Goal: Task Accomplishment & Management: Use online tool/utility

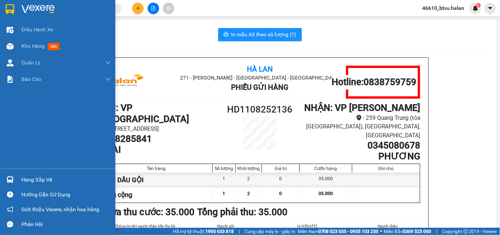
click at [16, 177] on div "Hàng sắp về" at bounding box center [57, 179] width 115 height 15
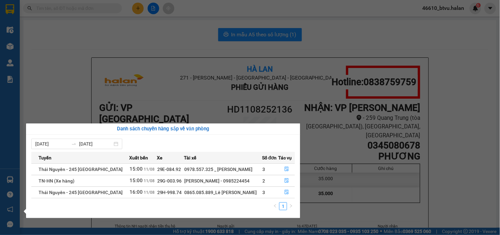
click at [338, 162] on section "Kết quả tìm kiếm ( 0 ) Bộ lọc No Data 46610_btvu.halan 6 Điều hành xe Kho hàng …" at bounding box center [250, 117] width 500 height 235
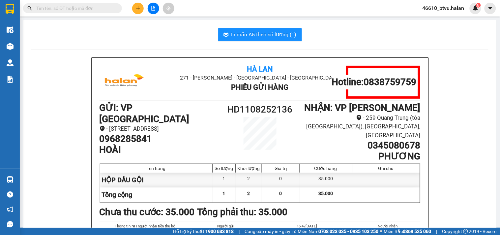
click at [132, 7] on button at bounding box center [138, 9] width 12 height 12
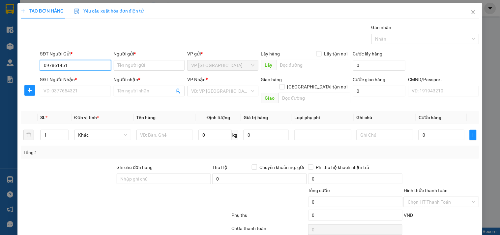
type input "0978614514"
click at [72, 79] on div "0978614514 - long xuyên" at bounding box center [75, 78] width 62 height 7
type input "long xuyên"
type input "0978614514"
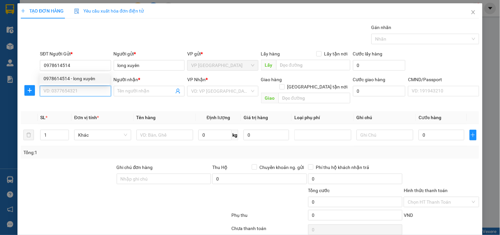
click at [77, 86] on input "SĐT Người Nhận *" at bounding box center [75, 91] width 71 height 11
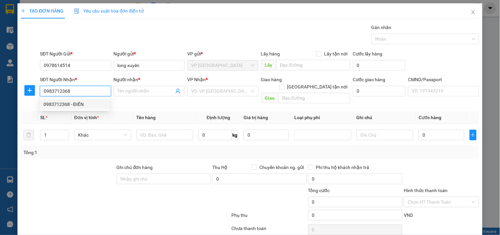
type input "0983712368"
click at [73, 98] on div "0983712368 0983712368 - ĐIỀN" at bounding box center [75, 104] width 70 height 13
click at [88, 95] on input "0983712368" at bounding box center [75, 91] width 71 height 11
click at [82, 102] on div "0983712368 - ĐIỀN" at bounding box center [75, 104] width 62 height 7
type input "ĐIỀN"
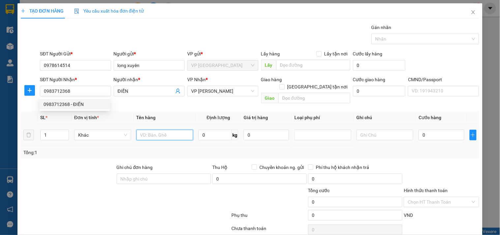
click at [145, 130] on input "text" at bounding box center [165, 135] width 57 height 11
type input "THÙNG LKĐT"
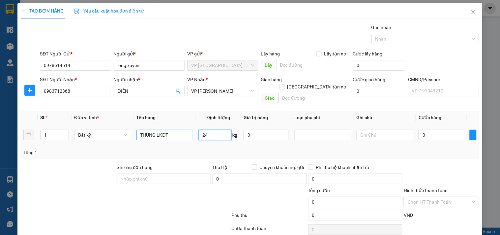
type input "24"
type input "65.000"
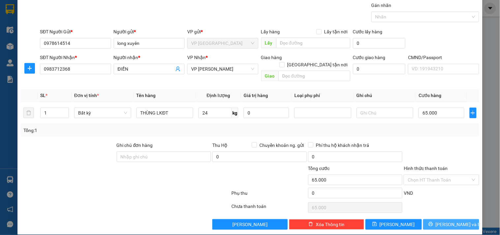
drag, startPoint x: 442, startPoint y: 233, endPoint x: 443, endPoint y: 221, distance: 11.9
click at [443, 233] on div "TẠO ĐƠN HÀNG Yêu cầu xuất hóa đơn điện tử Transit Pickup Surcharge Ids Transit …" at bounding box center [250, 117] width 500 height 235
click at [443, 221] on button "[PERSON_NAME] và In" at bounding box center [452, 224] width 56 height 11
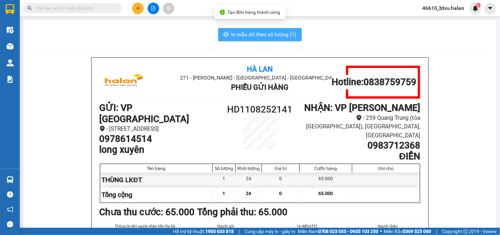
click at [274, 40] on button "In mẫu A5 theo số lượng (1)" at bounding box center [260, 34] width 84 height 13
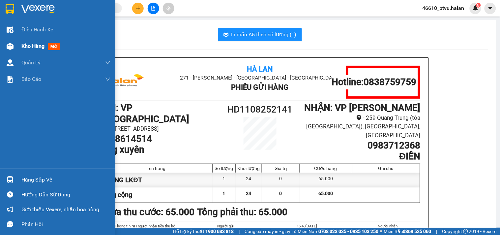
drag, startPoint x: 18, startPoint y: 43, endPoint x: 101, endPoint y: 51, distance: 83.5
click at [22, 43] on div "Kho hàng mới" at bounding box center [57, 46] width 115 height 16
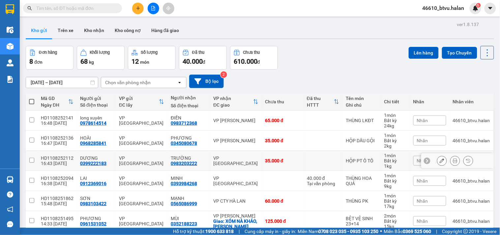
scroll to position [71, 0]
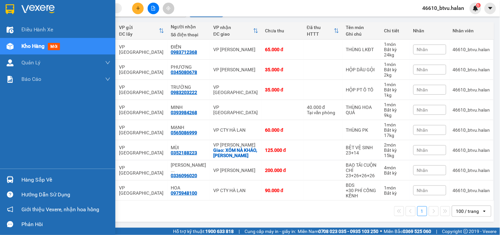
click at [12, 175] on div at bounding box center [10, 180] width 12 height 12
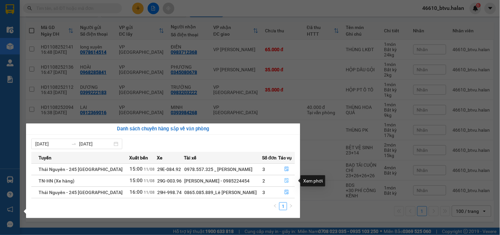
click at [289, 179] on button "button" at bounding box center [287, 181] width 16 height 11
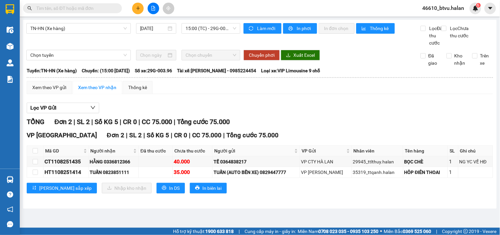
click at [135, 6] on button at bounding box center [138, 9] width 12 height 12
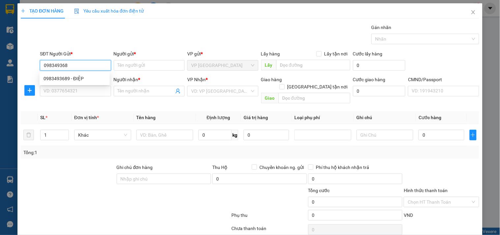
type input "0983493689"
click at [84, 75] on div "0983493689 - ĐIỆP" at bounding box center [75, 78] width 62 height 7
type input "ĐIỆP"
type input "0983493689"
click at [87, 85] on div "SĐT Người Nhận *" at bounding box center [75, 81] width 71 height 10
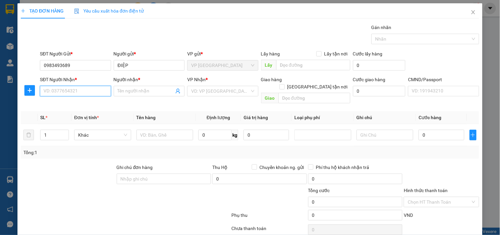
click at [87, 86] on input "SĐT Người Nhận *" at bounding box center [75, 91] width 71 height 11
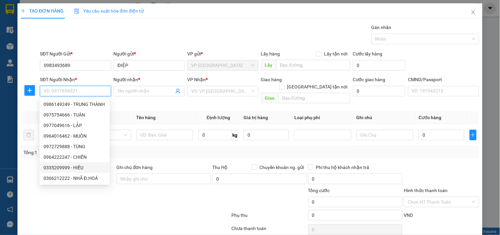
scroll to position [22, 0]
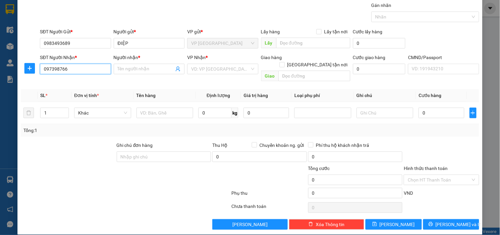
type input "0973987666"
click at [97, 80] on div "0973987666 - LINH" at bounding box center [75, 82] width 62 height 7
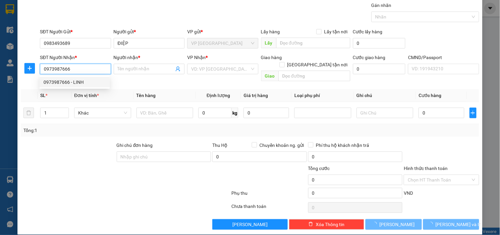
type input "LINH"
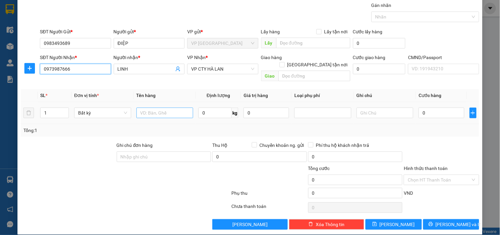
type input "0973987666"
click at [159, 108] on input "text" at bounding box center [165, 113] width 57 height 11
type input "BỌC PKĐT"
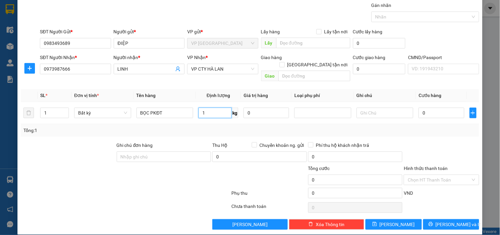
type input "1"
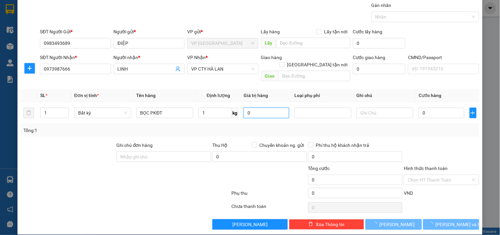
type input "35.000"
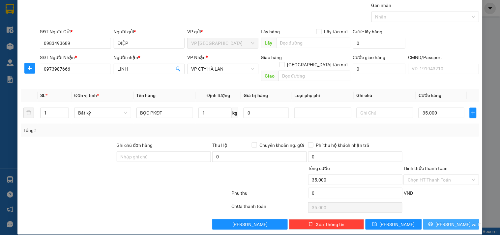
click at [444, 221] on span "[PERSON_NAME] và In" at bounding box center [459, 224] width 46 height 7
click at [445, 221] on span "[PERSON_NAME] và In" at bounding box center [459, 224] width 46 height 7
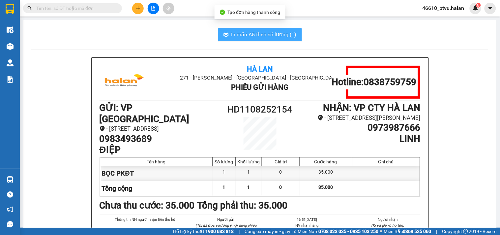
click at [260, 32] on span "In mẫu A5 theo số lượng (1)" at bounding box center [264, 34] width 65 height 8
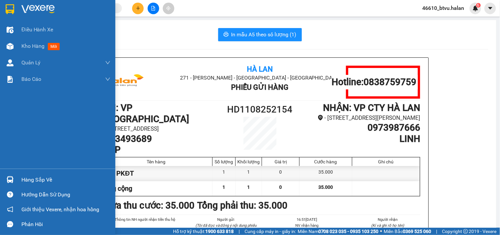
click at [22, 175] on div "Hàng sắp về" at bounding box center [65, 180] width 89 height 10
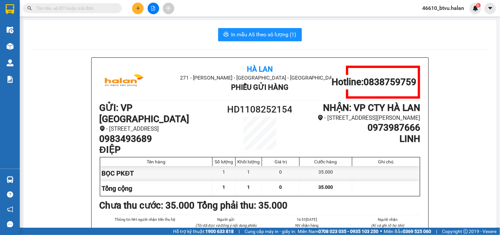
click at [236, 105] on section "Kết quả tìm kiếm ( 0 ) Bộ lọc No Data 46610_btvu.halan 6 Điều hành xe Kho hàng …" at bounding box center [250, 117] width 500 height 235
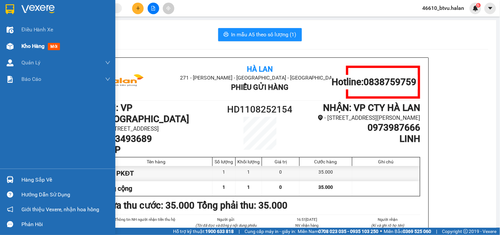
click at [8, 44] on img at bounding box center [10, 46] width 7 height 7
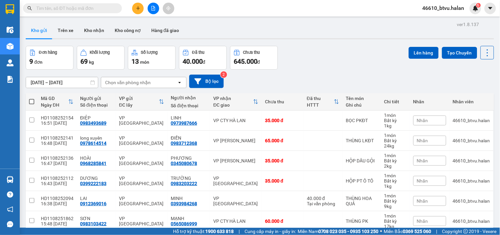
click at [135, 8] on button at bounding box center [138, 9] width 12 height 12
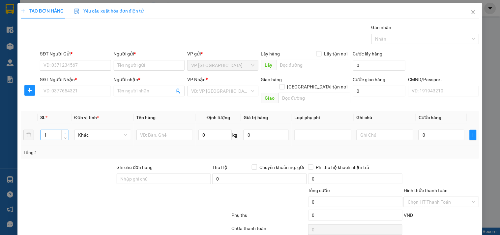
click at [62, 130] on span "Increase Value" at bounding box center [64, 133] width 7 height 6
type input "2"
click at [64, 58] on div "SĐT Người Gửi *" at bounding box center [75, 55] width 71 height 10
click at [70, 71] on div "SĐT Người Gửi * VD: 0371234567" at bounding box center [75, 61] width 71 height 23
click at [80, 66] on input "SĐT Người Gửi *" at bounding box center [75, 65] width 71 height 11
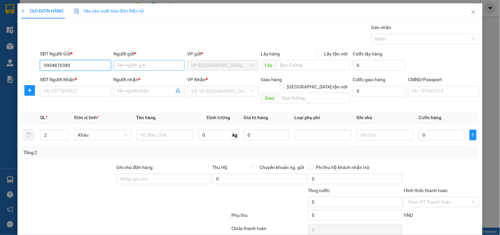
type input "0904876389"
click at [153, 66] on input "Người gửi *" at bounding box center [149, 65] width 71 height 11
type input "BẰNG"
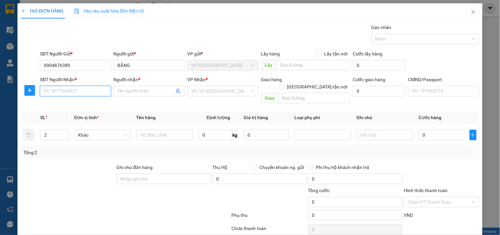
click at [66, 92] on input "SĐT Người Nhận *" at bounding box center [75, 91] width 71 height 11
type input "0869560615"
click at [98, 103] on div "0869560615 - DŨNG" at bounding box center [75, 104] width 62 height 7
type input "DŨNG"
checkbox input "true"
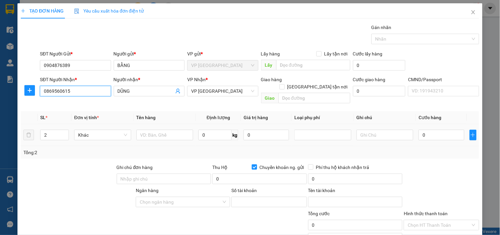
type input "0869560615"
type input "07245452601"
type input "DO [PERSON_NAME]"
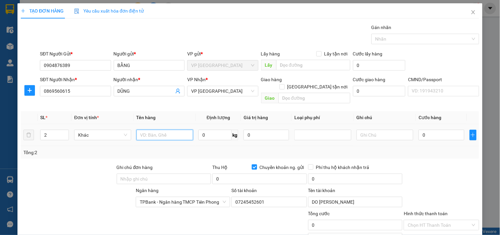
click at [148, 133] on div at bounding box center [165, 134] width 57 height 13
type input "D"
type input "ĐIỀU HOÀ"
click at [231, 152] on div "Transit Pickup Surcharge Ids Transit Deliver Surcharge Ids Transit Deliver Surc…" at bounding box center [250, 149] width 459 height 251
click at [252, 164] on input "Chuyển khoản ng. gửi" at bounding box center [254, 166] width 5 height 5
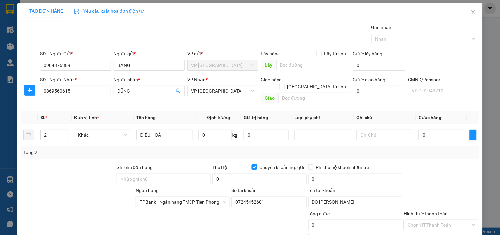
checkbox input "false"
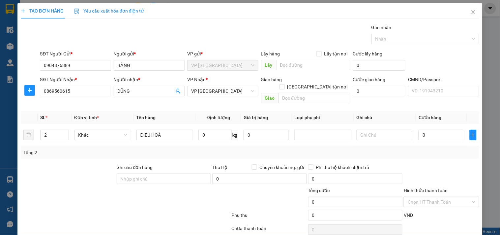
click at [253, 149] on div "Tổng: 2" at bounding box center [250, 152] width 454 height 7
click at [229, 84] on div "VP Nhận *" at bounding box center [222, 81] width 71 height 10
click at [231, 94] on span "VP [GEOGRAPHIC_DATA]" at bounding box center [222, 91] width 63 height 10
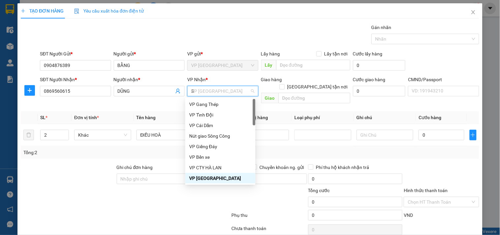
type input "SC"
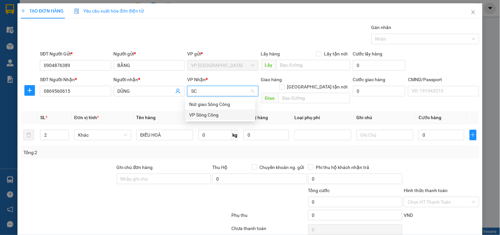
click at [222, 118] on div "VP Sông Công" at bounding box center [220, 114] width 62 height 7
click at [207, 130] on input "0" at bounding box center [215, 135] width 33 height 11
type input "46"
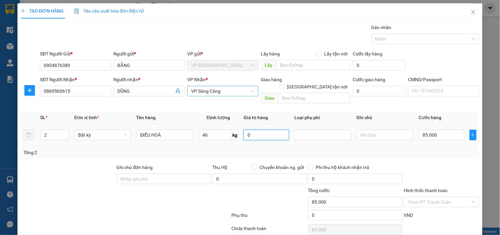
type input "85.000"
click at [215, 130] on input "46" at bounding box center [215, 135] width 33 height 11
type input "15"
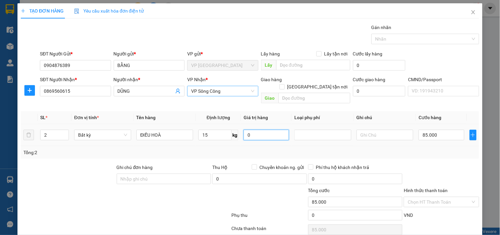
type input "50.000"
click at [232, 130] on span "kg" at bounding box center [235, 135] width 7 height 11
click at [222, 98] on div "VP Nhận * VP Sông Công" at bounding box center [222, 87] width 71 height 23
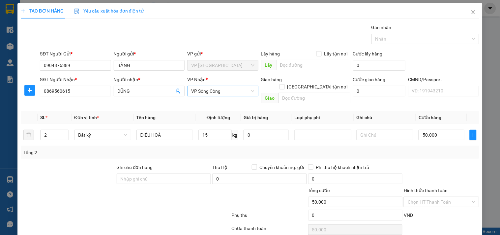
click at [223, 94] on span "VP Sông Công" at bounding box center [222, 91] width 63 height 10
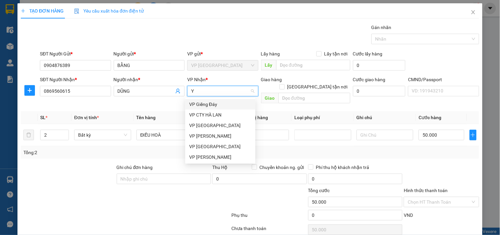
type input "YB"
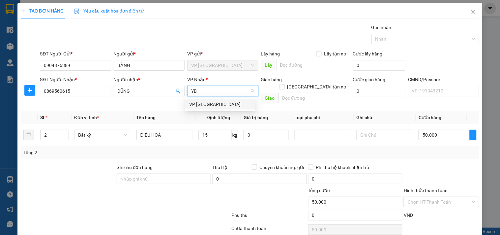
click at [207, 108] on div "VP [GEOGRAPHIC_DATA]" at bounding box center [220, 104] width 70 height 11
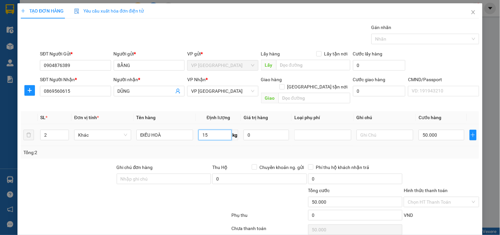
click at [214, 130] on input "15" at bounding box center [215, 135] width 33 height 11
type input "0"
click at [424, 131] on input "50.000" at bounding box center [442, 135] width 46 height 11
type input "1"
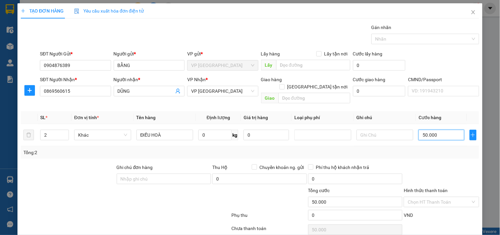
type input "1"
type input "12"
type input "125"
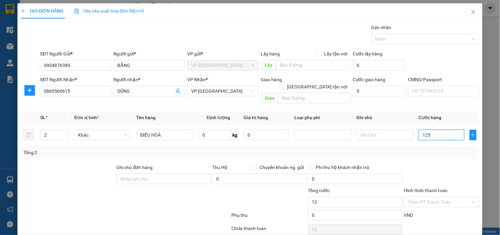
type input "125"
click at [411, 149] on div "Tổng: 2" at bounding box center [250, 152] width 459 height 13
type input "125.000"
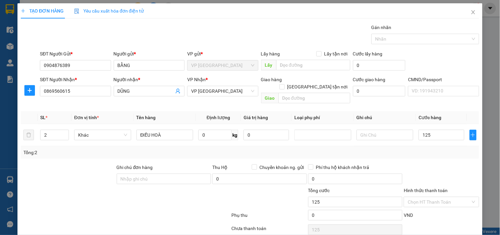
type input "125.000"
click at [390, 130] on input "text" at bounding box center [385, 135] width 57 height 11
type input "44+15"
click at [416, 137] on td "125.000" at bounding box center [441, 135] width 51 height 22
click at [225, 130] on input "0" at bounding box center [215, 135] width 33 height 11
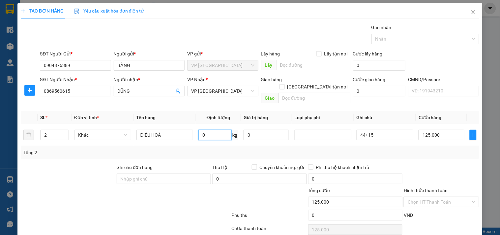
scroll to position [22, 0]
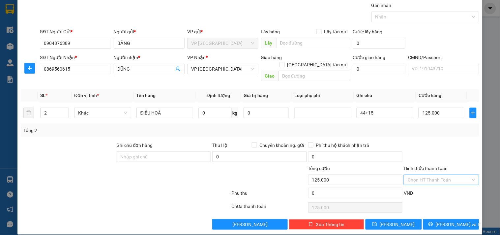
click at [434, 175] on input "Hình thức thanh toán" at bounding box center [439, 180] width 63 height 10
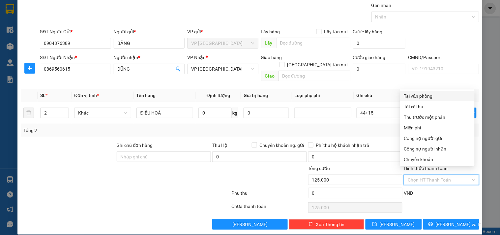
click at [441, 189] on div "VND" at bounding box center [441, 195] width 77 height 12
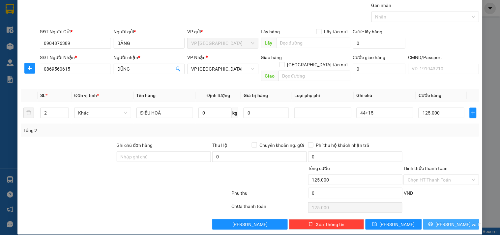
click at [449, 219] on button "[PERSON_NAME] và In" at bounding box center [452, 224] width 56 height 11
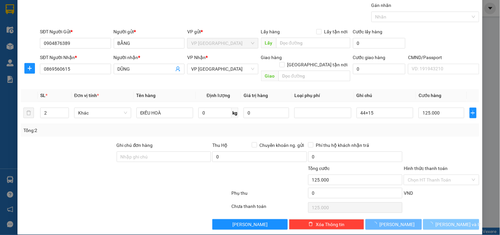
click at [450, 221] on span "[PERSON_NAME] và In" at bounding box center [459, 224] width 46 height 7
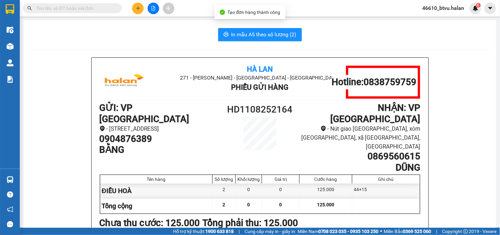
click at [278, 38] on span "In mẫu A5 theo số lượng (2)" at bounding box center [264, 34] width 65 height 8
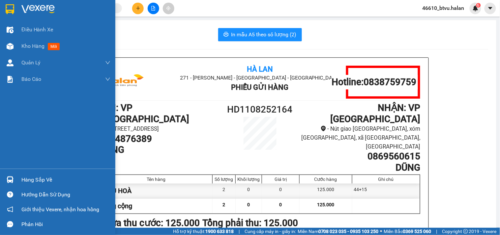
click at [14, 175] on div at bounding box center [10, 180] width 12 height 12
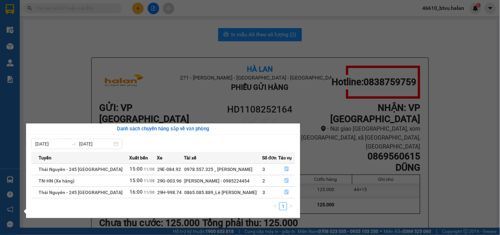
click at [359, 162] on section "Kết quả tìm kiếm ( 0 ) Bộ lọc No Data 46610_btvu.halan 6 Điều hành xe Kho hàng …" at bounding box center [250, 117] width 500 height 235
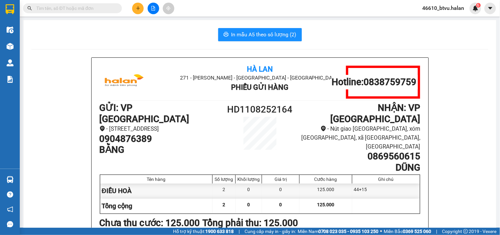
click at [20, 47] on main "In mẫu A5 theo số lượng (2) Hà Lan 271 - [PERSON_NAME] - [GEOGRAPHIC_DATA] - [G…" at bounding box center [250, 114] width 500 height 228
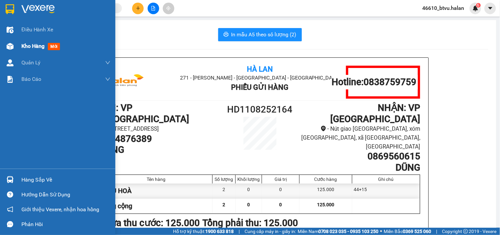
click at [14, 45] on div at bounding box center [10, 47] width 12 height 12
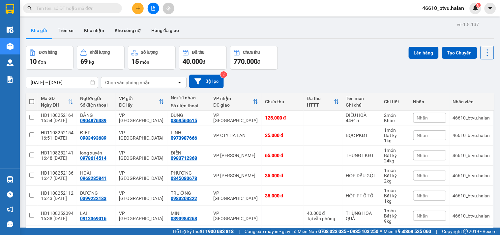
scroll to position [107, 0]
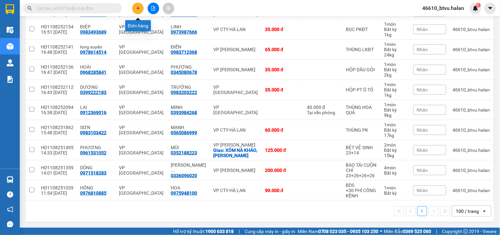
click at [138, 5] on button at bounding box center [138, 9] width 12 height 12
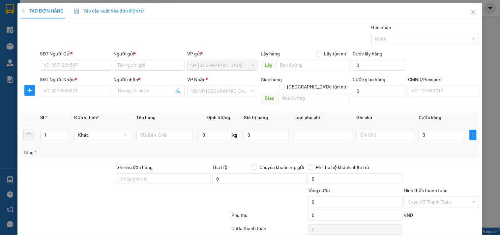
click at [232, 130] on span "kg" at bounding box center [235, 135] width 7 height 11
click at [217, 130] on input "0" at bounding box center [215, 135] width 33 height 11
click at [214, 130] on input "`7" at bounding box center [215, 135] width 33 height 11
click at [214, 130] on input "`1" at bounding box center [215, 135] width 33 height 11
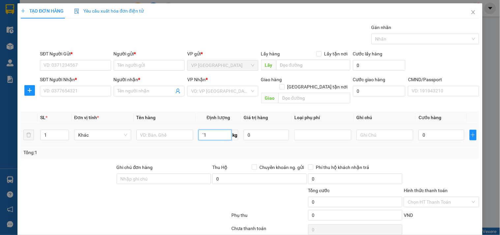
click at [214, 130] on input "`1" at bounding box center [215, 135] width 33 height 11
type input "17"
click at [373, 130] on input "text" at bounding box center [385, 135] width 57 height 11
type input "17+17"
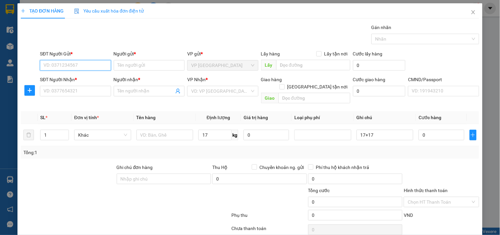
click at [97, 70] on input "SĐT Người Gửi *" at bounding box center [75, 65] width 71 height 11
type input "0362955334"
click at [83, 77] on div "0362955334 - HUYỀN AN" at bounding box center [75, 78] width 62 height 7
type input "HUYỀN AN"
type input "0362955334"
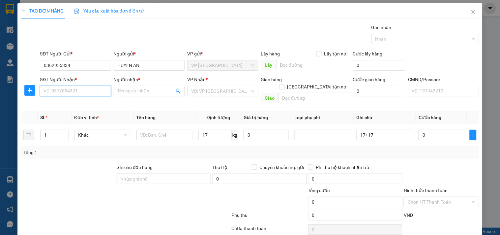
click at [81, 87] on input "SĐT Người Nhận *" at bounding box center [75, 91] width 71 height 11
click at [77, 107] on div "0364280349 - HỒNG" at bounding box center [75, 104] width 62 height 7
type input "0364280349"
type input "HỒNG"
type input "0364280349"
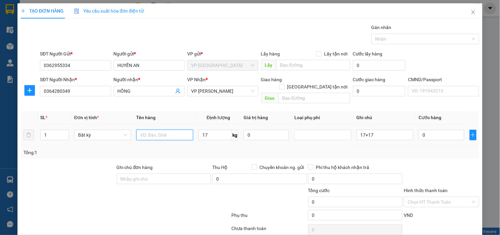
click at [172, 130] on input "text" at bounding box center [165, 135] width 57 height 11
type input "HỘP PK PCCC"
drag, startPoint x: 265, startPoint y: 133, endPoint x: 218, endPoint y: 140, distance: 47.5
click at [265, 134] on td "0" at bounding box center [266, 135] width 51 height 22
type input "60.000"
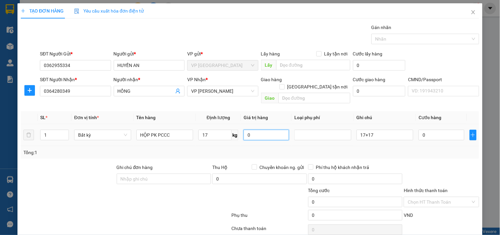
type input "60.000"
click at [214, 130] on input "17" at bounding box center [215, 135] width 33 height 11
type input "\"
type input "0"
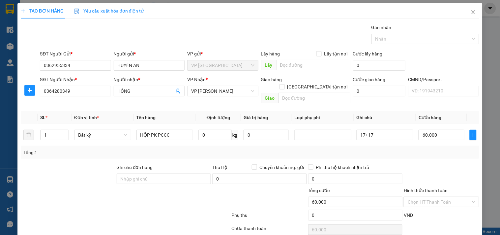
type input "0"
click at [66, 130] on span "Increase Value" at bounding box center [64, 133] width 7 height 6
type input "2"
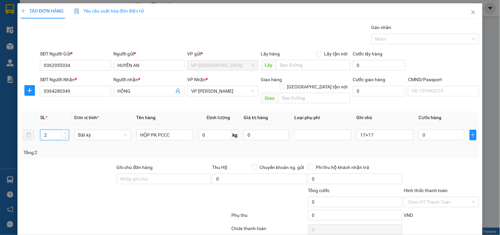
click at [65, 130] on span "Increase Value" at bounding box center [64, 133] width 7 height 6
click at [437, 130] on input "0" at bounding box center [442, 135] width 46 height 11
type input "1"
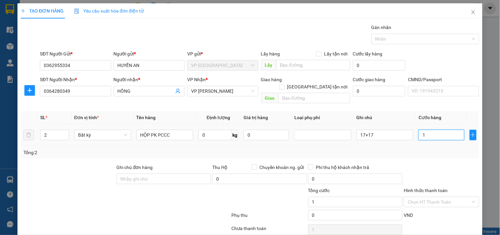
type input "11"
type input "110"
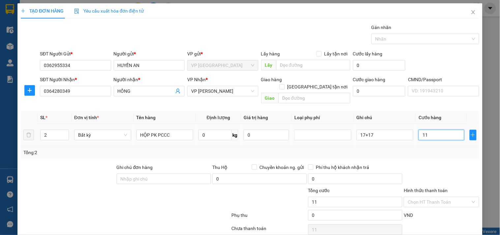
type input "110"
type input "110.000"
click at [416, 164] on div at bounding box center [441, 175] width 77 height 23
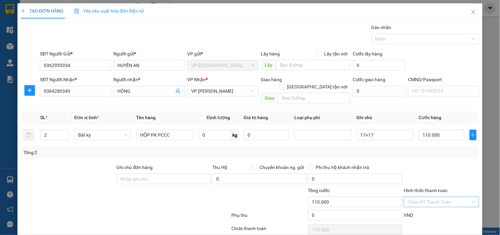
scroll to position [22, 0]
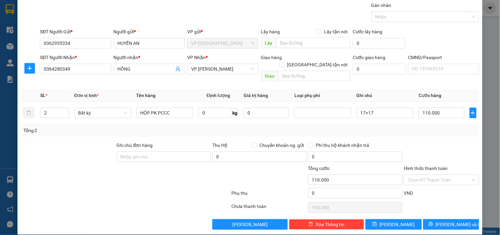
drag, startPoint x: 452, startPoint y: 202, endPoint x: 454, endPoint y: 207, distance: 5.2
click at [452, 203] on div "Chọn HT Thanh Toán" at bounding box center [441, 207] width 77 height 13
drag, startPoint x: 454, startPoint y: 207, endPoint x: 456, endPoint y: 216, distance: 9.5
click at [454, 209] on div "Transit Pickup Surcharge Ids Transit Deliver Surcharge Ids Transit Deliver Surc…" at bounding box center [250, 116] width 459 height 228
click at [456, 221] on span "[PERSON_NAME] và In" at bounding box center [459, 224] width 46 height 7
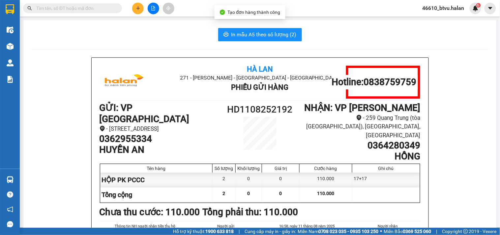
click at [235, 30] on button "In mẫu A5 theo số lượng (2)" at bounding box center [260, 34] width 84 height 13
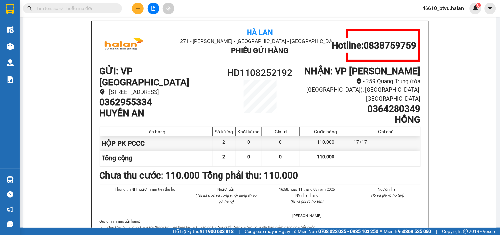
click at [18, 49] on div "Kho hàng mới" at bounding box center [10, 46] width 20 height 16
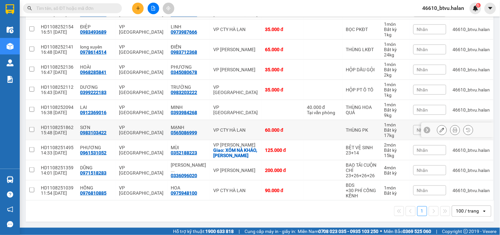
scroll to position [84, 0]
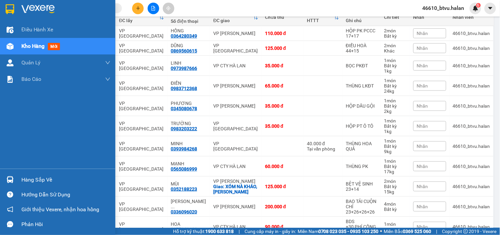
click at [8, 180] on img at bounding box center [10, 179] width 7 height 7
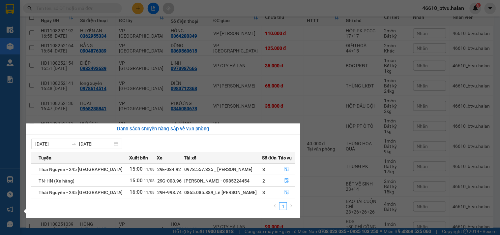
click at [220, 234] on section "Kết quả tìm kiếm ( 0 ) Bộ lọc No Data 46610_btvu.halan 6 Điều hành xe Kho hàng …" at bounding box center [250, 117] width 500 height 235
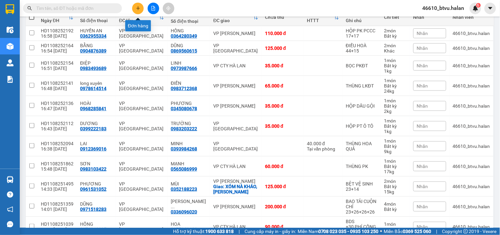
click at [137, 9] on icon "plus" at bounding box center [138, 8] width 5 height 5
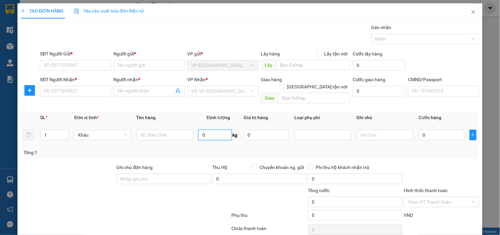
click at [203, 130] on input "0" at bounding box center [215, 135] width 33 height 11
type input "4"
click at [53, 67] on input "SĐT Người Gửi *" at bounding box center [75, 65] width 71 height 11
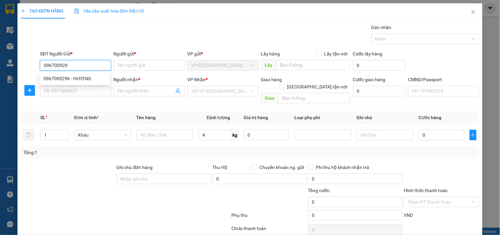
type input "0967009296"
click at [58, 75] on div "0967009296 - HƯƠNG" at bounding box center [75, 78] width 70 height 11
type input "HƯƠNG"
type input "0967009296"
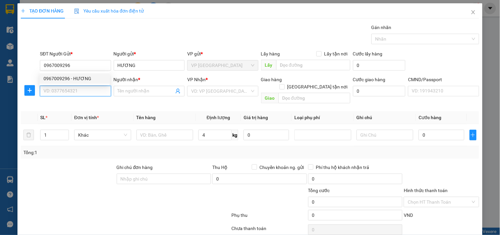
click at [61, 87] on input "SĐT Người Nhận *" at bounding box center [75, 91] width 71 height 11
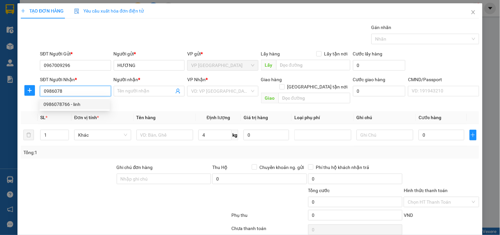
click at [88, 101] on div "0986078766 - linh" at bounding box center [75, 104] width 62 height 7
type input "0986078766"
type input "linh"
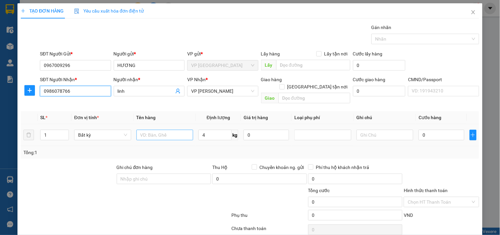
type input "0986078766"
click at [172, 130] on input "text" at bounding box center [165, 135] width 57 height 11
type input "HỘP LKĐT"
type input "40.000"
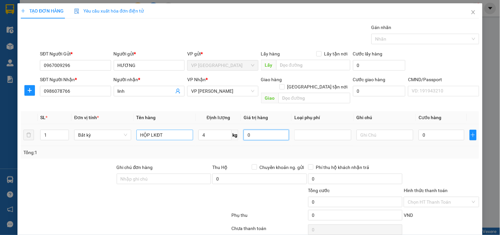
type input "40.000"
drag, startPoint x: 148, startPoint y: 128, endPoint x: 156, endPoint y: 128, distance: 7.3
click at [149, 130] on input "HỘP LKĐT" at bounding box center [165, 135] width 57 height 11
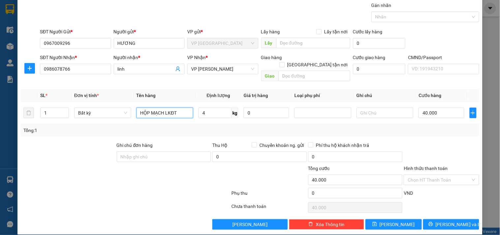
type input "HỘP MẠCH LKĐT"
click at [429, 211] on div "Transit Pickup Surcharge Ids Transit Deliver Surcharge Ids Transit Deliver Surc…" at bounding box center [250, 116] width 459 height 228
click at [430, 219] on button "[PERSON_NAME] và In" at bounding box center [452, 224] width 56 height 11
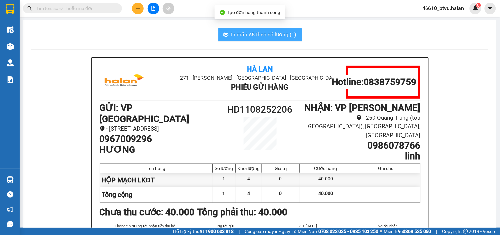
click at [249, 34] on span "In mẫu A5 theo số lượng (1)" at bounding box center [264, 34] width 65 height 8
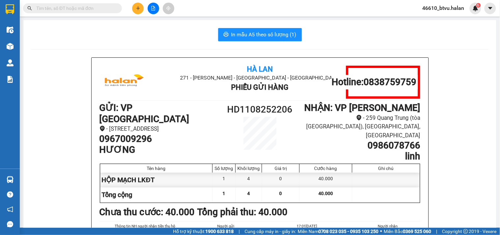
click at [136, 11] on button at bounding box center [138, 9] width 12 height 12
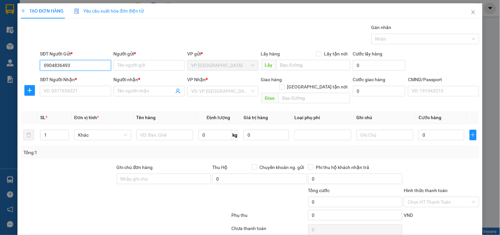
click at [63, 67] on input "0904836493" at bounding box center [75, 65] width 71 height 11
click at [72, 67] on input "090483693" at bounding box center [75, 65] width 71 height 11
click at [61, 65] on input "090483693" at bounding box center [75, 65] width 71 height 11
type input "0904836693"
click at [87, 79] on div "0904836693 - [GEOGRAPHIC_DATA]" at bounding box center [81, 78] width 74 height 7
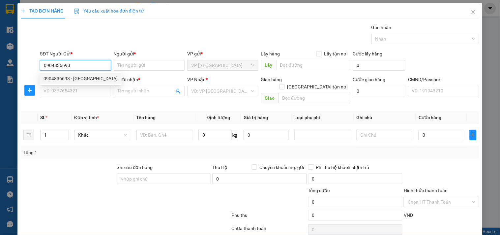
type input "ĐỨC"
type input "0904836693"
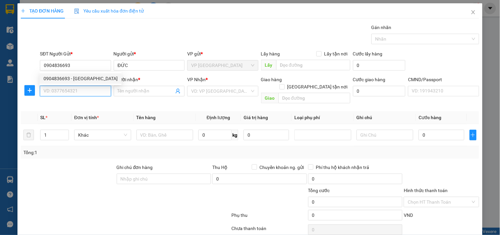
click at [84, 86] on input "SĐT Người Nhận *" at bounding box center [75, 91] width 71 height 11
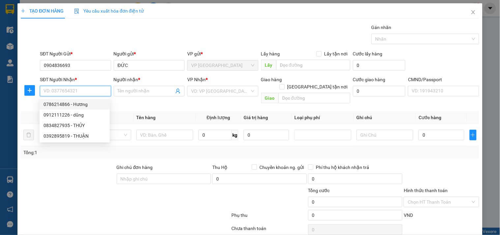
click at [76, 105] on div "0786214866 - Hương" at bounding box center [75, 104] width 62 height 7
type input "0786214866"
type input "Hương"
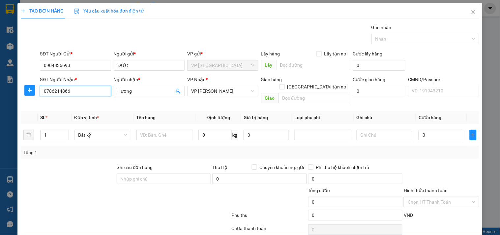
click at [96, 91] on input "0786214866" at bounding box center [75, 91] width 71 height 11
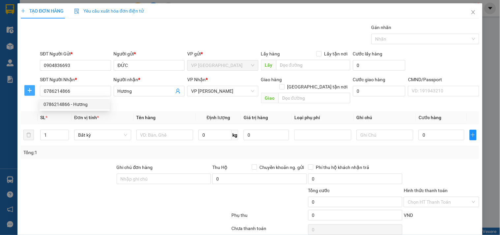
click at [30, 89] on icon "plus" at bounding box center [29, 90] width 5 height 5
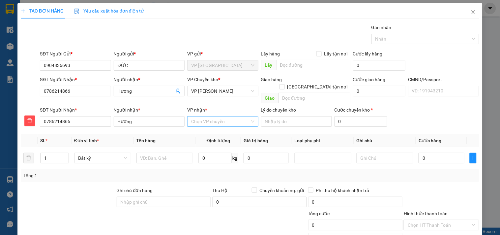
click at [205, 116] on input "VP nhận *" at bounding box center [220, 121] width 58 height 10
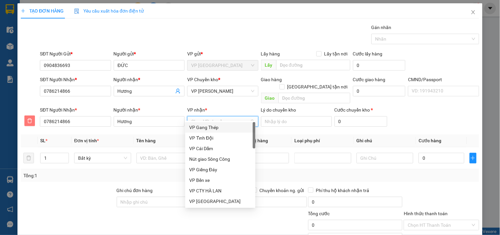
drag, startPoint x: 28, startPoint y: 113, endPoint x: 66, endPoint y: 99, distance: 40.5
click at [29, 118] on icon "delete" at bounding box center [29, 120] width 5 height 5
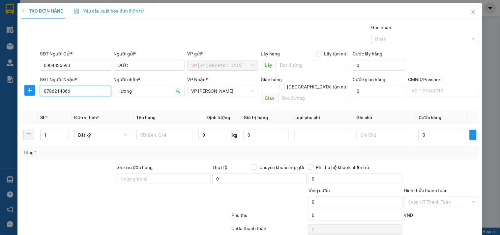
click at [75, 93] on input "0786214866" at bounding box center [75, 91] width 71 height 11
type input "0976082166"
click at [88, 107] on div "0976082166 - HƯƠNG" at bounding box center [75, 104] width 62 height 7
type input "HƯƠNG"
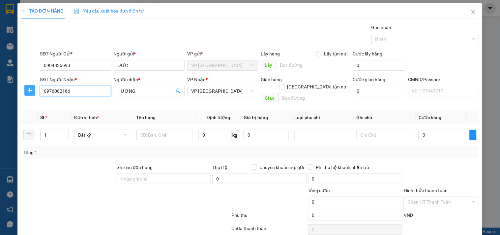
type input "0976082166"
drag, startPoint x: 33, startPoint y: 88, endPoint x: 47, endPoint y: 93, distance: 14.4
click at [33, 88] on span "plus" at bounding box center [30, 90] width 10 height 5
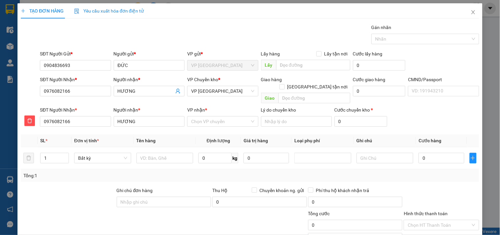
drag, startPoint x: 222, startPoint y: 103, endPoint x: 227, endPoint y: 98, distance: 6.3
click at [223, 106] on div "VP nhận *" at bounding box center [222, 109] width 71 height 7
click at [223, 116] on input "VP nhận *" at bounding box center [220, 121] width 58 height 10
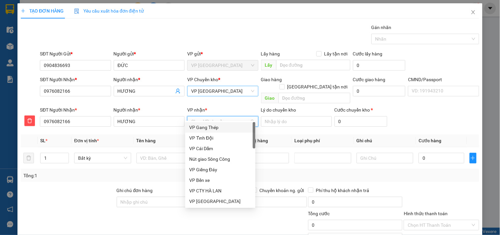
drag, startPoint x: 227, startPoint y: 98, endPoint x: 218, endPoint y: 86, distance: 14.7
click at [228, 97] on div "VP Chuyển kho * VP [GEOGRAPHIC_DATA]" at bounding box center [222, 87] width 71 height 23
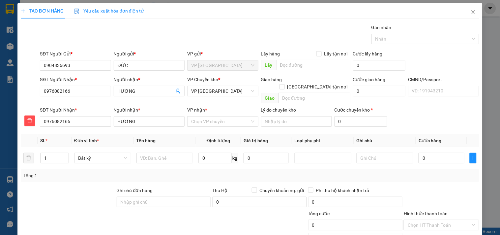
click at [219, 84] on div "VP Chuyển kho *" at bounding box center [222, 81] width 71 height 10
click at [217, 88] on span "VP [GEOGRAPHIC_DATA]" at bounding box center [222, 91] width 63 height 10
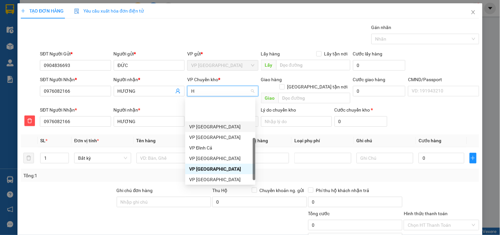
type input "HG"
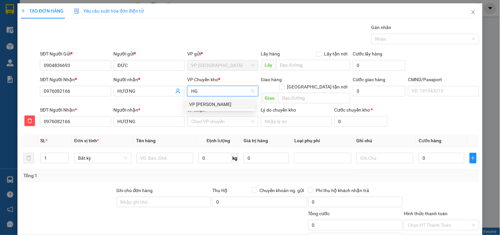
click at [209, 104] on div "VP [PERSON_NAME]" at bounding box center [220, 104] width 62 height 7
click at [215, 116] on input "VP nhận *" at bounding box center [220, 121] width 58 height 10
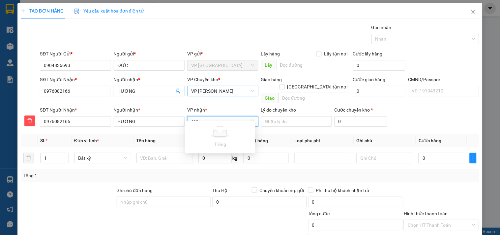
click at [210, 116] on input "TCF" at bounding box center [220, 121] width 58 height 10
type input "TC"
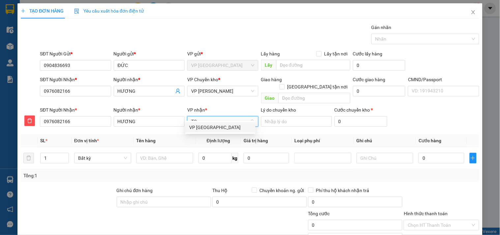
click at [193, 126] on div "VP [GEOGRAPHIC_DATA]" at bounding box center [220, 127] width 62 height 7
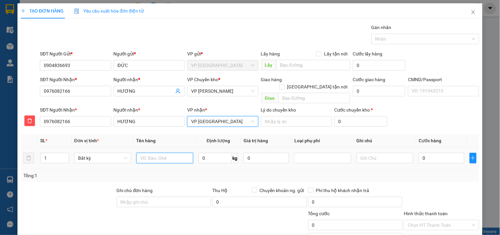
click at [163, 153] on input "text" at bounding box center [165, 158] width 57 height 11
type input "TÚI ĐEN THUỐC"
type input "1"
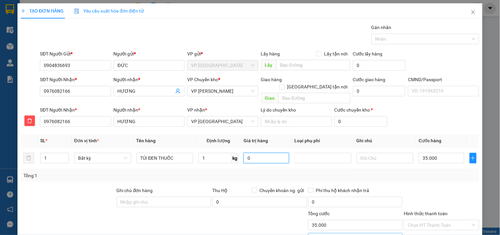
type input "35.000"
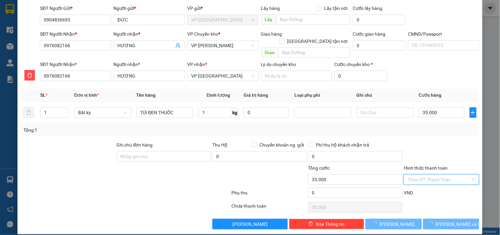
click at [420, 175] on input "Hình thức thanh toán" at bounding box center [439, 180] width 63 height 10
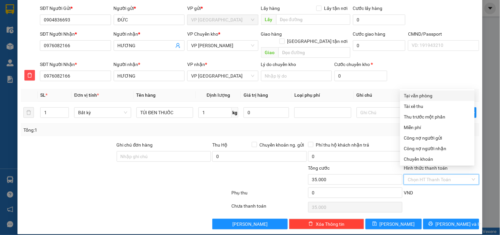
click at [409, 94] on div "Tại văn phòng" at bounding box center [437, 95] width 67 height 7
type input "0"
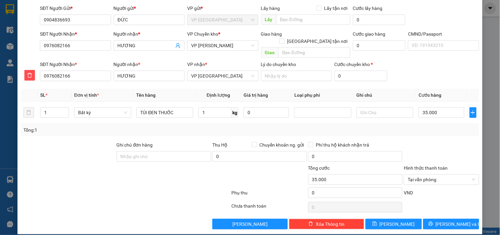
drag, startPoint x: 451, startPoint y: 202, endPoint x: 449, endPoint y: 216, distance: 14.3
click at [450, 206] on div at bounding box center [441, 207] width 77 height 13
click at [449, 220] on span "[PERSON_NAME] và In" at bounding box center [459, 223] width 46 height 7
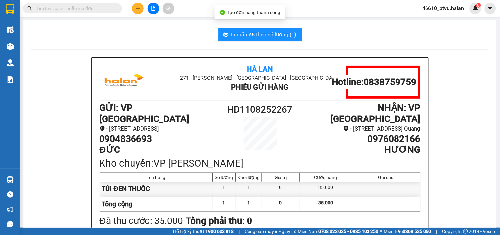
click at [250, 34] on span "In mẫu A5 theo số lượng (1)" at bounding box center [264, 34] width 65 height 8
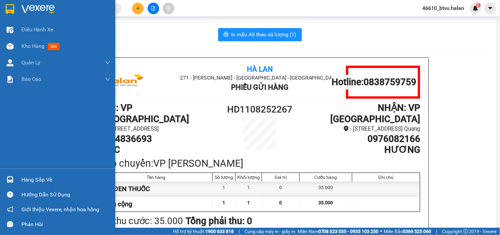
click at [14, 180] on div at bounding box center [10, 180] width 12 height 12
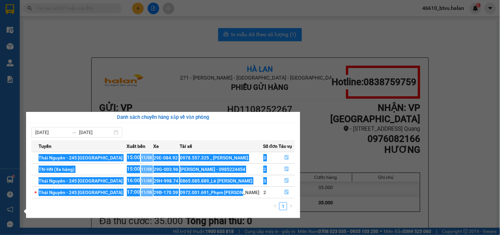
drag, startPoint x: 175, startPoint y: 170, endPoint x: 230, endPoint y: 154, distance: 57.6
click at [225, 152] on tbody "[GEOGRAPHIC_DATA] - 245 [GEOGRAPHIC_DATA] 15:00 [DATE] 29E-084.92 0978.557.325 …" at bounding box center [163, 175] width 264 height 46
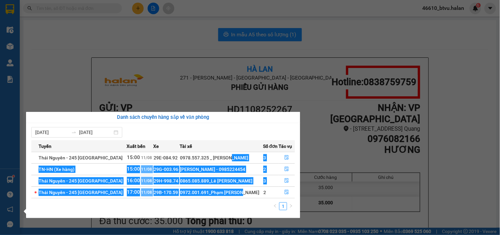
click at [232, 154] on div "0978.557.325 _ [PERSON_NAME]" at bounding box center [221, 157] width 83 height 7
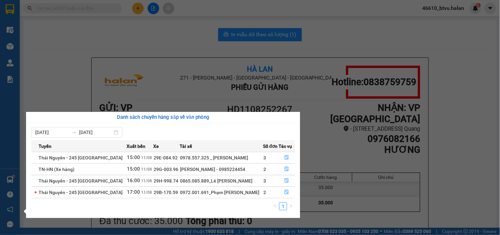
drag, startPoint x: 45, startPoint y: 54, endPoint x: 31, endPoint y: 52, distance: 14.1
click at [45, 54] on section "Kết quả tìm kiếm ( 0 ) Bộ lọc No Data 46610_btvu.halan 6 Điều hành xe Kho hàng …" at bounding box center [250, 117] width 500 height 235
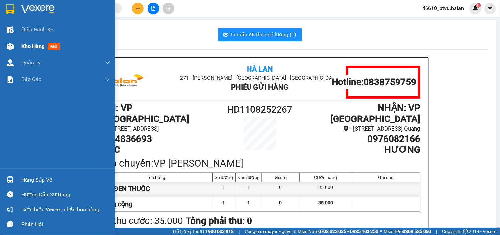
click at [14, 48] on div at bounding box center [10, 47] width 12 height 12
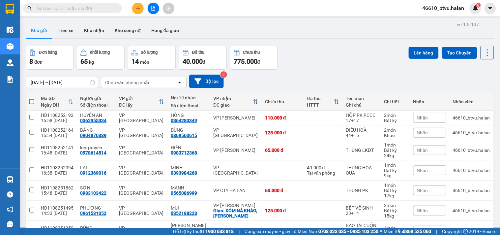
click at [136, 11] on button at bounding box center [138, 9] width 12 height 12
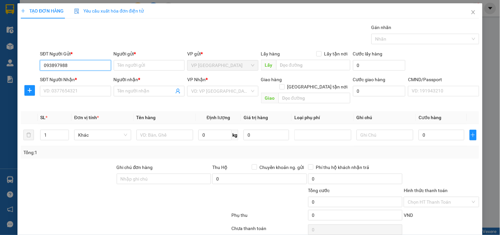
type input "0938979887"
type input "CTY LATILO"
type input "0938979887"
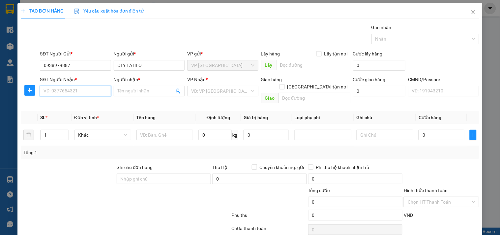
click at [73, 89] on input "SĐT Người Nhận *" at bounding box center [75, 91] width 71 height 11
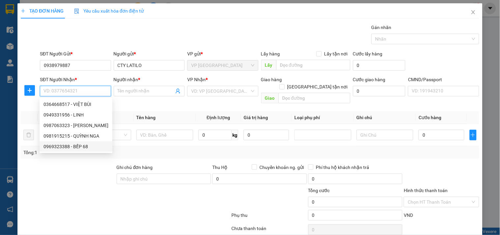
click at [70, 147] on div "0969323388 - BẾP 68" at bounding box center [76, 146] width 65 height 7
type input "0969323388"
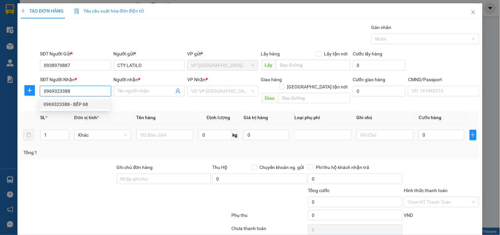
type input "BẾP 68"
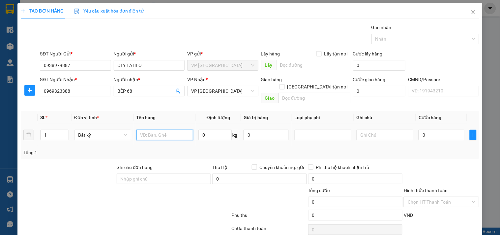
click at [161, 130] on input "text" at bounding box center [165, 135] width 57 height 11
type input "BỌC"
click at [76, 84] on div "SĐT Người Nhận *" at bounding box center [75, 81] width 71 height 10
click at [74, 88] on input "0969323388" at bounding box center [75, 91] width 71 height 11
click at [74, 89] on input "0969323388" at bounding box center [75, 91] width 71 height 11
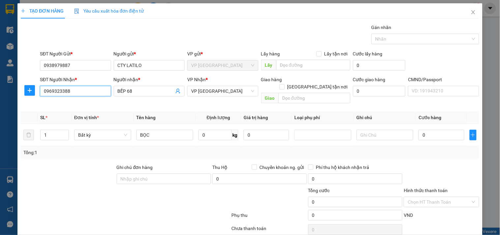
click at [74, 89] on input "0969323388" at bounding box center [75, 91] width 71 height 11
type input "0349541789"
click at [76, 104] on div "0349541789 - THÊM" at bounding box center [75, 104] width 62 height 7
type input "THÊM"
type input "0349541789"
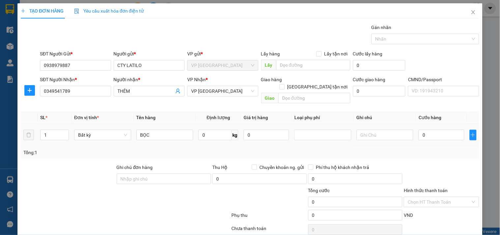
click at [146, 128] on div "BỌC" at bounding box center [165, 134] width 57 height 13
click at [149, 130] on input "BỌC" at bounding box center [165, 135] width 57 height 11
type input "BỌC PK"
type input "1"
type input "35.000"
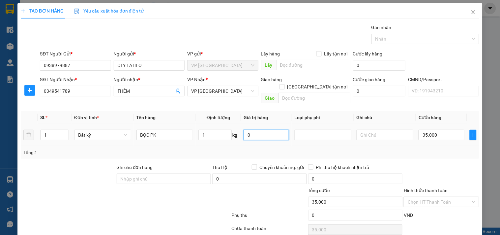
type input "35.000"
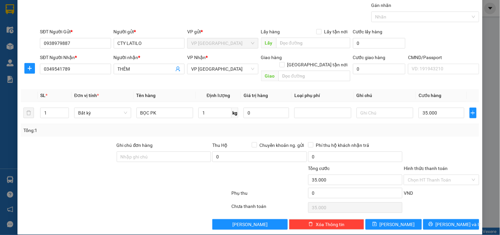
click at [446, 206] on div "Chọn HT Thanh Toán" at bounding box center [441, 207] width 77 height 13
click at [444, 221] on span "[PERSON_NAME] và In" at bounding box center [459, 224] width 46 height 7
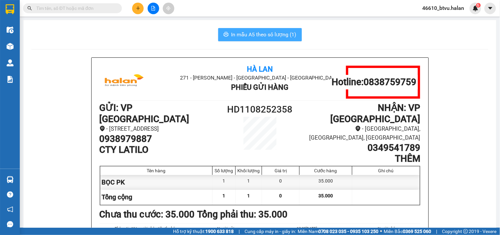
click at [269, 31] on span "In mẫu A5 theo số lượng (1)" at bounding box center [264, 34] width 65 height 8
click at [135, 14] on div "Kết quả tìm kiếm ( 0 ) Bộ lọc No Data 46610_btvu.halan 6" at bounding box center [250, 8] width 500 height 16
click at [139, 12] on button at bounding box center [138, 9] width 12 height 12
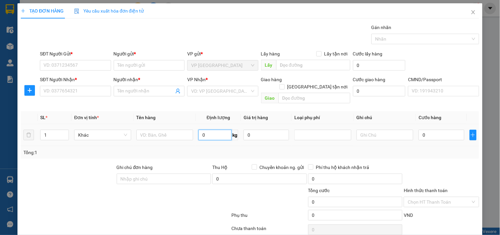
click at [212, 131] on input "0" at bounding box center [215, 135] width 33 height 11
type input "17"
click at [50, 64] on input "SĐT Người Gửi *" at bounding box center [75, 65] width 71 height 11
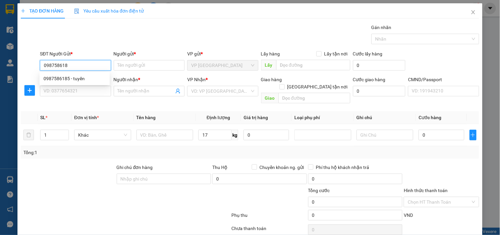
type input "0987586185"
click at [80, 77] on div "0987586185 - tuyến" at bounding box center [75, 78] width 62 height 7
type input "tuyến"
type input "0987586185"
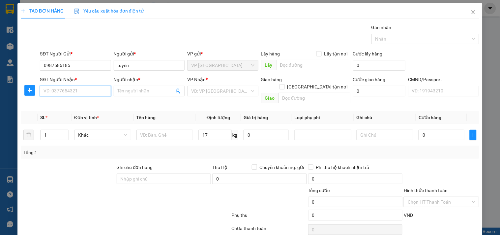
click at [77, 94] on input "SĐT Người Nhận *" at bounding box center [75, 91] width 71 height 11
click at [80, 94] on input "0985468222" at bounding box center [75, 91] width 71 height 11
click at [61, 89] on input "0985468222" at bounding box center [75, 91] width 71 height 11
type input "0985648222"
click at [95, 101] on div "0985648222 - Tuấn Híp PB" at bounding box center [75, 104] width 62 height 7
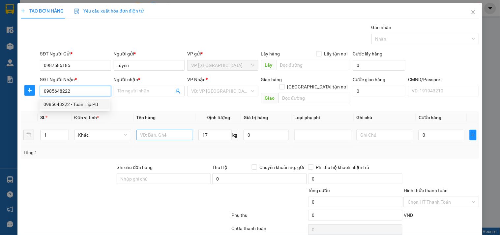
type input "Tuấn Híp PB"
type input "0985648222"
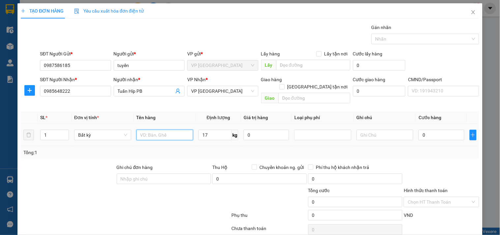
click at [149, 130] on input "text" at bounding box center [165, 135] width 57 height 11
drag, startPoint x: 193, startPoint y: 94, endPoint x: 197, endPoint y: 93, distance: 3.8
click at [194, 94] on span "VP [GEOGRAPHIC_DATA]" at bounding box center [222, 91] width 63 height 10
type input "THÙNG CÚP"
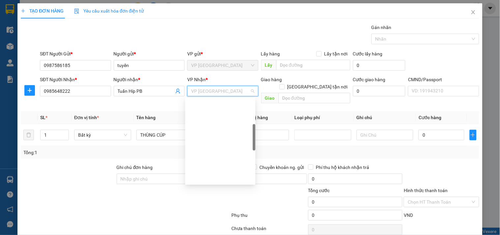
scroll to position [95, 0]
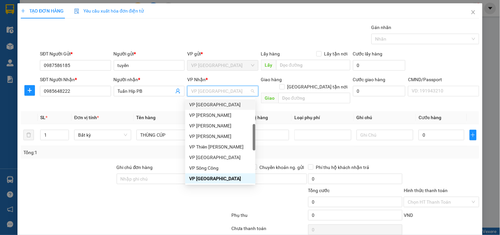
click at [213, 103] on div "VP [GEOGRAPHIC_DATA]" at bounding box center [220, 104] width 62 height 7
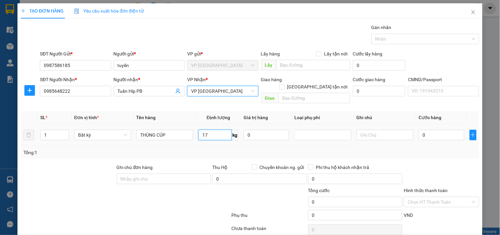
click at [212, 132] on input "17" at bounding box center [215, 135] width 33 height 11
click at [208, 149] on div "Tổng: 1" at bounding box center [250, 152] width 454 height 7
type input "60.000"
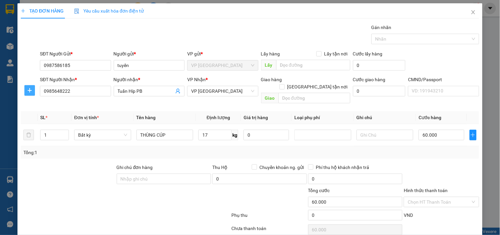
click at [30, 90] on icon "plus" at bounding box center [30, 90] width 4 height 0
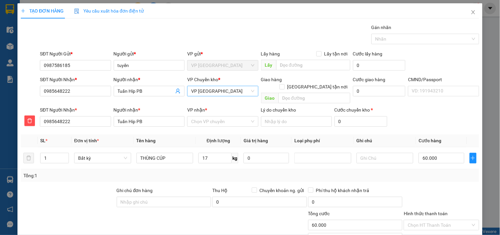
click at [225, 90] on span "VP [GEOGRAPHIC_DATA]" at bounding box center [222, 91] width 63 height 10
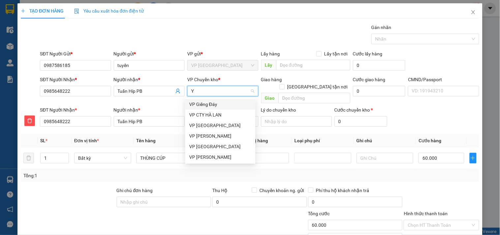
scroll to position [0, 0]
type input "YB"
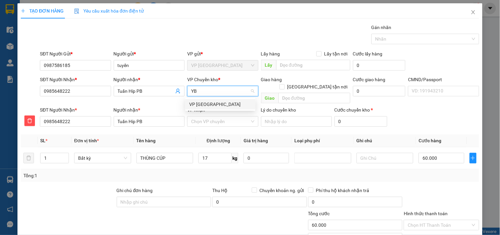
click at [221, 105] on div "VP [GEOGRAPHIC_DATA]" at bounding box center [220, 104] width 62 height 7
click at [219, 116] on input "VP nhận *" at bounding box center [220, 121] width 58 height 10
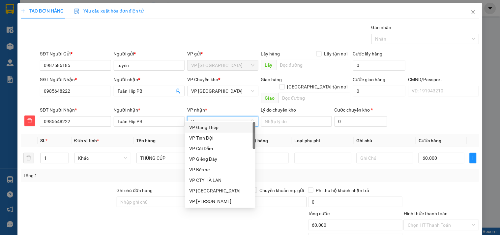
type input "PB"
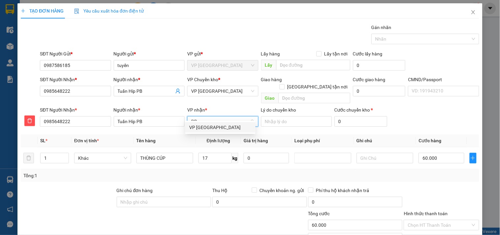
click at [220, 130] on div "VP [GEOGRAPHIC_DATA]" at bounding box center [220, 127] width 62 height 7
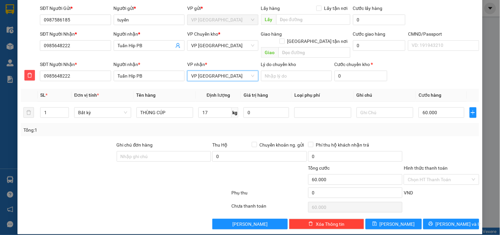
drag, startPoint x: 441, startPoint y: 204, endPoint x: 442, endPoint y: 210, distance: 7.0
click at [441, 204] on div "Chọn HT Thanh Toán" at bounding box center [441, 207] width 77 height 13
click at [442, 210] on div "Transit Pickup Surcharge Ids Transit Deliver Surcharge Ids Transit Deliver Surc…" at bounding box center [250, 103] width 459 height 251
click at [444, 220] on span "[PERSON_NAME] và In" at bounding box center [459, 223] width 46 height 7
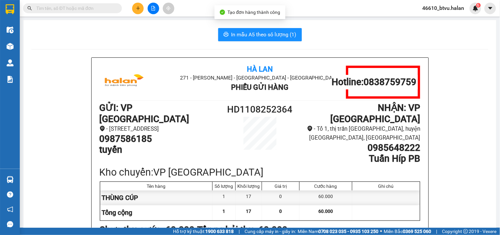
click at [244, 32] on span "In mẫu A5 theo số lượng (1)" at bounding box center [264, 34] width 65 height 8
click at [142, 9] on button at bounding box center [138, 9] width 12 height 12
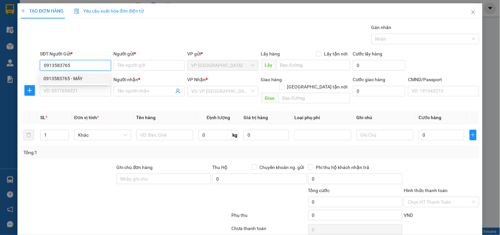
type input "0913583765"
click at [83, 85] on div "0913583765 0913583765 - MÂY" at bounding box center [75, 78] width 70 height 13
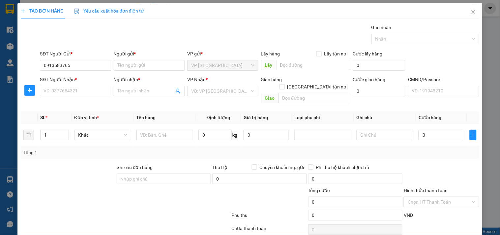
click at [86, 80] on div "SĐT Người Nhận *" at bounding box center [75, 79] width 71 height 7
click at [86, 86] on input "SĐT Người Nhận *" at bounding box center [75, 91] width 71 height 11
drag, startPoint x: 85, startPoint y: 70, endPoint x: 88, endPoint y: 69, distance: 3.4
click at [85, 73] on div "SĐT Người Gửi * 0913583765" at bounding box center [75, 61] width 71 height 23
click at [88, 68] on input "0913583765" at bounding box center [75, 65] width 71 height 11
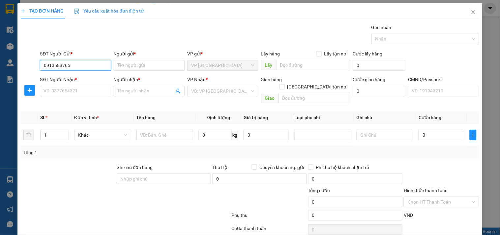
click at [0, 0] on div "0913583765 - MÂY" at bounding box center [0, 0] width 0 height 0
type input "MÂY"
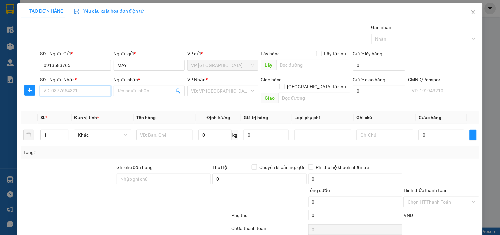
click at [81, 90] on input "SĐT Người Nhận *" at bounding box center [75, 91] width 71 height 11
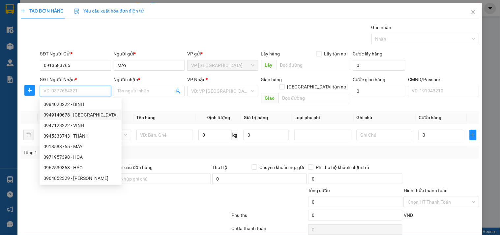
click at [51, 113] on div "0949140678 - [GEOGRAPHIC_DATA]" at bounding box center [81, 114] width 74 height 7
type input "0949140678"
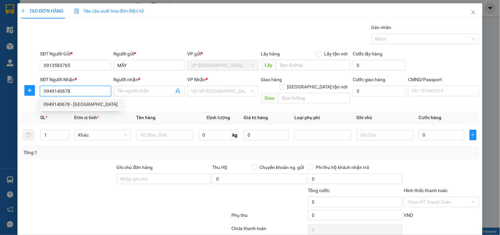
type input "ĐỨC"
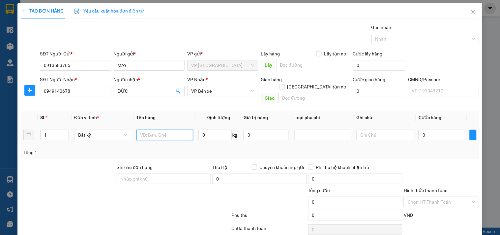
click at [163, 130] on input "text" at bounding box center [165, 135] width 57 height 11
type input "BỌC THẢM"
type input "1"
type input "35.000"
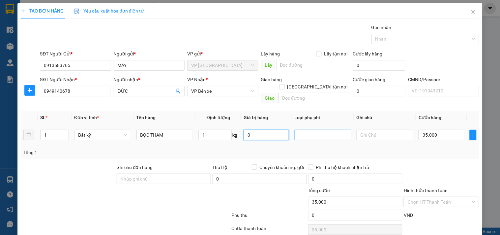
type input "35.000"
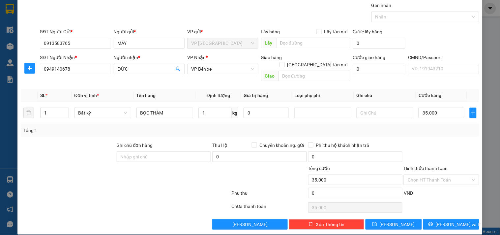
click at [433, 209] on div "Transit Pickup Surcharge Ids Transit Deliver Surcharge Ids Transit Deliver Surc…" at bounding box center [250, 116] width 459 height 228
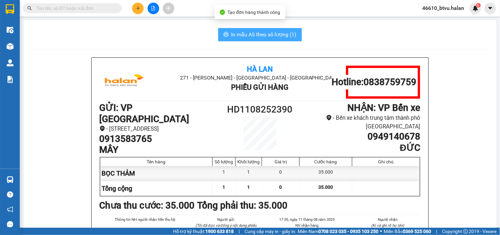
click at [256, 34] on span "In mẫu A5 theo số lượng (1)" at bounding box center [264, 34] width 65 height 8
click at [256, 30] on button "In mẫu A5 theo số lượng (1)" at bounding box center [260, 34] width 84 height 13
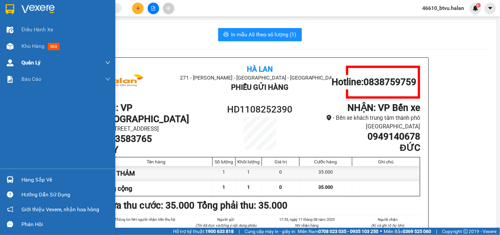
drag, startPoint x: 13, startPoint y: 44, endPoint x: 24, endPoint y: 64, distance: 23.3
click at [14, 44] on div at bounding box center [10, 47] width 12 height 12
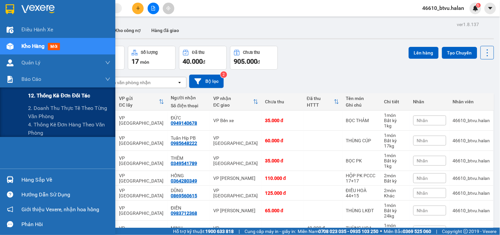
click at [41, 100] on div "12. Thống kê đơn đối tác" at bounding box center [69, 95] width 82 height 16
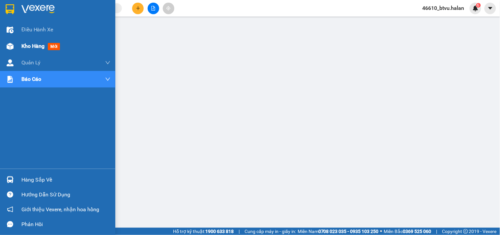
click at [0, 50] on div "Kho hàng mới" at bounding box center [57, 46] width 115 height 16
click at [20, 50] on div "Kho hàng mới" at bounding box center [57, 46] width 115 height 16
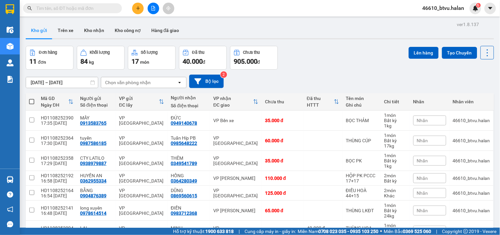
click at [46, 91] on div "[DATE] – [DATE] Press the down arrow key to interact with the calendar and sele…" at bounding box center [260, 81] width 469 height 23
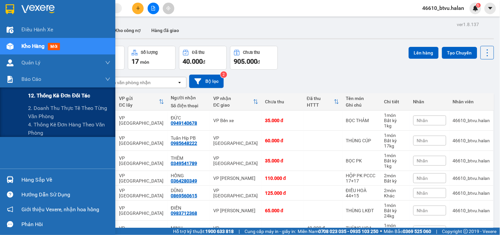
click at [32, 88] on div "12. Thống kê đơn đối tác" at bounding box center [69, 95] width 82 height 16
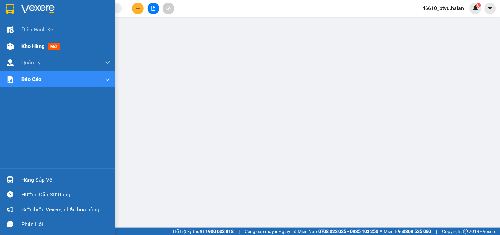
click at [35, 43] on span "Kho hàng" at bounding box center [32, 46] width 23 height 6
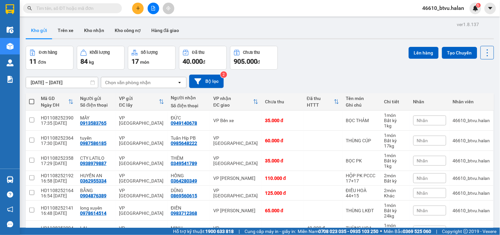
click at [31, 101] on span at bounding box center [31, 101] width 5 height 5
click at [32, 98] on input "checkbox" at bounding box center [32, 98] width 0 height 0
checkbox input "true"
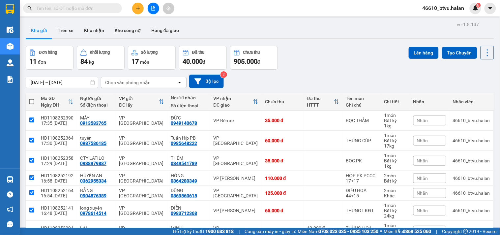
checkbox input "true"
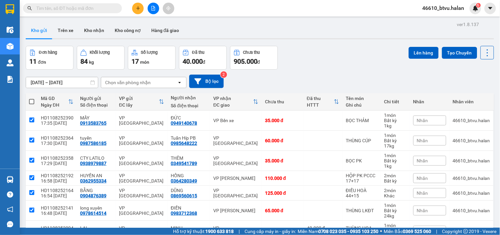
checkbox input "true"
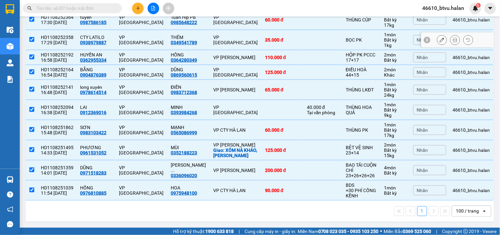
scroll to position [11, 0]
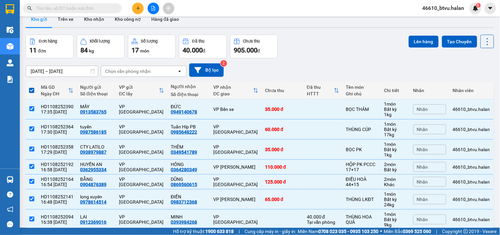
click at [133, 9] on button at bounding box center [138, 9] width 12 height 12
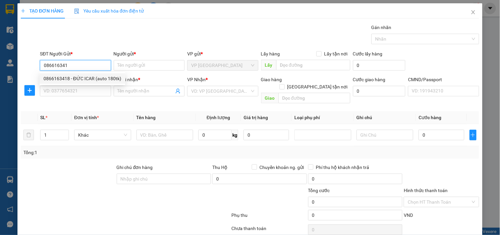
click at [93, 74] on div "0866163418 - ĐỨC ICAR (auto 180tk)" at bounding box center [83, 78] width 86 height 11
type input "0866163418"
type input "ĐỨC ICAR (auto 180tk)"
type input "0866163418"
click at [82, 85] on div "SĐT Người Nhận *" at bounding box center [75, 81] width 71 height 10
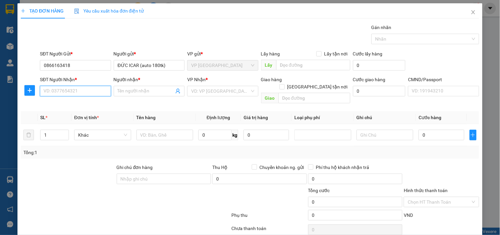
click at [81, 86] on input "SĐT Người Nhận *" at bounding box center [75, 91] width 71 height 11
type input "0985671586"
click at [87, 103] on div "0985671586 - [GEOGRAPHIC_DATA]" at bounding box center [81, 104] width 74 height 7
type input "THÁI DƯƠNG"
type input "0985671586"
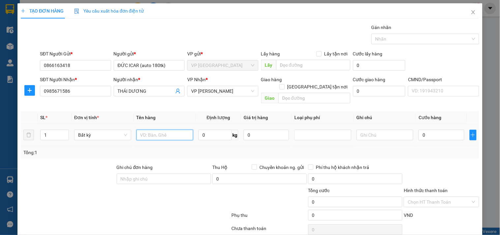
click at [165, 130] on input "text" at bounding box center [165, 135] width 57 height 11
type input "HỘP PK Ô TÔ"
type input "1"
type input "35.000"
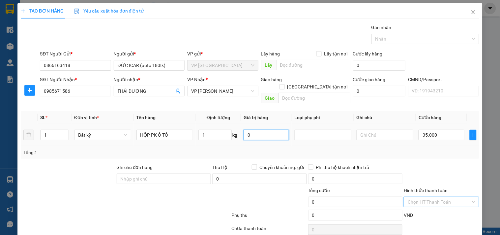
type input "35.000"
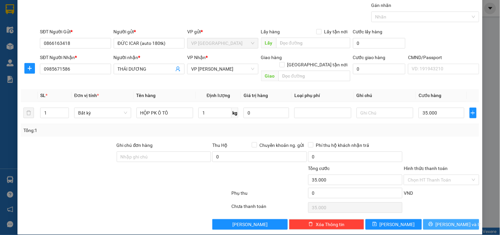
click at [437, 219] on button "[PERSON_NAME] và In" at bounding box center [452, 224] width 56 height 11
click at [439, 219] on button "[PERSON_NAME] và In" at bounding box center [452, 224] width 56 height 11
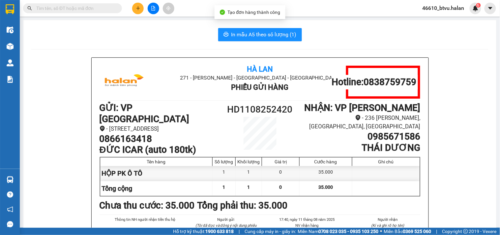
click at [267, 36] on span "In mẫu A5 theo số lượng (1)" at bounding box center [264, 34] width 65 height 8
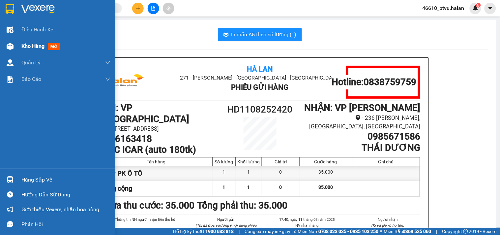
click at [11, 48] on img at bounding box center [10, 46] width 7 height 7
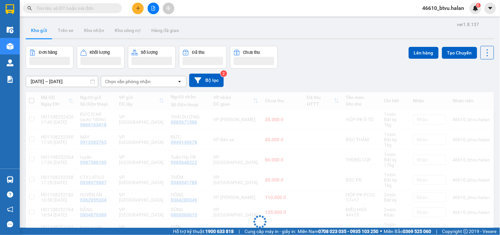
click at [32, 99] on div "Đang tải dữ liệu" at bounding box center [260, 227] width 469 height 270
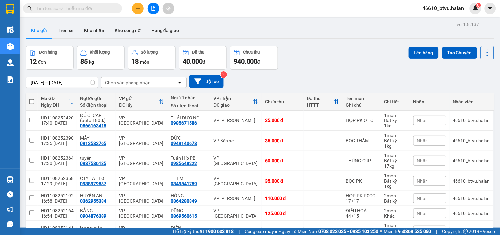
click at [32, 100] on span at bounding box center [31, 101] width 5 height 5
click at [32, 98] on input "checkbox" at bounding box center [32, 98] width 0 height 0
checkbox input "true"
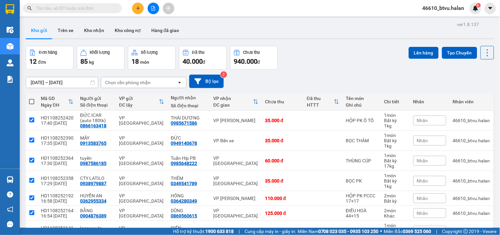
checkbox input "true"
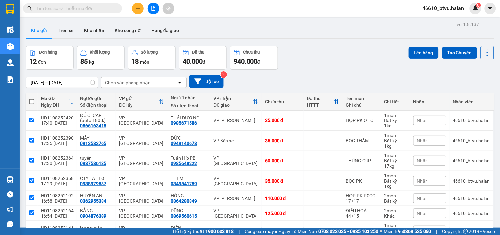
checkbox input "true"
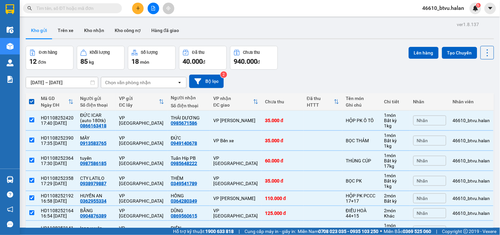
click at [423, 61] on div "Lên hàng Tạo Chuyến" at bounding box center [451, 58] width 85 height 24
click at [420, 56] on button "Lên hàng" at bounding box center [424, 53] width 30 height 12
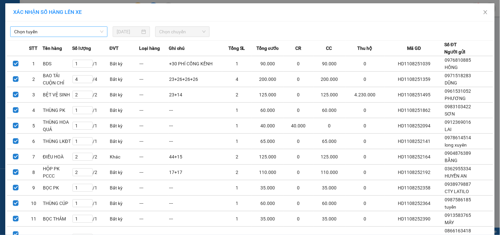
click at [32, 32] on span "Chọn tuyến" at bounding box center [58, 32] width 89 height 10
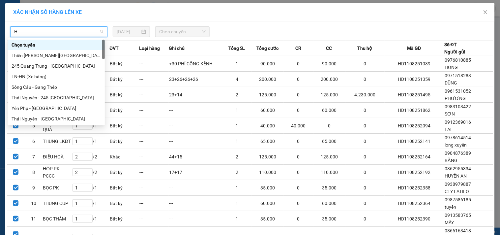
type input "HN"
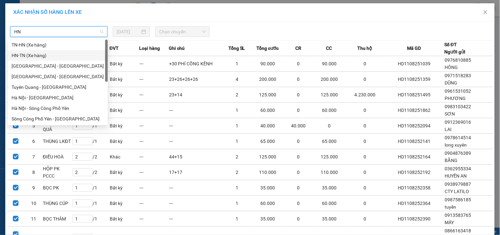
click at [27, 55] on div "HN-TN (Xe hàng)" at bounding box center [58, 55] width 92 height 7
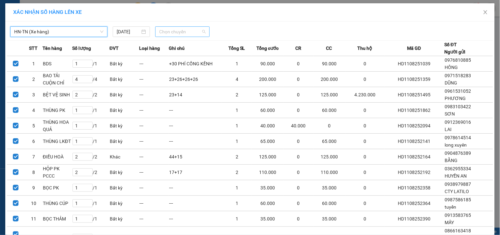
click at [177, 30] on span "Chọn chuyến" at bounding box center [182, 32] width 47 height 10
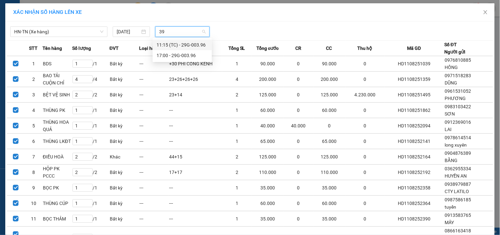
type input "396"
click at [182, 56] on div "17:00 - 29G-003.96" at bounding box center [182, 55] width 51 height 7
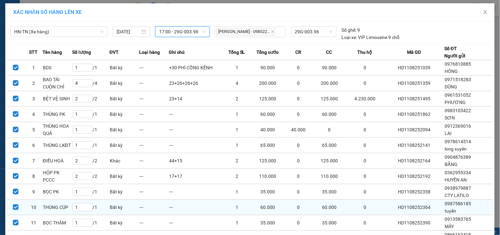
scroll to position [63, 0]
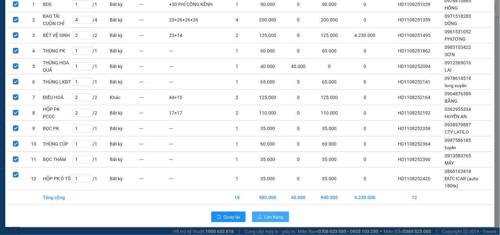
drag, startPoint x: 266, startPoint y: 212, endPoint x: 280, endPoint y: 211, distance: 14.5
click at [266, 212] on button "Lên hàng" at bounding box center [270, 216] width 37 height 11
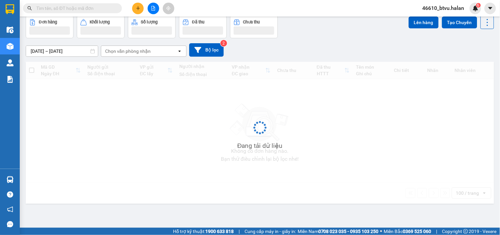
scroll to position [30, 0]
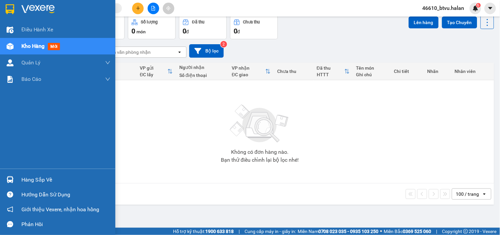
click at [33, 173] on div "Hàng sắp về" at bounding box center [57, 179] width 115 height 15
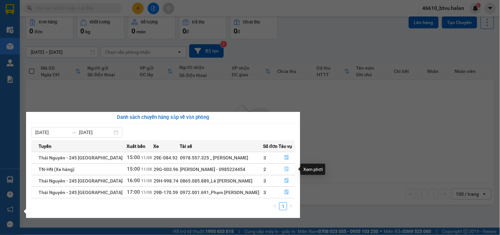
click at [289, 167] on button "button" at bounding box center [287, 169] width 16 height 11
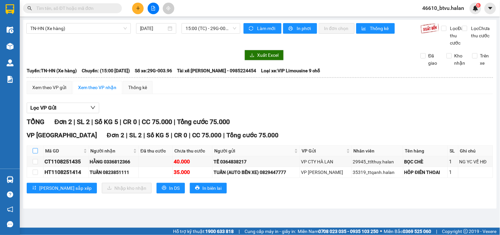
drag, startPoint x: 35, startPoint y: 158, endPoint x: 84, endPoint y: 189, distance: 58.2
click at [34, 153] on input "checkbox" at bounding box center [35, 150] width 5 height 5
checkbox input "true"
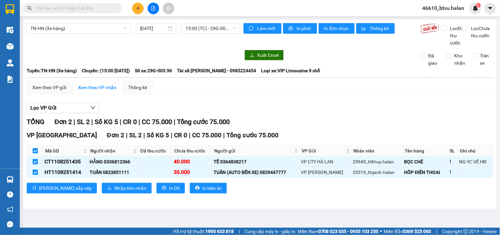
click at [94, 198] on div "VP [GEOGRAPHIC_DATA] 2 | SL 2 | Số KG 5 | CR 0 | CC 75.000 | Tổng cước 75.000 M…" at bounding box center [260, 164] width 467 height 68
click at [114, 192] on span "Nhập kho nhận" at bounding box center [130, 187] width 32 height 7
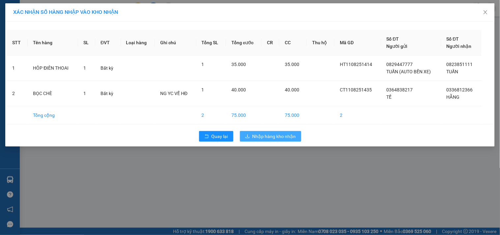
click at [273, 141] on button "Nhập hàng kho nhận" at bounding box center [270, 136] width 61 height 11
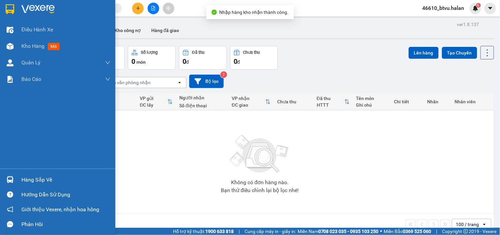
click at [4, 179] on div "Hàng sắp về" at bounding box center [57, 179] width 115 height 15
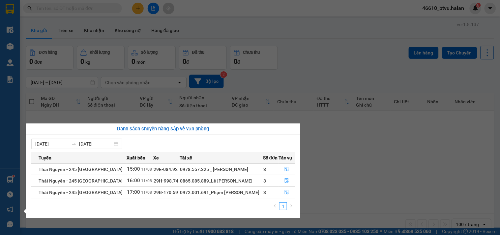
click at [143, 10] on section "Kết quả tìm kiếm ( 0 ) Bộ lọc No Data 46610_btvu.halan 6 Điều hành xe Kho hàng …" at bounding box center [250, 117] width 500 height 235
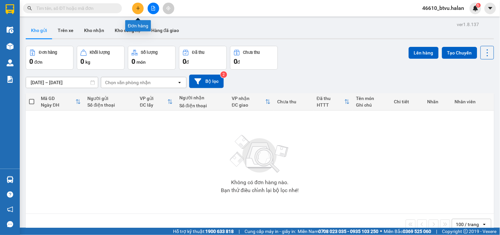
click at [142, 10] on button at bounding box center [138, 9] width 12 height 12
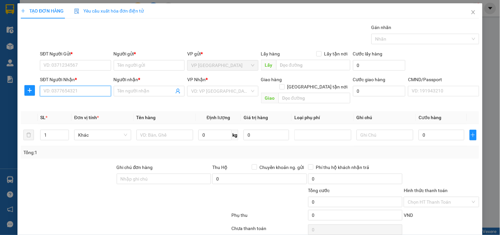
click at [98, 88] on input "SĐT Người Nhận *" at bounding box center [75, 91] width 71 height 11
click at [88, 86] on input "0878839769" at bounding box center [75, 91] width 71 height 11
type input "0878839769"
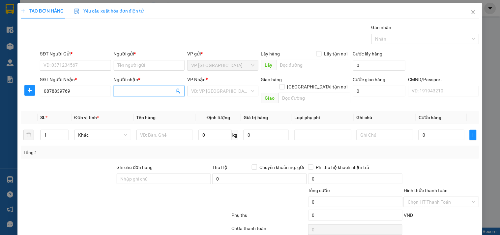
click at [139, 93] on input "Người nhận *" at bounding box center [146, 90] width 56 height 7
type input "FANTA"
click at [70, 69] on input "SĐT Người Gửi *" at bounding box center [75, 65] width 71 height 11
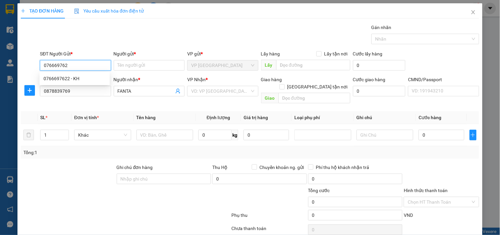
type input "0766697622"
click at [69, 78] on div "0766697622 - KH" at bounding box center [75, 78] width 62 height 7
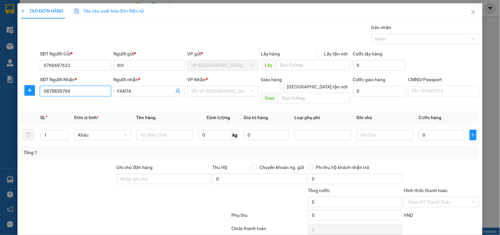
click at [86, 91] on input "0878839769" at bounding box center [75, 91] width 71 height 11
click at [133, 91] on input "FANTA" at bounding box center [146, 90] width 56 height 7
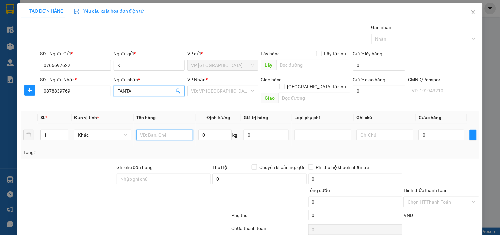
drag, startPoint x: 176, startPoint y: 130, endPoint x: 177, endPoint y: 126, distance: 4.8
click at [176, 130] on input "text" at bounding box center [165, 135] width 57 height 11
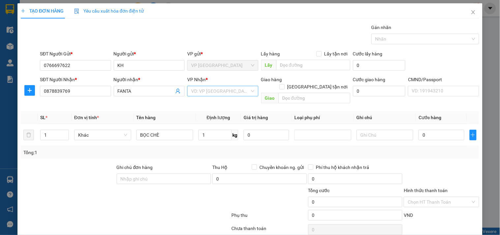
click at [203, 95] on input "search" at bounding box center [220, 91] width 58 height 10
click at [201, 103] on div "VP [PERSON_NAME]" at bounding box center [220, 104] width 62 height 7
click at [271, 152] on div "Transit Pickup Surcharge Ids Transit Deliver Surcharge Ids Transit Deliver Surc…" at bounding box center [250, 138] width 459 height 228
click at [220, 130] on input "1" at bounding box center [215, 135] width 33 height 11
click at [221, 149] on div "Tổng: 1" at bounding box center [250, 152] width 454 height 7
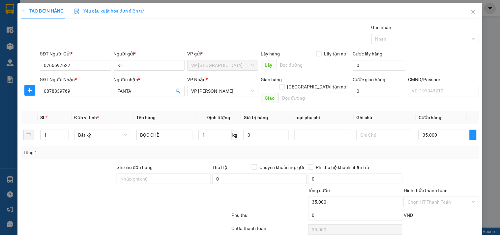
scroll to position [22, 0]
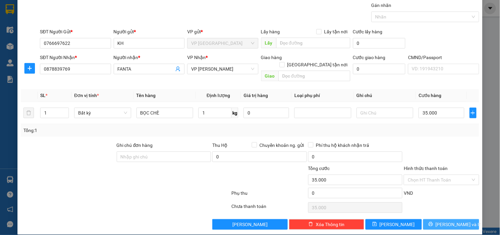
click at [439, 219] on button "[PERSON_NAME] và In" at bounding box center [452, 224] width 56 height 11
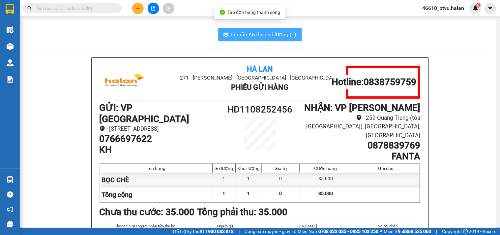
click at [262, 40] on button "In mẫu A5 theo số lượng (1)" at bounding box center [260, 34] width 84 height 13
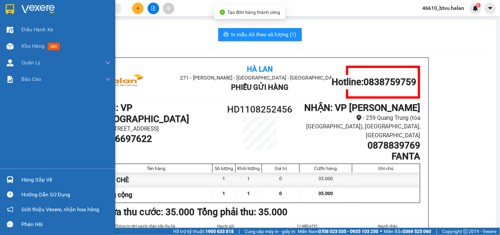
drag, startPoint x: 20, startPoint y: 177, endPoint x: 39, endPoint y: 180, distance: 18.7
click at [21, 177] on div "Hàng sắp về" at bounding box center [57, 179] width 115 height 15
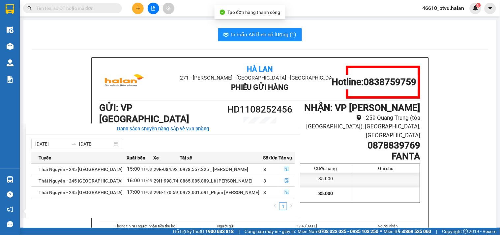
drag, startPoint x: 327, startPoint y: 114, endPoint x: 320, endPoint y: 116, distance: 6.7
click at [327, 114] on section "Kết quả tìm kiếm ( 0 ) Bộ lọc No Data 46610_btvu.halan 6 Điều hành xe Kho hàng …" at bounding box center [250, 117] width 500 height 235
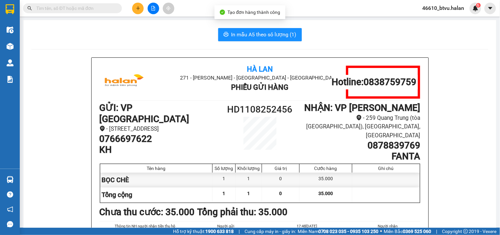
click at [133, 6] on button at bounding box center [138, 9] width 12 height 12
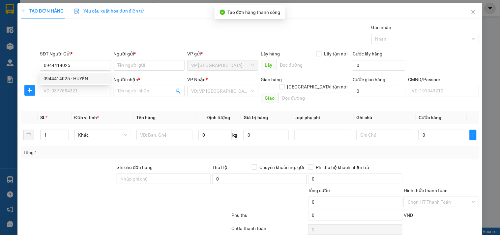
click at [95, 74] on div "0944414025 0944414025 - HUYỀN" at bounding box center [75, 78] width 70 height 13
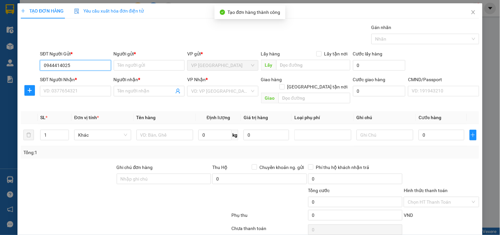
click at [90, 70] on input "0944414025" at bounding box center [75, 65] width 71 height 11
drag, startPoint x: 86, startPoint y: 80, endPoint x: 88, endPoint y: 86, distance: 5.4
click at [86, 81] on div "0944414025 - HUYỀN" at bounding box center [75, 78] width 62 height 7
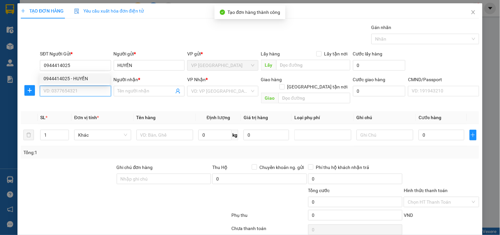
click at [88, 86] on input "SĐT Người Nhận *" at bounding box center [75, 91] width 71 height 11
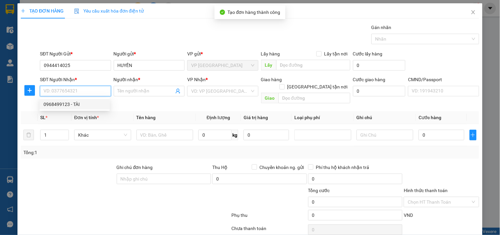
drag, startPoint x: 83, startPoint y: 104, endPoint x: 111, endPoint y: 107, distance: 27.9
click at [83, 104] on div "0968499123 - TÀI" at bounding box center [75, 104] width 62 height 7
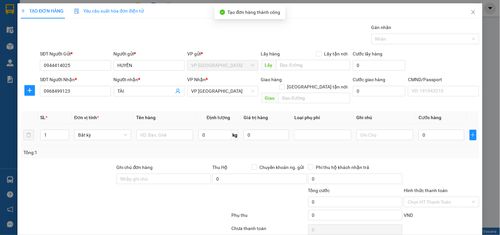
click at [144, 124] on td at bounding box center [165, 135] width 62 height 22
click at [28, 89] on icon "plus" at bounding box center [29, 90] width 5 height 5
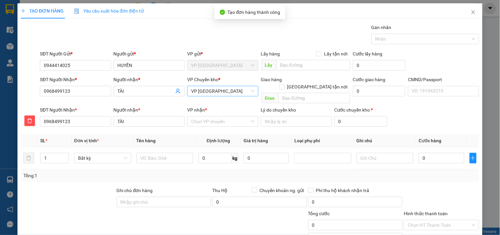
click at [218, 94] on span "VP [GEOGRAPHIC_DATA]" at bounding box center [222, 91] width 63 height 10
click at [216, 102] on div "VP [PERSON_NAME]" at bounding box center [220, 104] width 62 height 7
click at [213, 116] on input "VP nhận *" at bounding box center [220, 121] width 58 height 10
click at [209, 123] on div "VP [GEOGRAPHIC_DATA]" at bounding box center [220, 127] width 70 height 11
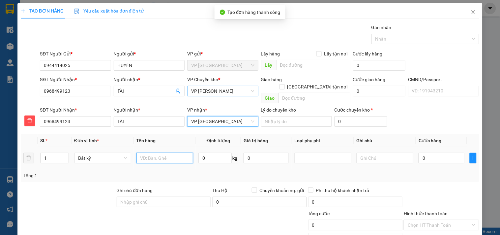
click at [176, 156] on input "text" at bounding box center [165, 158] width 57 height 11
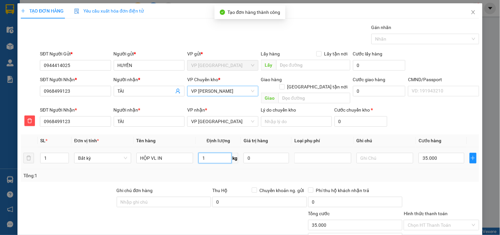
click at [213, 153] on input "1" at bounding box center [215, 158] width 33 height 11
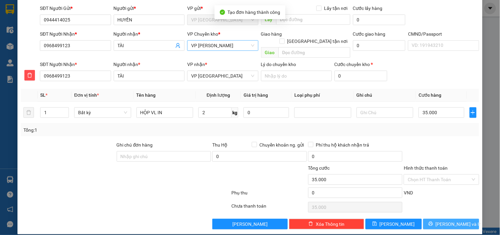
click at [445, 219] on button "[PERSON_NAME] và In" at bounding box center [452, 224] width 56 height 11
click at [439, 219] on button "[PERSON_NAME] và In" at bounding box center [452, 224] width 56 height 11
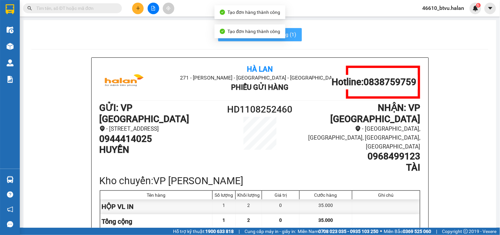
click at [236, 28] on body "Kết quả tìm kiếm ( 0 ) Bộ lọc No Data 46610_btvu.halan 6 Điều hành xe Kho hàng …" at bounding box center [250, 117] width 500 height 235
click at [250, 31] on span "Tạo đơn hàng thành công" at bounding box center [254, 31] width 53 height 5
click at [287, 37] on span "In mẫu A5 theo số lượng (1)" at bounding box center [264, 34] width 65 height 8
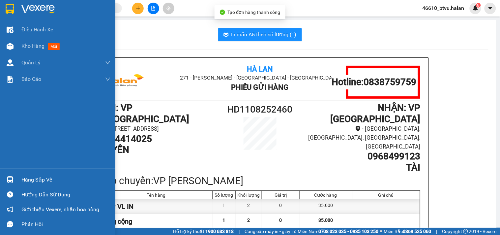
click at [16, 175] on div "Hàng sắp về" at bounding box center [57, 179] width 115 height 15
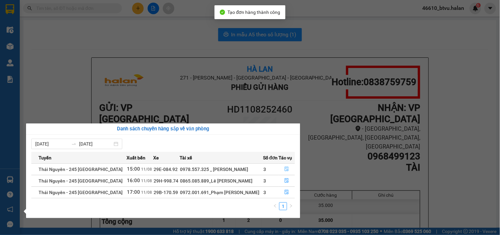
click at [282, 167] on button "button" at bounding box center [287, 169] width 16 height 11
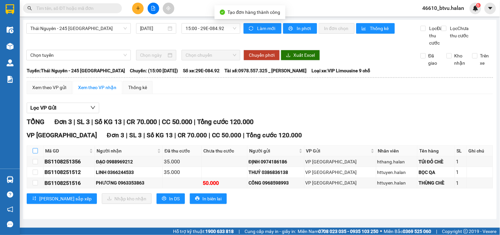
drag, startPoint x: 36, startPoint y: 159, endPoint x: 62, endPoint y: 164, distance: 25.9
click at [37, 153] on input "checkbox" at bounding box center [35, 150] width 5 height 5
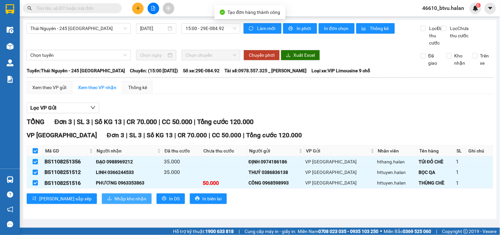
click at [114, 202] on span "Nhập kho nhận" at bounding box center [130, 198] width 32 height 7
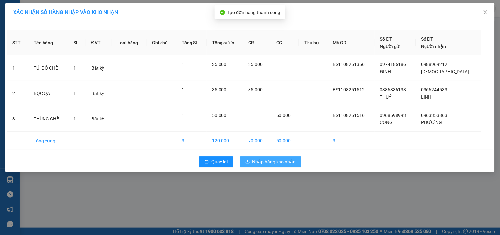
click at [290, 164] on span "Nhập hàng kho nhận" at bounding box center [275, 161] width 44 height 7
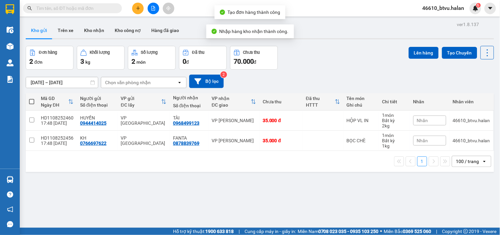
click at [252, 122] on div "VP [PERSON_NAME]" at bounding box center [234, 120] width 45 height 5
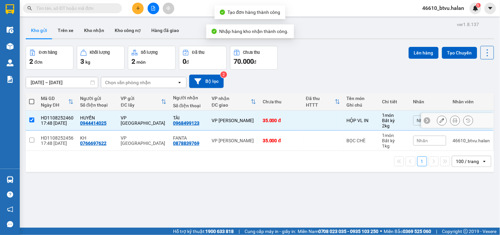
click at [251, 133] on td "VP [PERSON_NAME]" at bounding box center [234, 141] width 51 height 20
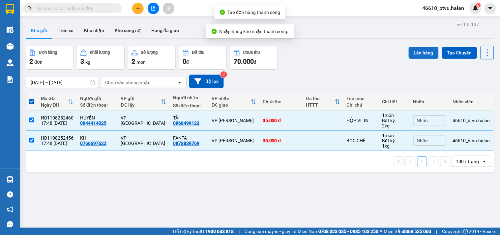
click at [417, 56] on button "Lên hàng" at bounding box center [424, 53] width 30 height 12
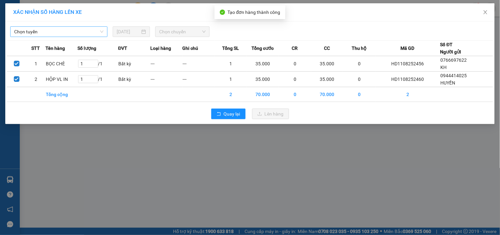
drag, startPoint x: 62, startPoint y: 32, endPoint x: 61, endPoint y: 37, distance: 4.7
click at [62, 33] on span "Chọn tuyến" at bounding box center [58, 32] width 89 height 10
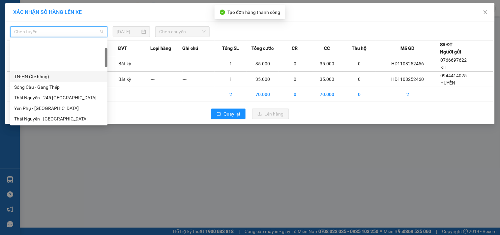
scroll to position [37, 0]
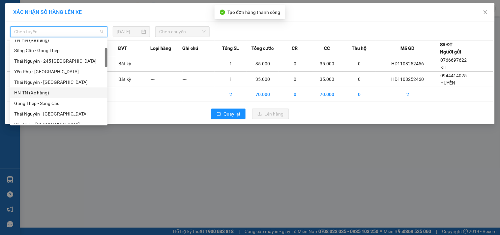
click at [36, 91] on div "HN-TN (Xe hàng)" at bounding box center [58, 92] width 89 height 7
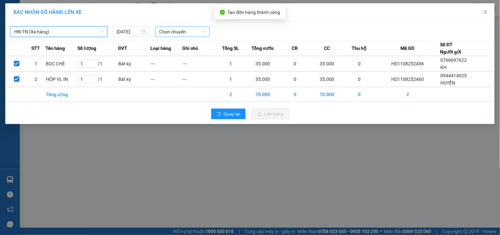
click at [200, 27] on span "Chọn chuyến" at bounding box center [182, 32] width 47 height 10
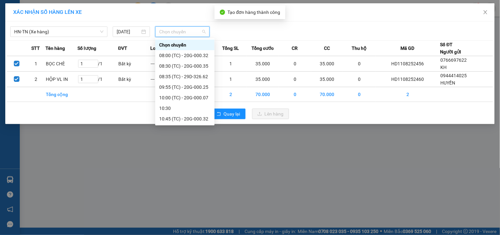
scroll to position [243, 0]
click at [183, 64] on div "17:00 - 29G-003.96" at bounding box center [184, 65] width 51 height 7
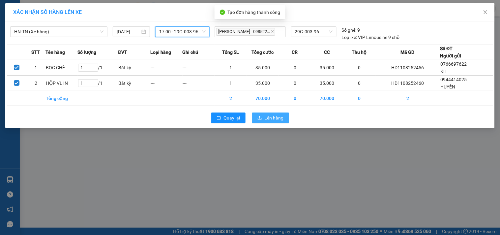
click at [267, 114] on span "Lên hàng" at bounding box center [274, 117] width 19 height 7
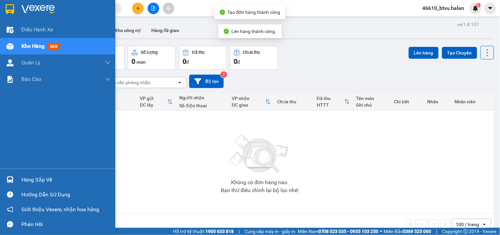
click at [23, 175] on div "Hàng sắp về" at bounding box center [65, 180] width 89 height 10
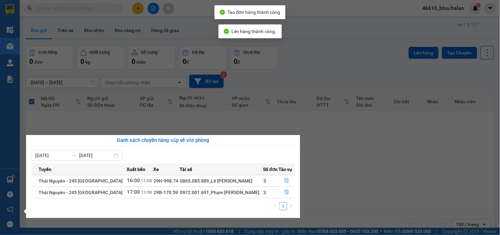
click at [321, 167] on section "Kết quả tìm kiếm ( 0 ) Bộ lọc No Data 46610_btvu.halan 6 Điều hành xe Kho hàng …" at bounding box center [250, 117] width 500 height 235
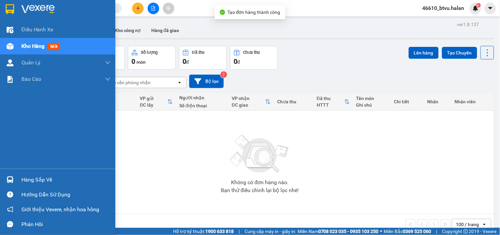
click at [40, 176] on div "Hàng sắp về" at bounding box center [65, 180] width 89 height 10
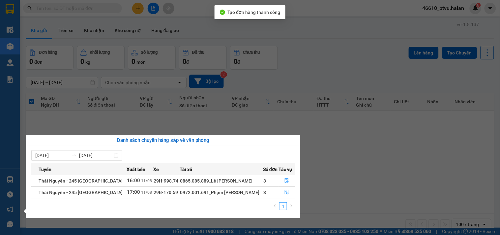
click at [352, 146] on section "Kết quả tìm kiếm ( 0 ) Bộ lọc No Data 46610_btvu.halan 6 Điều hành xe Kho hàng …" at bounding box center [250, 117] width 500 height 235
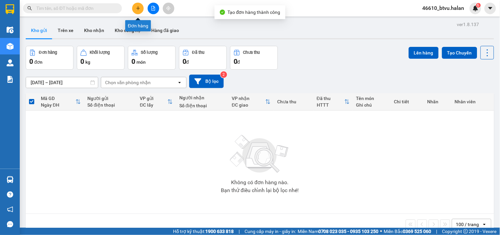
click at [143, 11] on button at bounding box center [138, 9] width 12 height 12
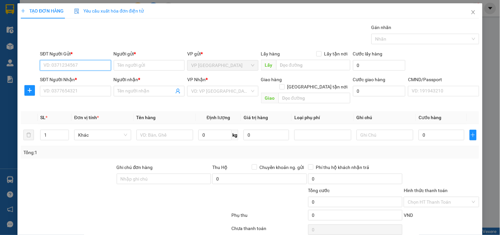
click at [71, 66] on input "SĐT Người Gửi *" at bounding box center [75, 65] width 71 height 11
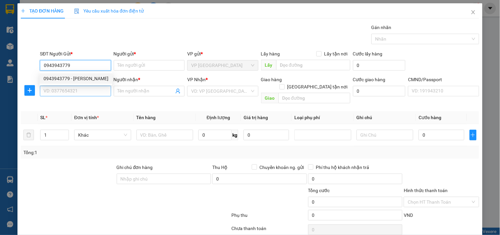
drag, startPoint x: 86, startPoint y: 77, endPoint x: 87, endPoint y: 86, distance: 8.9
click at [87, 77] on div "0943943779 - [PERSON_NAME]" at bounding box center [76, 78] width 65 height 7
click at [86, 90] on input "SĐT Người Nhận *" at bounding box center [75, 91] width 71 height 11
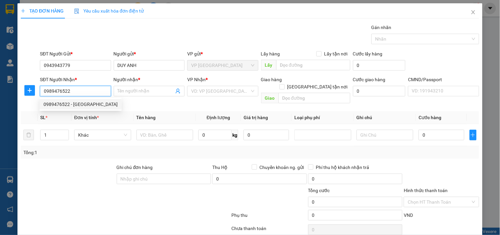
click at [81, 103] on div "0989476522 - [GEOGRAPHIC_DATA]" at bounding box center [81, 104] width 74 height 7
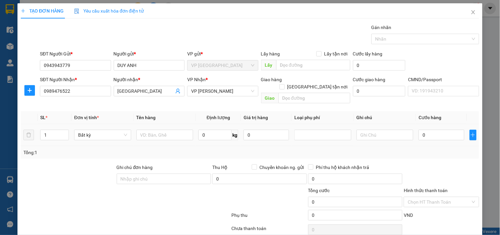
click at [149, 124] on td at bounding box center [165, 135] width 62 height 22
click at [153, 128] on div at bounding box center [165, 134] width 57 height 13
click at [154, 130] on input "text" at bounding box center [165, 135] width 57 height 11
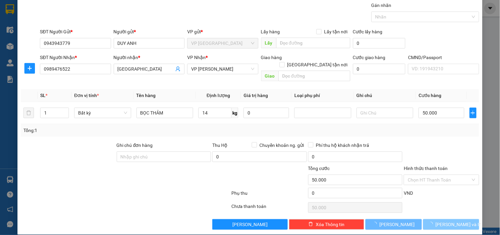
click at [445, 219] on button "[PERSON_NAME] và In" at bounding box center [452, 224] width 56 height 11
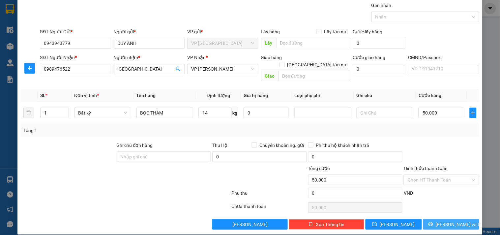
click at [434, 222] on icon "printer" at bounding box center [431, 224] width 5 height 5
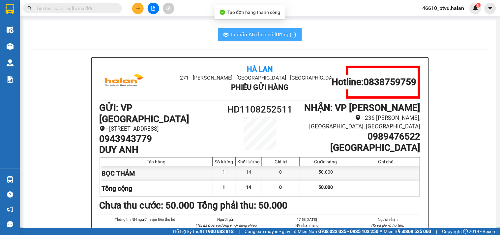
click at [263, 34] on span "In mẫu A5 theo số lượng (1)" at bounding box center [264, 34] width 65 height 8
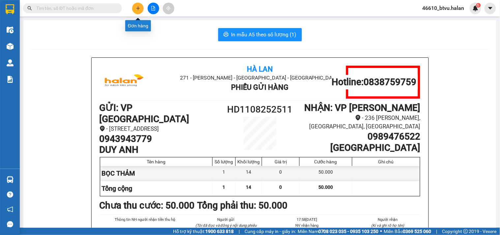
click at [142, 9] on button at bounding box center [138, 9] width 12 height 12
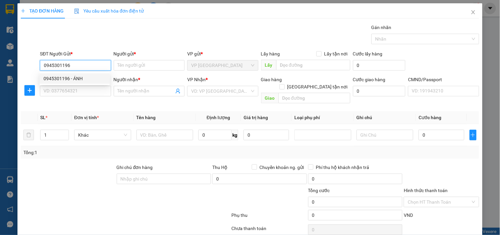
click at [87, 78] on div "0945301196 - ÁNH" at bounding box center [75, 78] width 62 height 7
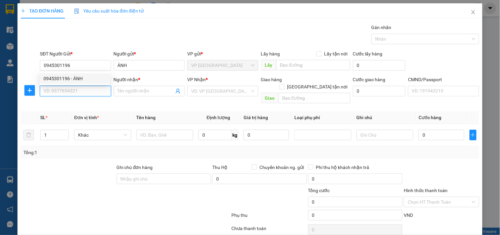
click at [81, 91] on input "SĐT Người Nhận *" at bounding box center [75, 91] width 71 height 11
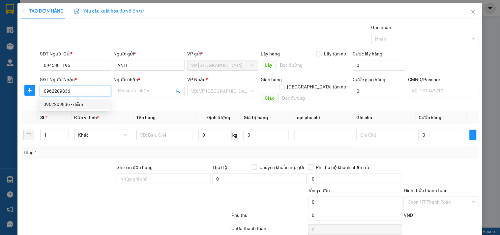
click at [62, 102] on div "0962209836 - diễm" at bounding box center [75, 104] width 62 height 7
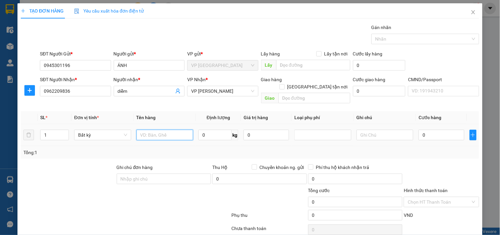
click at [146, 130] on input "text" at bounding box center [165, 135] width 57 height 11
click at [35, 89] on div at bounding box center [30, 90] width 18 height 11
drag, startPoint x: 32, startPoint y: 93, endPoint x: 58, endPoint y: 97, distance: 26.5
click at [32, 93] on button "button" at bounding box center [29, 90] width 11 height 11
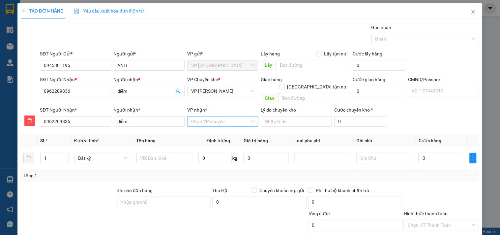
click at [212, 116] on input "VP nhận *" at bounding box center [220, 121] width 58 height 10
click at [211, 127] on div "VP Đình Cả" at bounding box center [220, 127] width 62 height 7
click at [166, 153] on input "text" at bounding box center [165, 158] width 57 height 11
click at [200, 153] on input "1" at bounding box center [215, 158] width 33 height 11
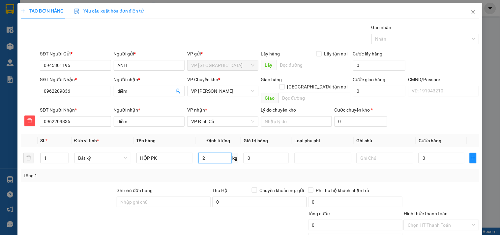
scroll to position [46, 0]
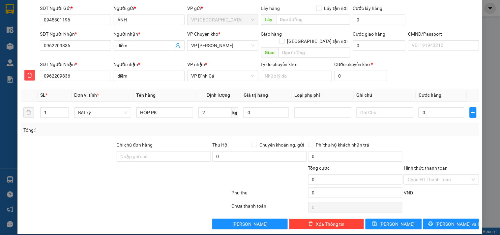
click at [377, 131] on div "Transit Pickup Surcharge Ids Transit Deliver Surcharge Ids Transit Deliver Surc…" at bounding box center [250, 103] width 459 height 251
click at [451, 210] on div "Transit Pickup Surcharge Ids Transit Deliver Surcharge Ids Transit Deliver Surc…" at bounding box center [250, 103] width 459 height 251
click at [451, 219] on button "[PERSON_NAME] và In" at bounding box center [452, 224] width 56 height 11
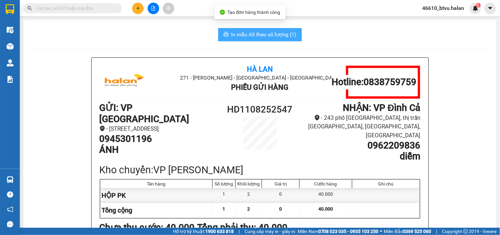
click at [264, 37] on span "In mẫu A5 theo số lượng (1)" at bounding box center [264, 34] width 65 height 8
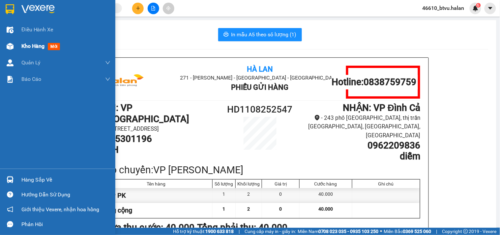
click at [31, 47] on span "Kho hàng" at bounding box center [32, 46] width 23 height 6
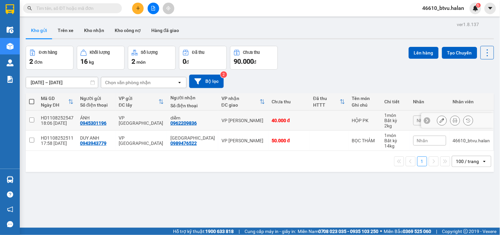
click at [440, 120] on icon at bounding box center [442, 120] width 5 height 5
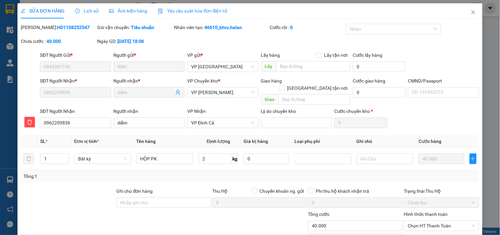
scroll to position [20, 0]
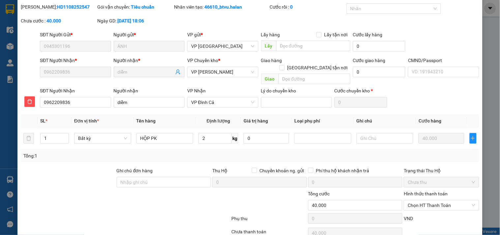
click at [427, 190] on div "Hình thức thanh toán" at bounding box center [441, 195] width 75 height 10
click at [426, 200] on div "Chọn HT Thanh Toán" at bounding box center [441, 205] width 75 height 11
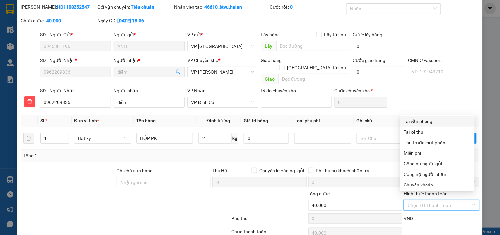
click at [428, 122] on div "Tại văn phòng" at bounding box center [437, 121] width 67 height 7
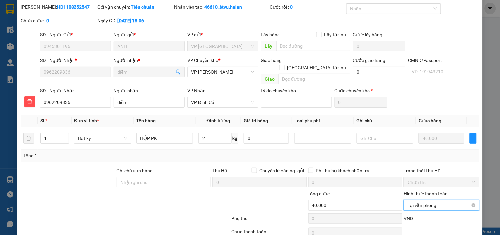
scroll to position [46, 0]
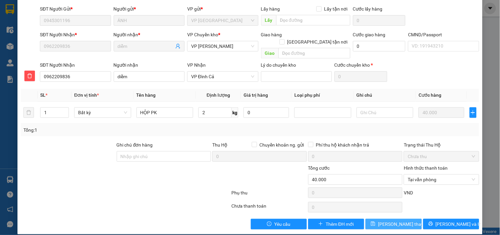
click at [389, 220] on span "[PERSON_NAME] thay đổi" at bounding box center [404, 223] width 53 height 7
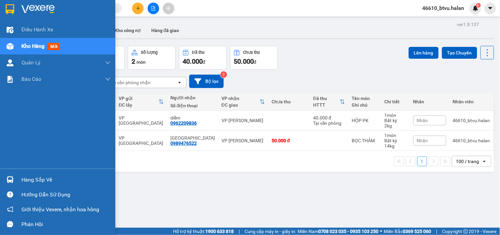
click at [15, 177] on div at bounding box center [10, 180] width 12 height 12
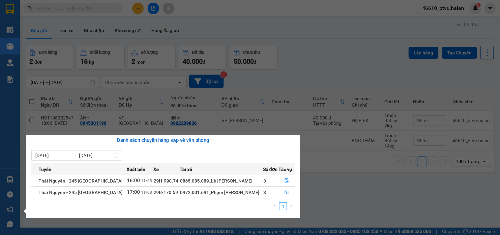
click at [304, 85] on section "Kết quả tìm kiếm ( 0 ) Bộ lọc No Data 46610_btvu.halan 6 Điều hành xe Kho hàng …" at bounding box center [250, 117] width 500 height 235
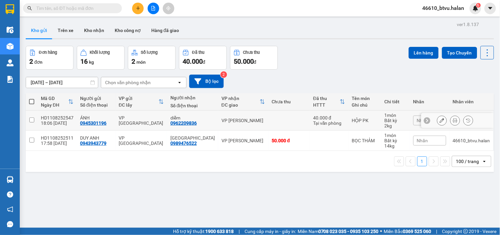
click at [270, 130] on td at bounding box center [290, 121] width 42 height 20
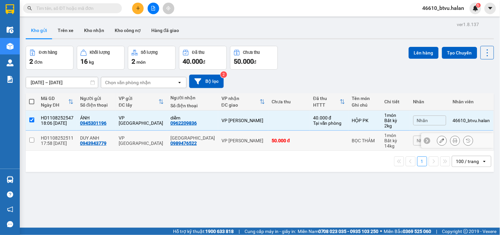
click at [271, 116] on td at bounding box center [290, 121] width 42 height 20
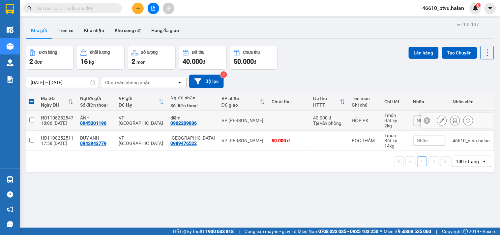
click at [272, 138] on div "50.000 đ" at bounding box center [289, 140] width 35 height 5
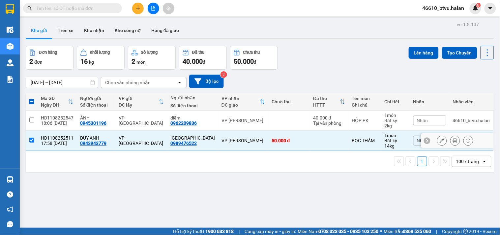
click at [279, 125] on td at bounding box center [290, 121] width 42 height 20
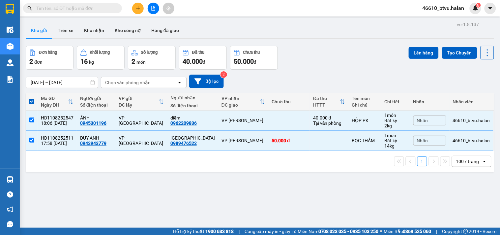
click at [421, 59] on div "Lên hàng Tạo Chuyến" at bounding box center [451, 53] width 85 height 14
click at [409, 52] on button "Lên hàng" at bounding box center [424, 53] width 30 height 12
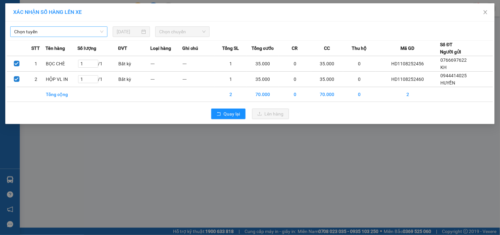
click at [86, 36] on span "Chọn tuyến" at bounding box center [58, 32] width 89 height 10
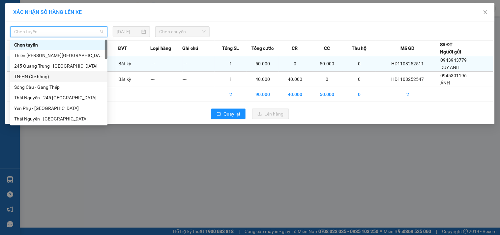
click at [33, 75] on div "TN-HN (Xe hàng)" at bounding box center [58, 76] width 89 height 7
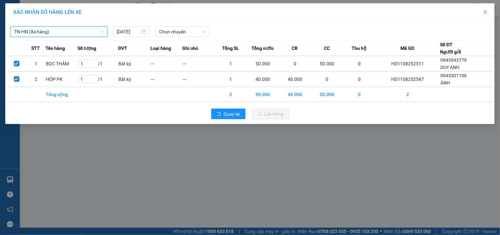
click at [79, 32] on span "TN-HN (Xe hàng)" at bounding box center [58, 32] width 89 height 10
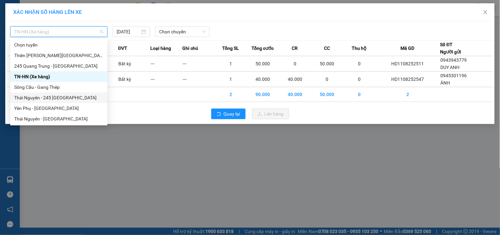
scroll to position [37, 0]
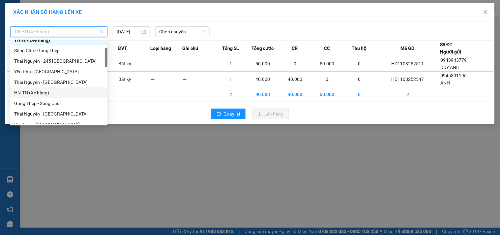
click at [43, 89] on div "HN-TN (Xe hàng)" at bounding box center [58, 92] width 89 height 7
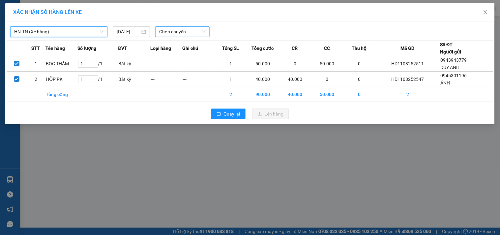
click at [174, 27] on span "Chọn chuyến" at bounding box center [182, 32] width 47 height 10
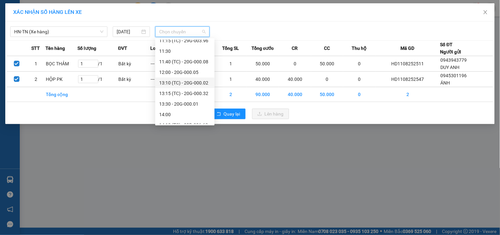
scroll to position [243, 0]
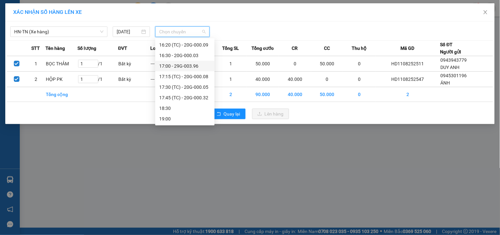
click at [183, 69] on div "17:00 - 29G-003.96" at bounding box center [184, 65] width 51 height 7
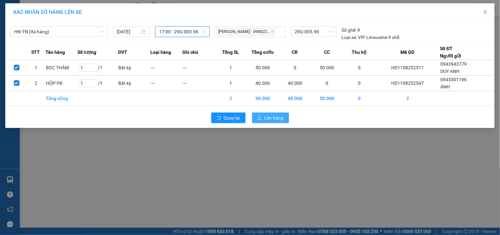
click at [266, 114] on span "Lên hàng" at bounding box center [274, 117] width 19 height 7
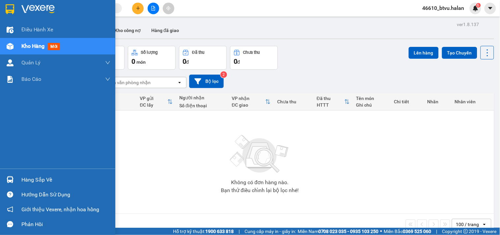
click at [21, 178] on div "Hàng sắp về" at bounding box center [65, 180] width 89 height 10
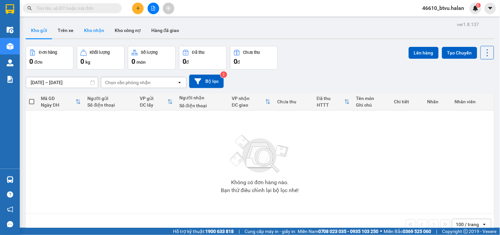
drag, startPoint x: 78, startPoint y: 43, endPoint x: 84, endPoint y: 27, distance: 17.5
click at [79, 43] on section "Kết quả tìm kiếm ( 0 ) Bộ lọc No Data 46610_btvu.halan 6 Điều hành xe Kho hàng …" at bounding box center [250, 117] width 500 height 235
click at [144, 8] on div at bounding box center [153, 9] width 49 height 12
click at [135, 10] on button at bounding box center [138, 9] width 12 height 12
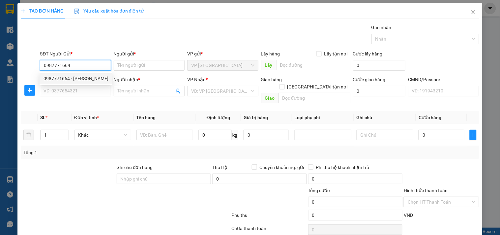
click at [86, 80] on div "0987771664 - [PERSON_NAME]" at bounding box center [76, 78] width 65 height 7
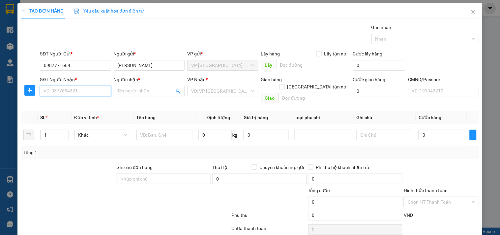
click at [92, 91] on input "SĐT Người Nhận *" at bounding box center [75, 91] width 71 height 11
click at [106, 101] on div "0868628626 - QUYỀN QUÝ" at bounding box center [75, 104] width 70 height 11
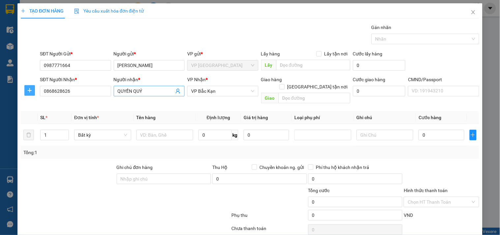
drag, startPoint x: 29, startPoint y: 91, endPoint x: 179, endPoint y: 91, distance: 150.8
click at [30, 91] on icon "plus" at bounding box center [29, 90] width 5 height 5
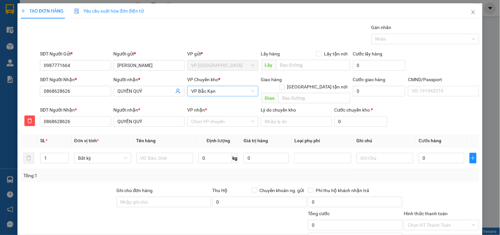
click at [202, 91] on span "VP Bắc Kạn" at bounding box center [222, 91] width 63 height 10
click at [234, 105] on div "VP [PERSON_NAME]" at bounding box center [220, 104] width 62 height 7
click at [231, 116] on input "VP nhận *" at bounding box center [220, 121] width 58 height 10
drag, startPoint x: 214, startPoint y: 123, endPoint x: 197, endPoint y: 127, distance: 18.0
click at [214, 123] on div "VP Bắc Kạn" at bounding box center [220, 127] width 70 height 11
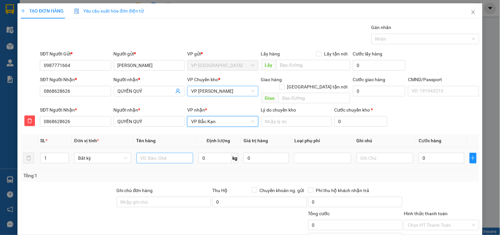
click at [159, 151] on div at bounding box center [165, 157] width 57 height 13
click at [159, 153] on input "text" at bounding box center [165, 158] width 57 height 11
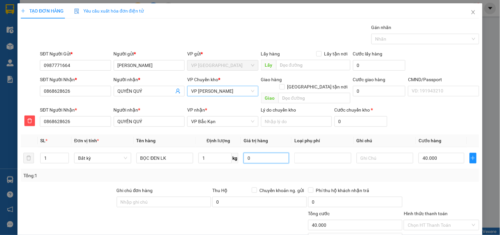
scroll to position [46, 0]
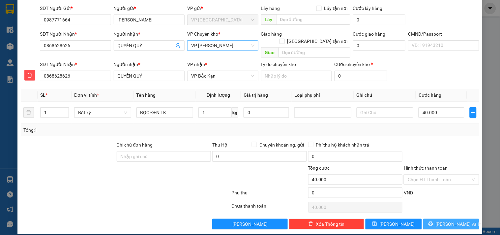
click at [440, 219] on button "[PERSON_NAME] và In" at bounding box center [452, 224] width 56 height 11
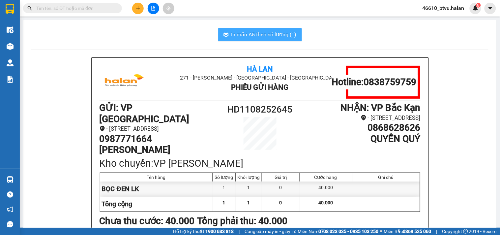
click at [285, 35] on span "In mẫu A5 theo số lượng (1)" at bounding box center [264, 34] width 65 height 8
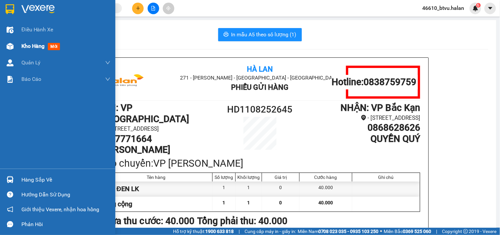
click at [14, 42] on div at bounding box center [10, 47] width 12 height 12
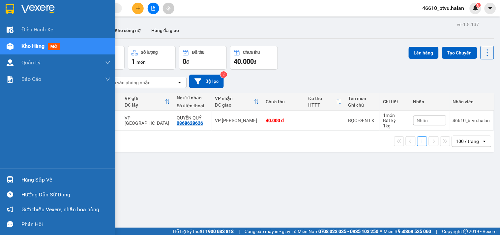
click at [11, 175] on div at bounding box center [10, 180] width 12 height 12
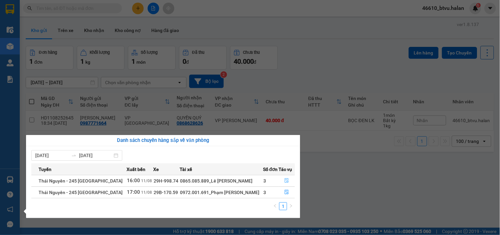
click at [287, 177] on button "button" at bounding box center [287, 181] width 16 height 11
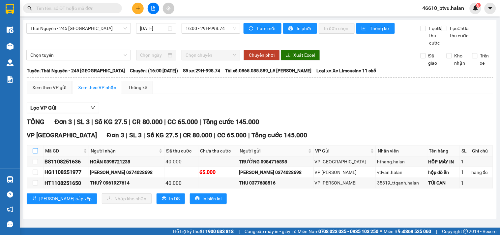
click at [34, 154] on label at bounding box center [35, 150] width 5 height 7
click at [34, 153] on input "checkbox" at bounding box center [35, 150] width 5 height 5
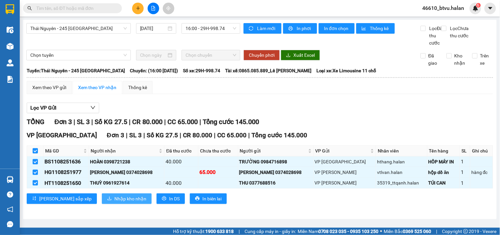
click at [102, 204] on button "Nhập kho nhận" at bounding box center [127, 198] width 50 height 11
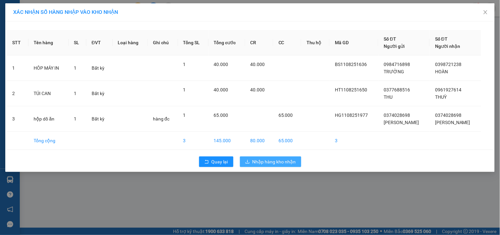
click at [296, 158] on button "Nhập hàng kho nhận" at bounding box center [270, 161] width 61 height 11
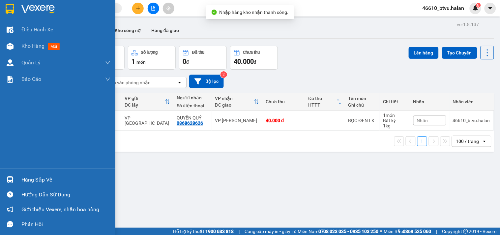
click at [15, 179] on div at bounding box center [10, 180] width 12 height 12
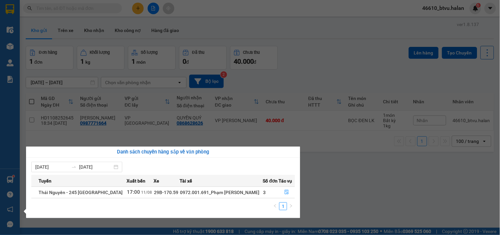
click at [349, 151] on section "Kết quả tìm kiếm ( 0 ) Bộ lọc No Data 46610_btvu.halan 6 Điều hành xe Kho hàng …" at bounding box center [250, 117] width 500 height 235
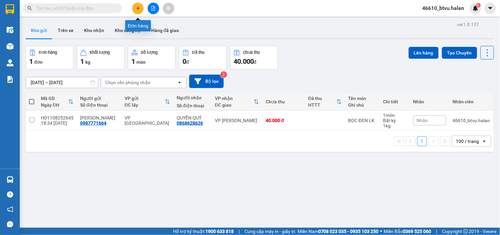
click at [143, 11] on button at bounding box center [138, 9] width 12 height 12
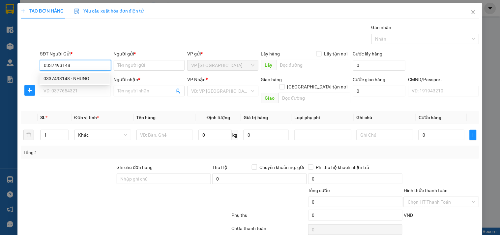
click at [60, 81] on div "0337493148 - NHUNG" at bounding box center [75, 78] width 62 height 7
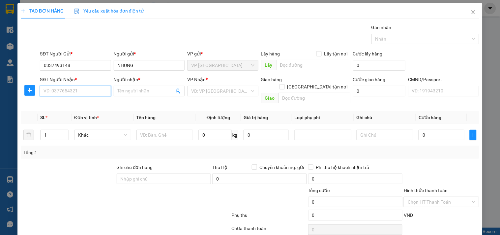
click at [64, 94] on input "SĐT Người Nhận *" at bounding box center [75, 91] width 71 height 11
click at [75, 101] on div "0968775610 - HẰNG" at bounding box center [75, 104] width 62 height 7
click at [72, 90] on input "0968775610" at bounding box center [75, 91] width 71 height 11
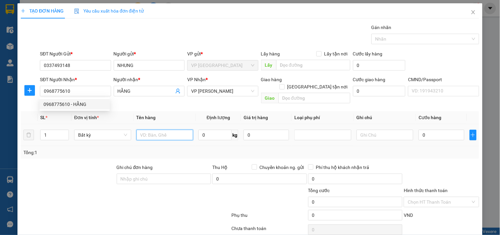
click at [158, 131] on input "text" at bounding box center [165, 135] width 57 height 11
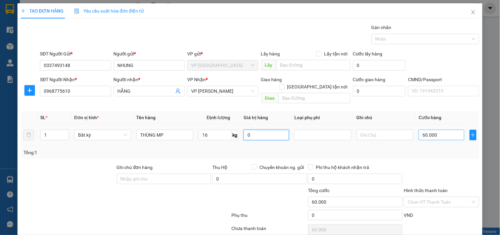
scroll to position [22, 0]
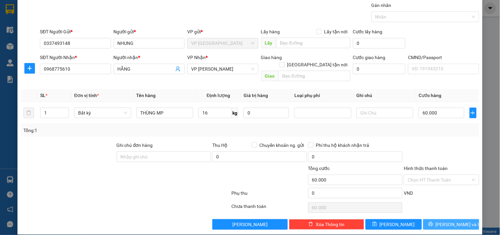
click at [451, 221] on span "[PERSON_NAME] và In" at bounding box center [459, 224] width 46 height 7
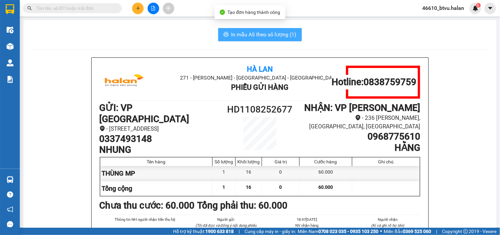
drag, startPoint x: 449, startPoint y: 213, endPoint x: 238, endPoint y: 34, distance: 276.2
click at [238, 34] on span "In mẫu A5 theo số lượng (1)" at bounding box center [264, 34] width 65 height 8
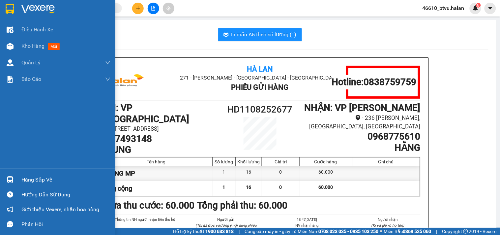
drag, startPoint x: 42, startPoint y: 180, endPoint x: 47, endPoint y: 180, distance: 4.6
click at [43, 180] on div "Hàng sắp về" at bounding box center [65, 180] width 89 height 10
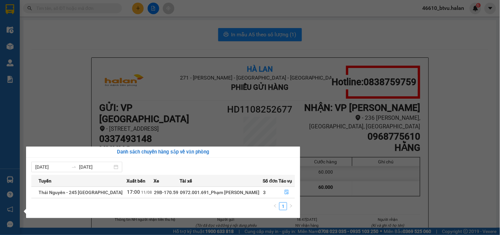
click at [204, 116] on section "Kết quả tìm kiếm ( 0 ) Bộ lọc No Data 46610_btvu.halan 6 Điều hành xe Kho hàng …" at bounding box center [250, 117] width 500 height 235
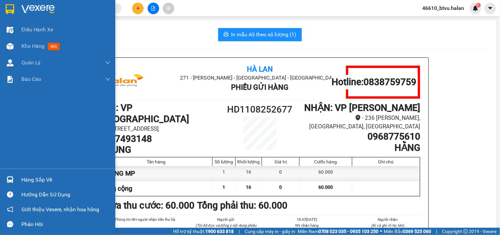
click at [12, 183] on div at bounding box center [10, 180] width 12 height 12
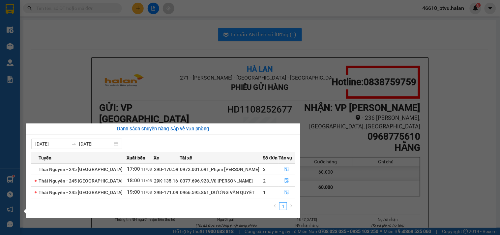
click at [218, 171] on div "0972.001.691_Phạm [PERSON_NAME]" at bounding box center [221, 169] width 83 height 7
click at [212, 166] on div "0972.001.691_Phạm [PERSON_NAME]" at bounding box center [221, 169] width 83 height 7
click at [199, 177] on div "0377.696.928_Vũ [PERSON_NAME]" at bounding box center [221, 180] width 83 height 7
drag, startPoint x: 202, startPoint y: 181, endPoint x: 206, endPoint y: 180, distance: 4.6
click at [205, 181] on div "0377.696.928_Vũ [PERSON_NAME]" at bounding box center [221, 180] width 83 height 7
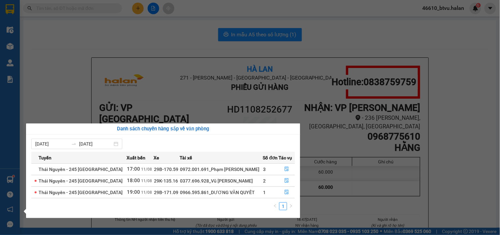
click at [208, 180] on div "0377.696.928_Vũ [PERSON_NAME]" at bounding box center [221, 180] width 83 height 7
click at [213, 190] on div "0966.595.861_DƯƠNG VĂN QUYẾT" at bounding box center [221, 192] width 83 height 7
click at [240, 190] on div "0966.595.861_DƯƠNG VĂN QUYẾT" at bounding box center [221, 192] width 83 height 7
click at [281, 181] on button "button" at bounding box center [287, 181] width 16 height 11
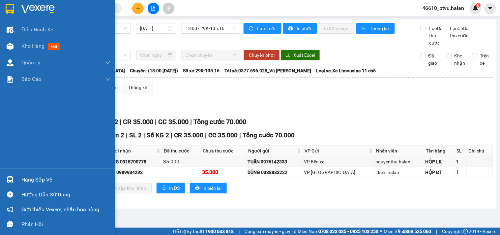
drag, startPoint x: 15, startPoint y: 180, endPoint x: 20, endPoint y: 179, distance: 5.4
click at [15, 180] on div at bounding box center [10, 180] width 12 height 12
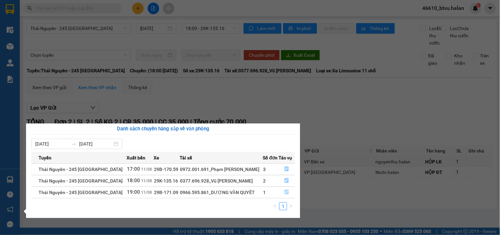
click at [289, 191] on button "button" at bounding box center [287, 192] width 16 height 11
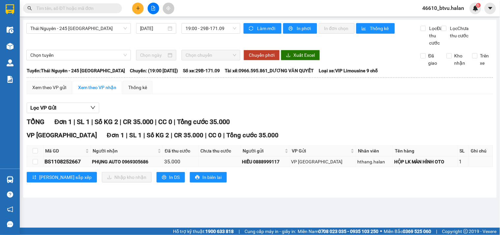
click at [358, 165] on div "hthang.halan" at bounding box center [375, 161] width 35 height 7
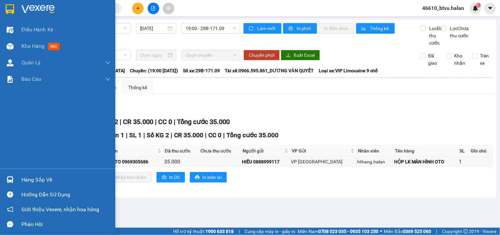
click at [17, 176] on div "Hàng sắp về" at bounding box center [57, 179] width 115 height 15
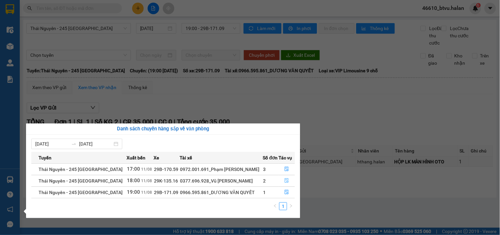
click at [279, 178] on button "button" at bounding box center [287, 181] width 16 height 11
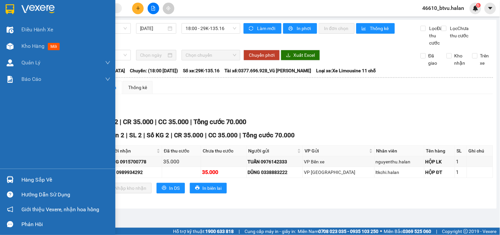
click at [14, 177] on div at bounding box center [10, 180] width 12 height 12
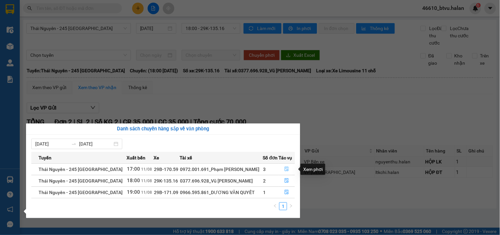
click at [288, 170] on icon "file-done" at bounding box center [287, 169] width 4 height 5
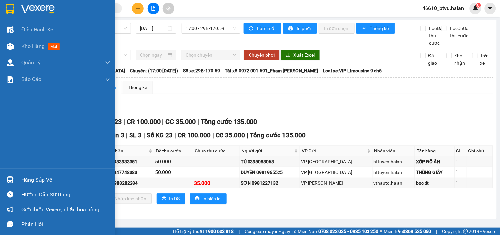
click at [9, 180] on img at bounding box center [10, 179] width 7 height 7
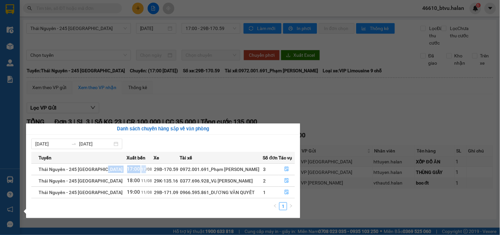
drag, startPoint x: 112, startPoint y: 167, endPoint x: 136, endPoint y: 167, distance: 24.4
click at [136, 167] on tr "Thái Nguyên - 245 [GEOGRAPHIC_DATA] 17:00 [DATE] 29B-170.59 0972.001.691_Phạm V…" at bounding box center [163, 169] width 264 height 12
click at [142, 167] on span "11/08" at bounding box center [147, 169] width 11 height 5
drag, startPoint x: 113, startPoint y: 180, endPoint x: 125, endPoint y: 180, distance: 12.5
click at [125, 180] on tr "Thái Nguyên - 245 [GEOGRAPHIC_DATA] 18:00 [DATE] 29K-135.16 0377.696.928_Vũ Văn…" at bounding box center [163, 181] width 264 height 12
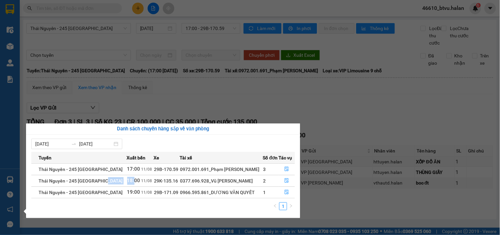
click at [127, 180] on span "18:00" at bounding box center [133, 180] width 13 height 6
drag, startPoint x: 120, startPoint y: 191, endPoint x: 127, endPoint y: 191, distance: 6.9
click at [127, 191] on span "19:00" at bounding box center [133, 192] width 13 height 6
drag, startPoint x: 258, startPoint y: 169, endPoint x: 259, endPoint y: 172, distance: 3.3
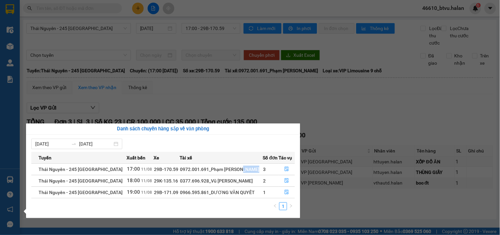
click at [259, 169] on tr "Thái Nguyên - 245 [GEOGRAPHIC_DATA] 17:00 [DATE] 29B-170.59 0972.001.691_Phạm V…" at bounding box center [163, 169] width 264 height 12
click at [255, 179] on div "0377.696.928_Vũ [PERSON_NAME]" at bounding box center [221, 180] width 83 height 7
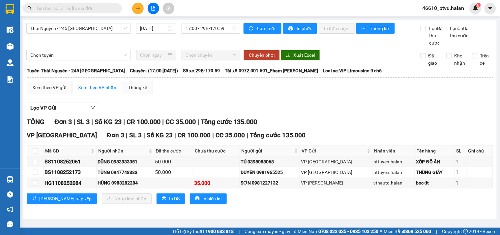
click at [135, 10] on section "Kết quả tìm kiếm ( 0 ) Bộ lọc No Data 46610_btvu.halan 6 Điều hành xe Kho hàng …" at bounding box center [250, 117] width 500 height 235
click at [135, 10] on button at bounding box center [138, 9] width 12 height 12
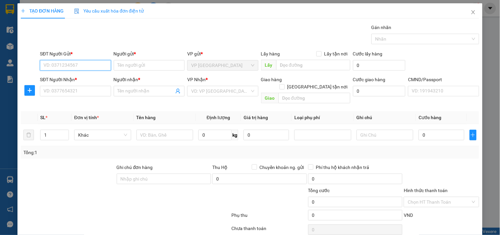
click at [64, 64] on input "SĐT Người Gửi *" at bounding box center [75, 65] width 71 height 11
click at [65, 74] on div "0343546499 - THIỆP" at bounding box center [75, 78] width 70 height 11
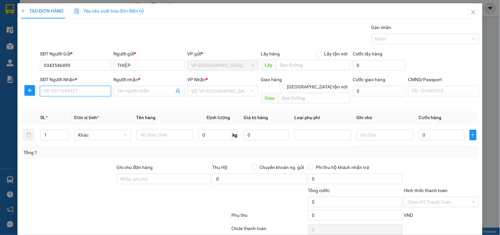
click at [84, 90] on input "SĐT Người Nhận *" at bounding box center [75, 91] width 71 height 11
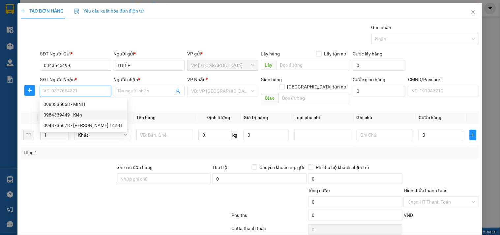
click at [89, 116] on div "0984339449 - Kiên" at bounding box center [84, 114] width 80 height 7
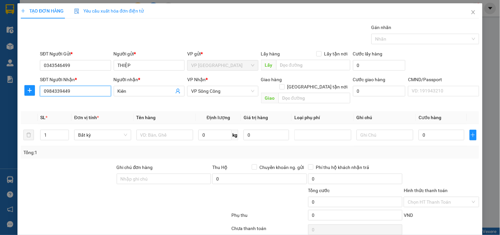
click at [81, 93] on input "0984339449" at bounding box center [75, 91] width 71 height 11
click at [81, 100] on div "0984339444 - Kiên" at bounding box center [75, 104] width 70 height 11
click at [27, 93] on icon "plus" at bounding box center [29, 90] width 5 height 5
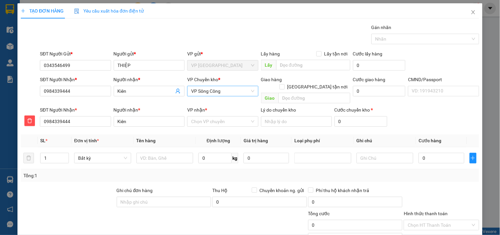
click at [229, 92] on span "VP Sông Công" at bounding box center [222, 91] width 63 height 10
click at [212, 103] on div "VP [GEOGRAPHIC_DATA]" at bounding box center [220, 104] width 62 height 7
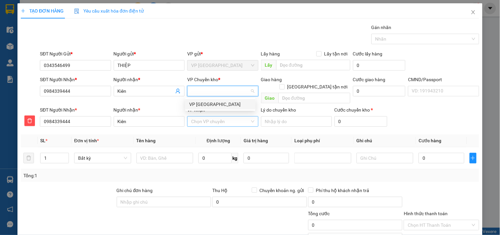
click at [210, 116] on input "VP nhận *" at bounding box center [220, 121] width 58 height 10
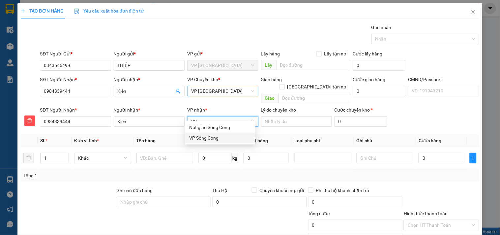
drag, startPoint x: 233, startPoint y: 137, endPoint x: 202, endPoint y: 143, distance: 30.9
click at [232, 137] on div "VP Sông Công" at bounding box center [220, 137] width 62 height 7
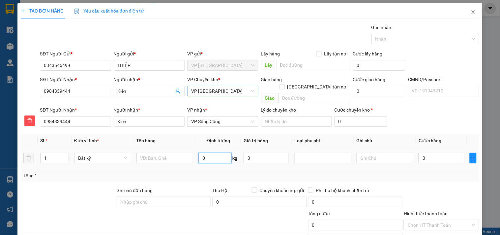
click at [216, 153] on input "0" at bounding box center [215, 158] width 33 height 11
click at [188, 153] on input "text" at bounding box center [165, 158] width 57 height 11
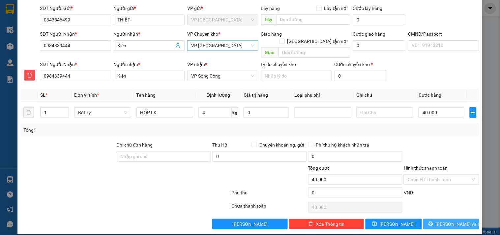
click at [447, 220] on span "[PERSON_NAME] và In" at bounding box center [459, 223] width 46 height 7
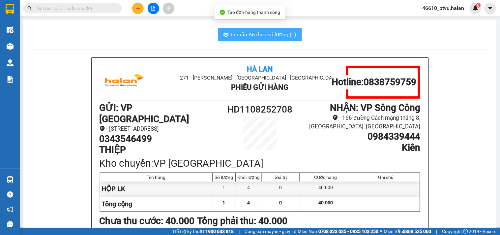
click at [265, 34] on span "In mẫu A5 theo số lượng (1)" at bounding box center [264, 34] width 65 height 8
click at [150, 136] on h1 "0343546499" at bounding box center [160, 138] width 120 height 11
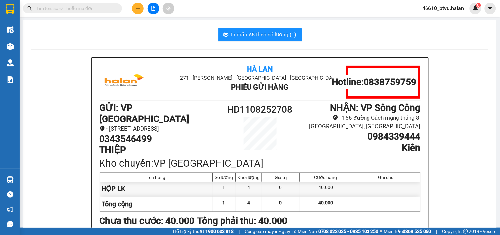
click at [150, 136] on h1 "0343546499" at bounding box center [160, 138] width 120 height 11
click at [134, 136] on h1 "0343546499" at bounding box center [160, 138] width 120 height 11
copy h1 "0343546499"
click at [140, 6] on icon "plus" at bounding box center [138, 8] width 5 height 5
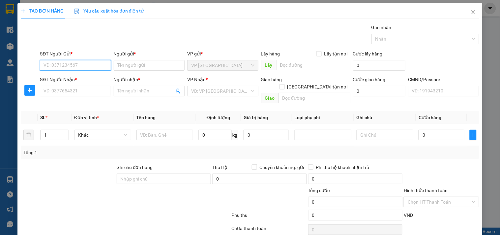
drag, startPoint x: 90, startPoint y: 58, endPoint x: 79, endPoint y: 61, distance: 12.3
paste input "0343546499"
click at [83, 78] on div "0343546499 - THIỆP" at bounding box center [75, 78] width 62 height 7
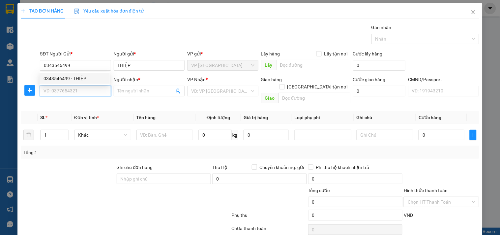
click at [74, 86] on input "SĐT Người Nhận *" at bounding box center [75, 91] width 71 height 11
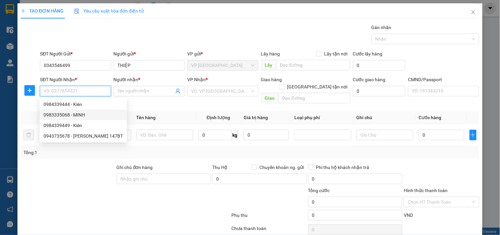
drag, startPoint x: 85, startPoint y: 115, endPoint x: 112, endPoint y: 114, distance: 26.7
click at [85, 116] on div "0983335068 - MINH" at bounding box center [84, 114] width 80 height 7
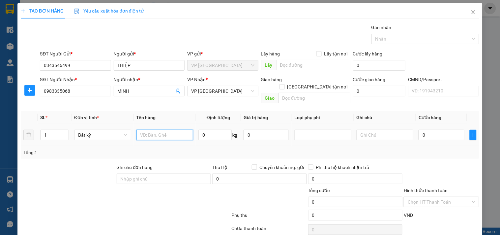
click at [172, 130] on input "text" at bounding box center [165, 135] width 57 height 11
click at [161, 130] on input "text" at bounding box center [165, 135] width 57 height 11
click at [159, 130] on input "text" at bounding box center [165, 135] width 57 height 11
click at [206, 132] on input "0" at bounding box center [215, 135] width 33 height 11
click at [207, 132] on input "0" at bounding box center [215, 135] width 33 height 11
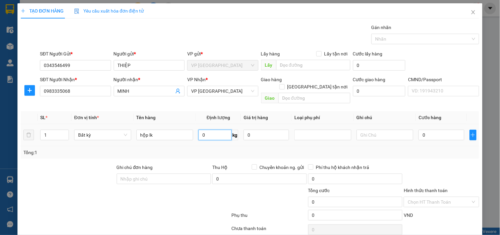
click at [207, 132] on input "0" at bounding box center [215, 135] width 33 height 11
click at [364, 136] on td at bounding box center [385, 135] width 62 height 22
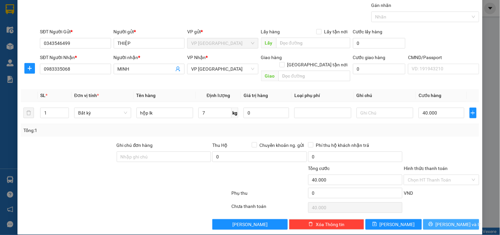
click at [450, 221] on span "[PERSON_NAME] và In" at bounding box center [459, 224] width 46 height 7
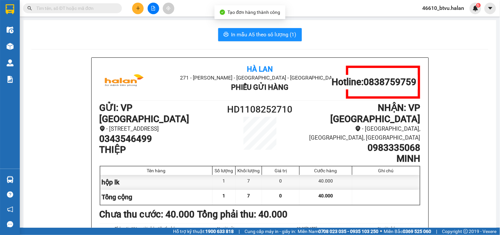
click at [268, 29] on button "In mẫu A5 theo số lượng (1)" at bounding box center [260, 34] width 84 height 13
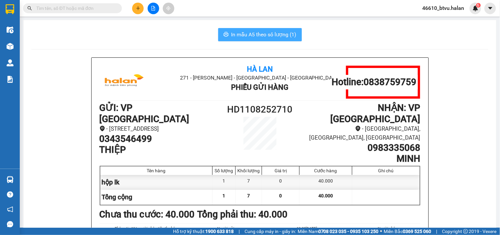
click at [233, 40] on button "In mẫu A5 theo số lượng (1)" at bounding box center [260, 34] width 84 height 13
click at [133, 10] on button at bounding box center [138, 9] width 12 height 12
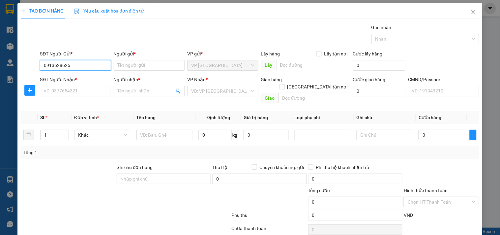
click at [78, 67] on input "0913628626" at bounding box center [75, 65] width 71 height 11
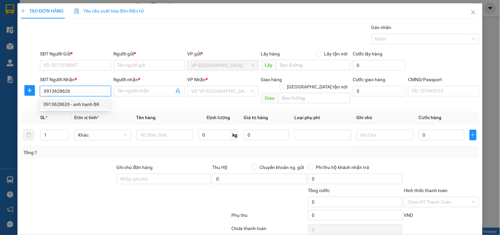
click at [92, 105] on div "0913628626 - anh hạnh BK" at bounding box center [75, 104] width 62 height 7
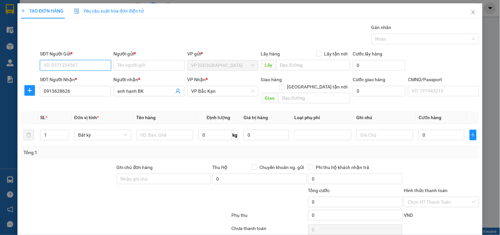
click at [95, 68] on input "SĐT Người Gửi *" at bounding box center [75, 65] width 71 height 11
click at [86, 78] on div "0914688775 - SƠN" at bounding box center [75, 78] width 62 height 7
click at [31, 92] on icon "plus" at bounding box center [29, 90] width 5 height 5
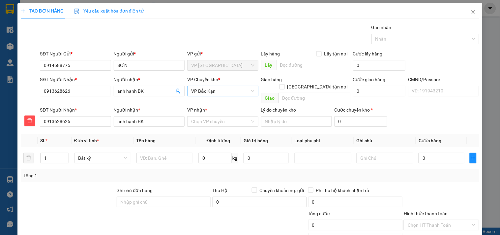
click at [192, 89] on span "VP Bắc Kạn" at bounding box center [222, 91] width 63 height 10
drag, startPoint x: 200, startPoint y: 103, endPoint x: 209, endPoint y: 124, distance: 22.9
click at [200, 103] on div "VP [PERSON_NAME]" at bounding box center [220, 104] width 62 height 7
click at [222, 118] on input "VP nhận *" at bounding box center [220, 121] width 58 height 10
click at [217, 126] on div "VP Bắc Kạn" at bounding box center [220, 127] width 62 height 7
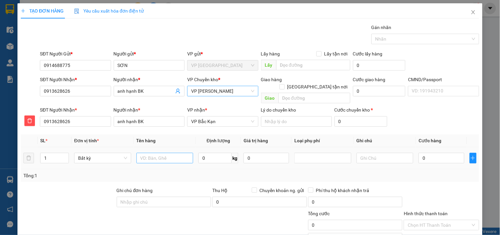
drag, startPoint x: 175, startPoint y: 143, endPoint x: 170, endPoint y: 153, distance: 11.1
click at [174, 147] on td at bounding box center [165, 158] width 62 height 22
click at [170, 153] on input "text" at bounding box center [165, 158] width 57 height 11
click at [202, 153] on input "0" at bounding box center [215, 158] width 33 height 11
drag, startPoint x: 328, startPoint y: 161, endPoint x: 472, endPoint y: 219, distance: 155.4
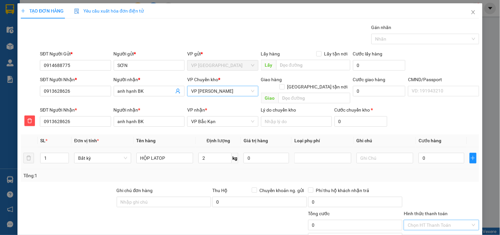
click at [328, 161] on td at bounding box center [323, 158] width 62 height 22
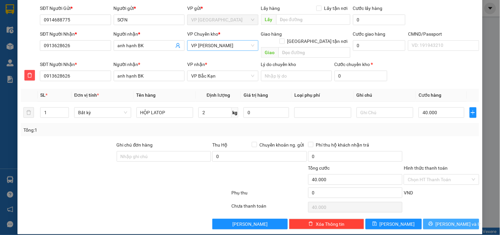
click at [453, 219] on button "[PERSON_NAME] và In" at bounding box center [452, 224] width 56 height 11
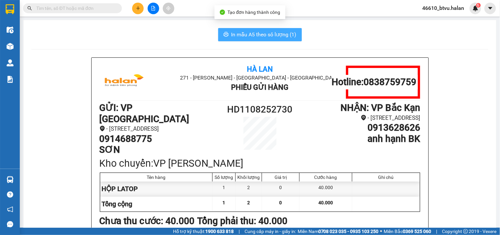
click at [276, 35] on span "In mẫu A5 theo số lượng (1)" at bounding box center [264, 34] width 65 height 8
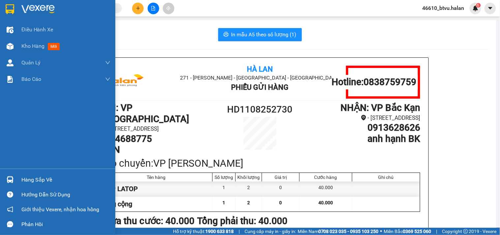
click at [42, 180] on div "Hàng sắp về" at bounding box center [65, 180] width 89 height 10
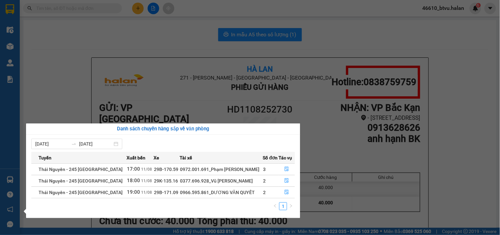
click at [82, 23] on section "Kết quả tìm kiếm ( 0 ) Bộ lọc No Data 46610_btvu.halan 6 Điều hành xe Kho hàng …" at bounding box center [250, 117] width 500 height 235
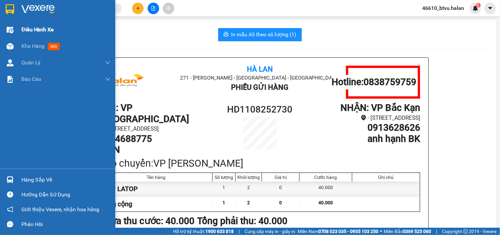
click at [33, 27] on span "Điều hành xe" at bounding box center [37, 29] width 33 height 8
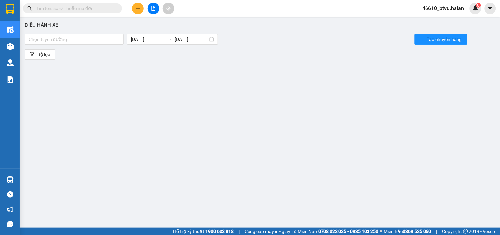
click at [91, 10] on input "text" at bounding box center [75, 8] width 78 height 7
click at [80, 42] on div at bounding box center [74, 39] width 96 height 8
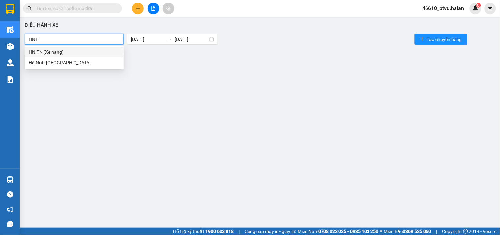
click at [81, 49] on div "HN-TN (Xe hàng)" at bounding box center [74, 51] width 91 height 7
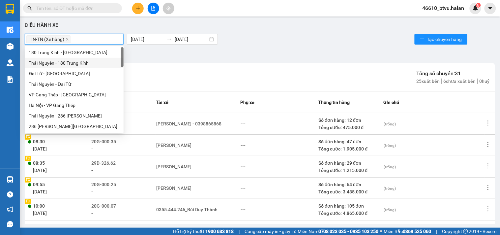
scroll to position [73, 0]
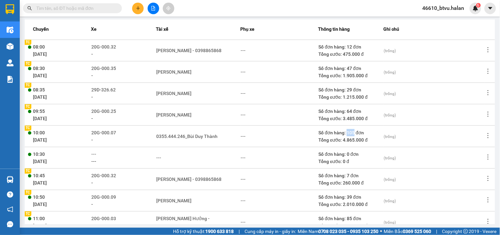
drag, startPoint x: 345, startPoint y: 134, endPoint x: 354, endPoint y: 134, distance: 8.9
click at [354, 134] on div "Số đơn hàng: 105 đơn" at bounding box center [351, 132] width 65 height 7
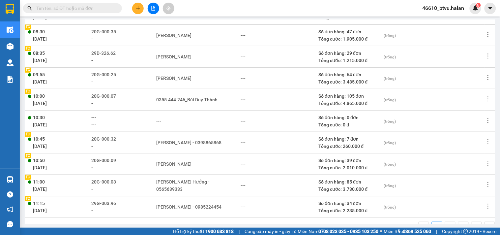
scroll to position [130, 0]
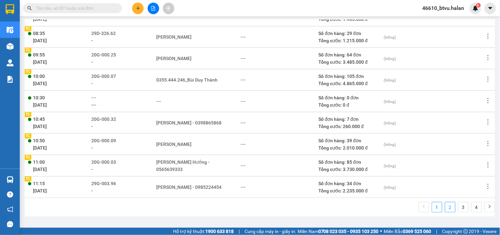
click at [446, 210] on link "2" at bounding box center [451, 207] width 10 height 10
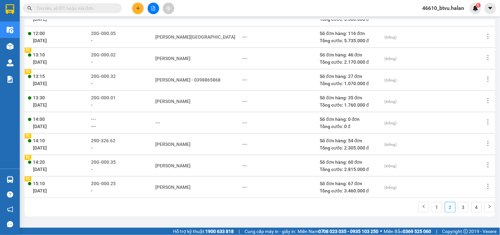
scroll to position [56, 0]
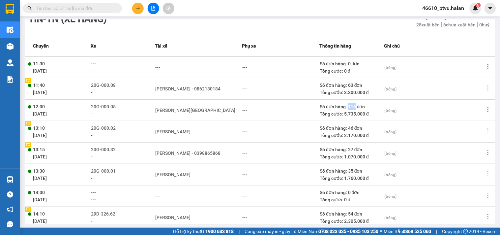
drag, startPoint x: 344, startPoint y: 107, endPoint x: 352, endPoint y: 107, distance: 7.9
click at [352, 107] on div "Số đơn hàng: 116 đơn" at bounding box center [352, 106] width 64 height 7
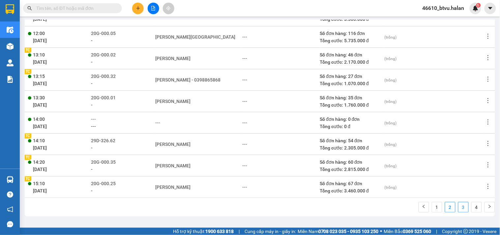
click at [459, 205] on link "3" at bounding box center [464, 207] width 10 height 10
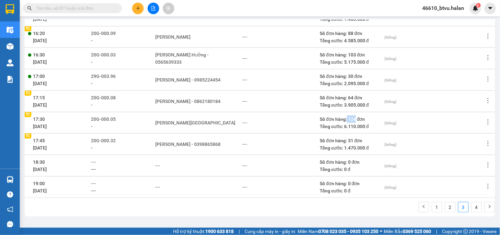
drag, startPoint x: 345, startPoint y: 119, endPoint x: 354, endPoint y: 119, distance: 8.9
click at [354, 119] on div "Số đơn hàng: 124 đơn" at bounding box center [352, 118] width 64 height 7
drag, startPoint x: 347, startPoint y: 119, endPoint x: 354, endPoint y: 119, distance: 7.3
click at [354, 119] on div "Số đơn hàng: 124 đơn" at bounding box center [352, 118] width 64 height 7
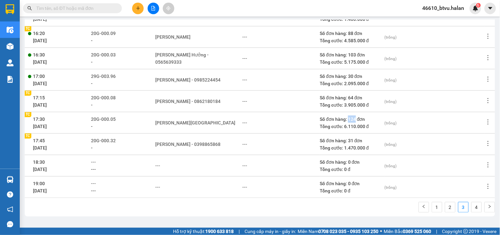
click at [354, 119] on div "Số đơn hàng: 124 đơn" at bounding box center [352, 118] width 64 height 7
drag, startPoint x: 348, startPoint y: 119, endPoint x: 352, endPoint y: 119, distance: 4.3
click at [352, 119] on div "Số đơn hàng: 124 đơn" at bounding box center [352, 118] width 64 height 7
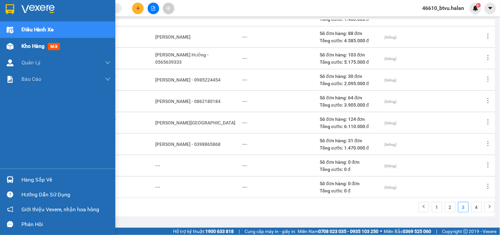
click at [19, 52] on div "Kho hàng mới" at bounding box center [57, 46] width 115 height 16
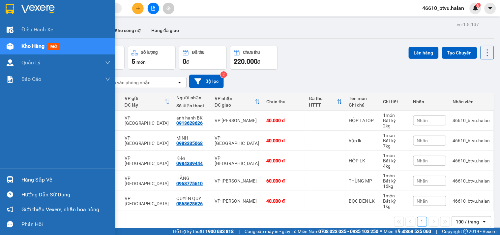
click at [2, 177] on div "Hàng sắp về" at bounding box center [57, 179] width 115 height 15
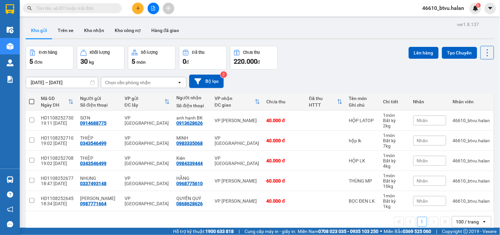
click at [320, 67] on section "Kết quả tìm kiếm ( 0 ) Bộ lọc No Data 46610_btvu.halan 6 Điều hành xe Kho hàng …" at bounding box center [250, 117] width 500 height 235
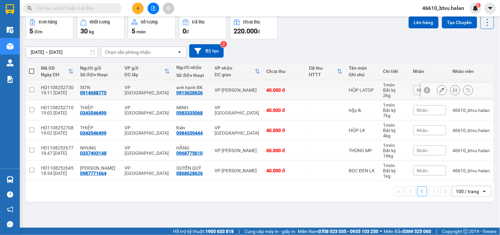
click at [235, 87] on div "VP [PERSON_NAME]" at bounding box center [238, 89] width 46 height 5
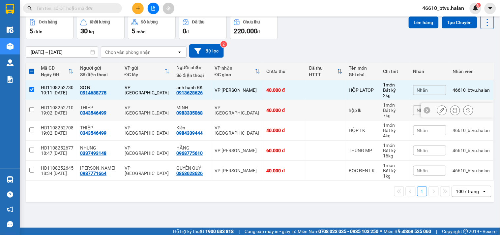
drag, startPoint x: 231, startPoint y: 107, endPoint x: 236, endPoint y: 114, distance: 8.5
click at [231, 107] on div "VP [GEOGRAPHIC_DATA]" at bounding box center [238, 110] width 46 height 11
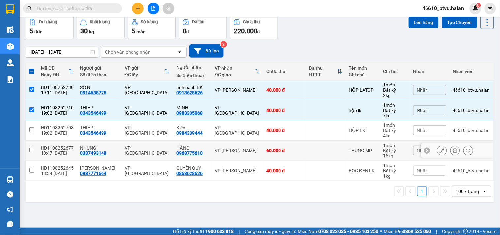
drag, startPoint x: 243, startPoint y: 150, endPoint x: 240, endPoint y: 169, distance: 18.8
click at [243, 151] on div "VP [PERSON_NAME]" at bounding box center [238, 150] width 46 height 5
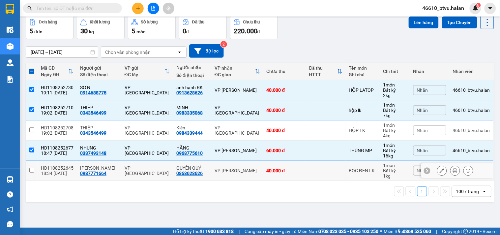
click at [243, 170] on div "VP [PERSON_NAME]" at bounding box center [238, 170] width 46 height 5
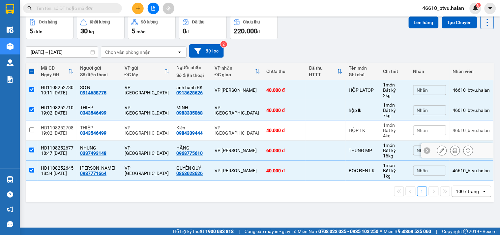
click at [298, 150] on td "60.000 đ" at bounding box center [285, 151] width 43 height 20
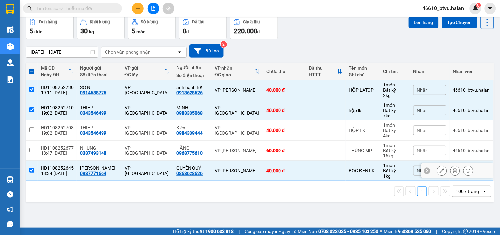
click at [205, 171] on td "QUYỀN QUÝ 0868628626" at bounding box center [192, 171] width 38 height 20
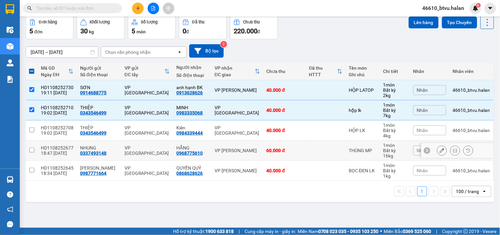
click at [215, 149] on div "VP [PERSON_NAME]" at bounding box center [238, 150] width 46 height 5
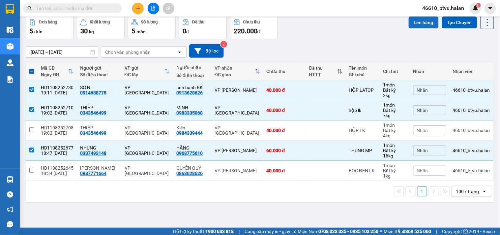
click at [409, 22] on button "Lên hàng" at bounding box center [424, 22] width 30 height 12
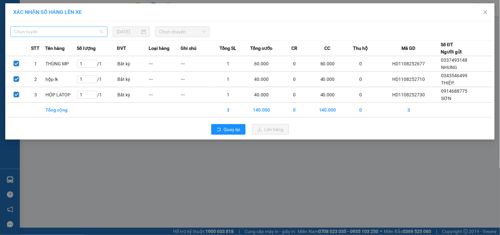
drag, startPoint x: 45, startPoint y: 34, endPoint x: 41, endPoint y: 60, distance: 26.4
click at [45, 34] on span "Chọn tuyến" at bounding box center [58, 32] width 89 height 10
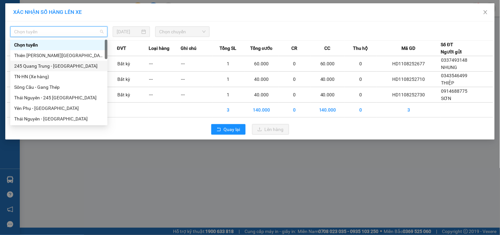
click at [44, 64] on div "245 Quang Trung - [GEOGRAPHIC_DATA]" at bounding box center [58, 65] width 89 height 7
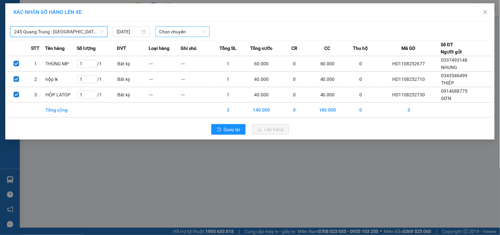
click at [172, 31] on span "Chọn chuyến" at bounding box center [182, 32] width 47 height 10
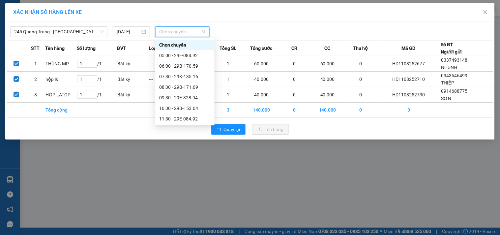
scroll to position [106, 0]
click at [193, 111] on div "19:40 (TC) - 29B-170.59" at bounding box center [184, 108] width 51 height 7
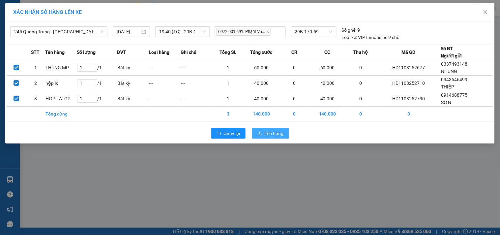
click at [266, 130] on span "Lên hàng" at bounding box center [274, 133] width 19 height 7
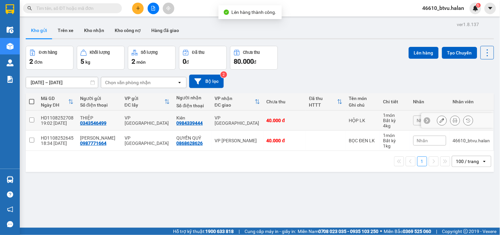
drag, startPoint x: 272, startPoint y: 133, endPoint x: 348, endPoint y: 123, distance: 76.5
click at [272, 133] on td "40.000 đ" at bounding box center [285, 141] width 43 height 20
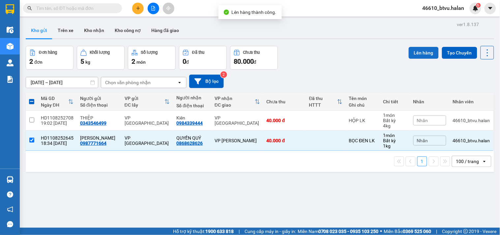
click at [417, 54] on button "Lên hàng" at bounding box center [424, 53] width 30 height 12
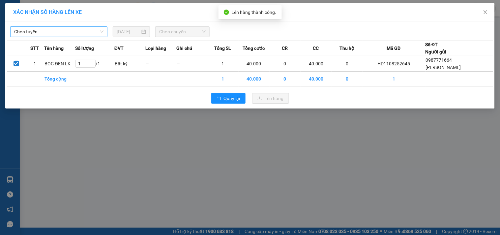
click at [22, 33] on span "Chọn tuyến" at bounding box center [58, 32] width 89 height 10
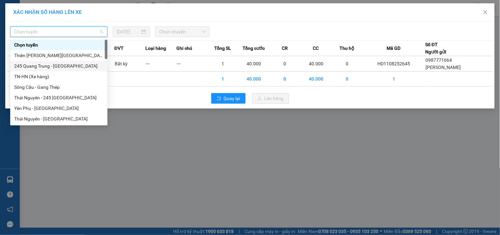
drag, startPoint x: 56, startPoint y: 68, endPoint x: 115, endPoint y: 0, distance: 90.3
click at [57, 68] on div "245 Quang Trung - [GEOGRAPHIC_DATA]" at bounding box center [58, 65] width 89 height 7
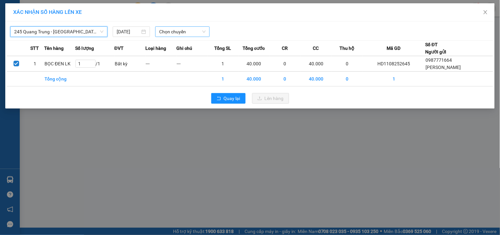
click at [179, 32] on span "Chọn chuyến" at bounding box center [182, 32] width 47 height 10
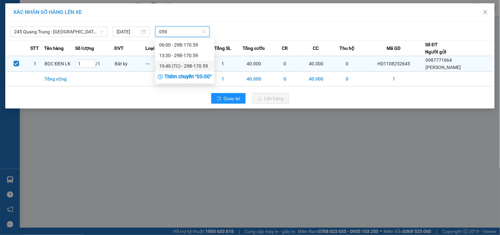
drag, startPoint x: 191, startPoint y: 66, endPoint x: 208, endPoint y: 73, distance: 17.8
click at [192, 67] on div "19:40 (TC) - 29B-170.59" at bounding box center [184, 65] width 51 height 7
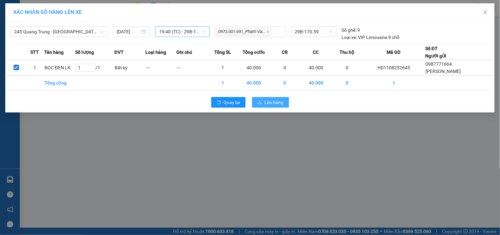
click at [272, 101] on span "Lên hàng" at bounding box center [274, 102] width 19 height 7
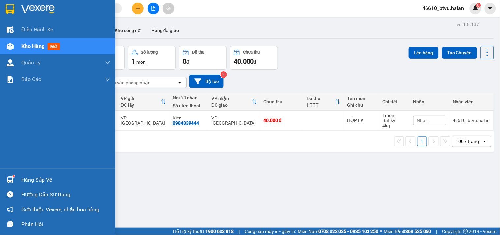
click at [18, 182] on div "Hàng sắp về" at bounding box center [57, 179] width 115 height 15
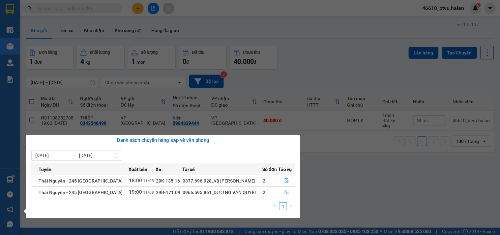
drag, startPoint x: 26, startPoint y: 55, endPoint x: 92, endPoint y: 42, distance: 67.3
click at [27, 55] on section "Kết quả tìm kiếm ( 0 ) Bộ lọc No Data 46610_btvu.halan 6 Điều hành xe Kho hàng …" at bounding box center [250, 117] width 500 height 235
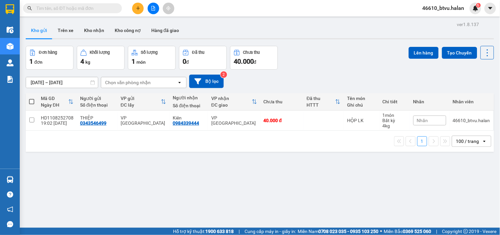
click at [136, 12] on button at bounding box center [138, 9] width 12 height 12
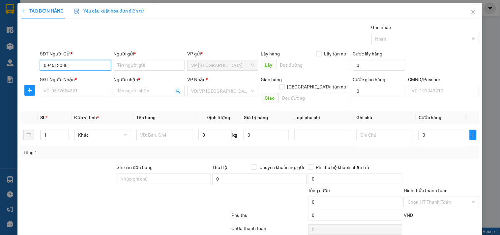
type input "0946130868"
click at [70, 79] on div "0946130868 - KJ" at bounding box center [75, 78] width 62 height 7
type input "KJ"
type input "0946130868"
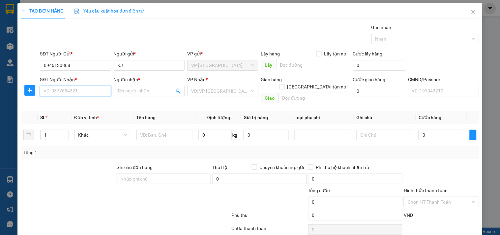
click at [80, 91] on input "SĐT Người Nhận *" at bounding box center [75, 91] width 71 height 11
type input "0983424825"
click at [86, 105] on div "0983424825 - HUY" at bounding box center [75, 104] width 62 height 7
type input "HUY"
type input "0983424825"
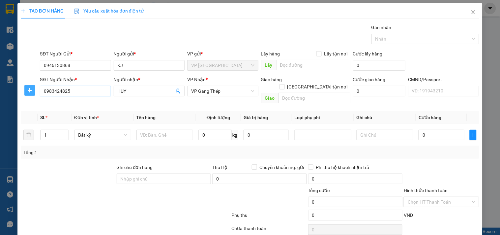
click at [28, 93] on button "button" at bounding box center [29, 90] width 11 height 11
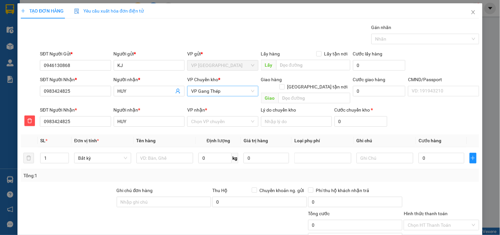
click at [240, 92] on span "VP Gang Thép" at bounding box center [222, 91] width 63 height 10
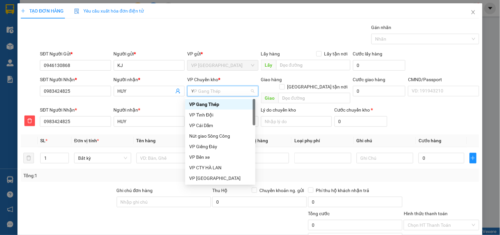
type input "YB"
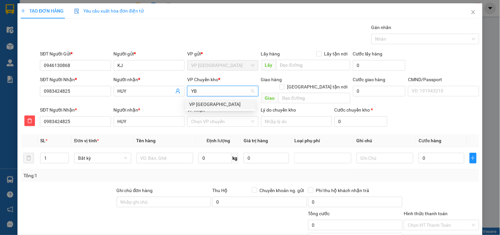
click at [214, 103] on div "VP [GEOGRAPHIC_DATA]" at bounding box center [220, 104] width 62 height 7
click at [200, 108] on div "VP nhận *" at bounding box center [222, 111] width 71 height 10
click at [193, 119] on input "VP nhận *" at bounding box center [220, 121] width 58 height 10
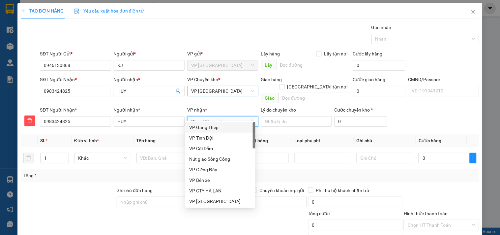
type input "GT"
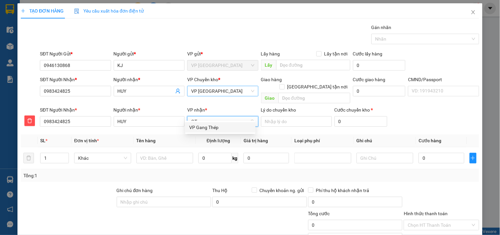
drag, startPoint x: 199, startPoint y: 124, endPoint x: 191, endPoint y: 129, distance: 9.6
click at [199, 125] on div "VP Gang Thép" at bounding box center [220, 127] width 62 height 7
click at [163, 151] on div at bounding box center [165, 157] width 57 height 13
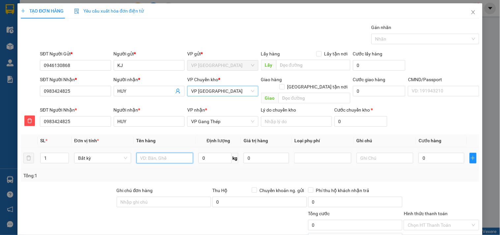
click at [160, 153] on input "text" at bounding box center [165, 158] width 57 height 11
type input "HỘP PK"
type input "1"
type input "2"
click at [413, 177] on div "Transit Pickup Surcharge Ids Transit Deliver Surcharge Ids Transit Deliver Surc…" at bounding box center [250, 149] width 459 height 251
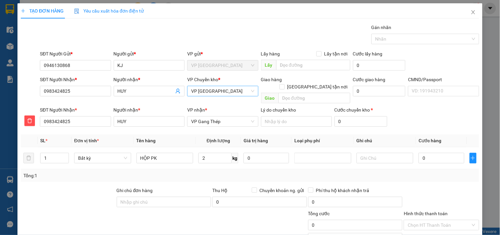
type input "35.000"
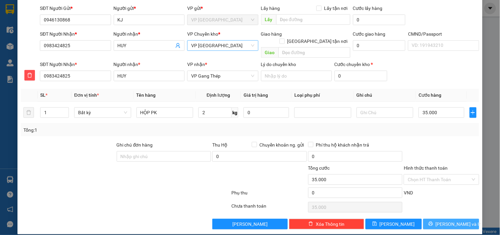
click at [442, 220] on span "[PERSON_NAME] và In" at bounding box center [459, 223] width 46 height 7
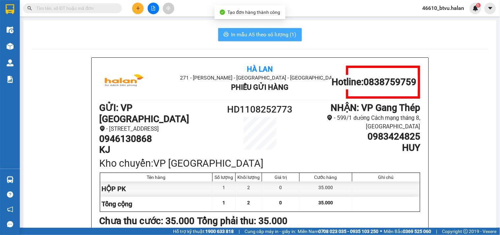
click at [286, 38] on span "In mẫu A5 theo số lượng (1)" at bounding box center [264, 34] width 65 height 8
click at [226, 41] on button "In mẫu A5 theo số lượng (1)" at bounding box center [260, 34] width 84 height 13
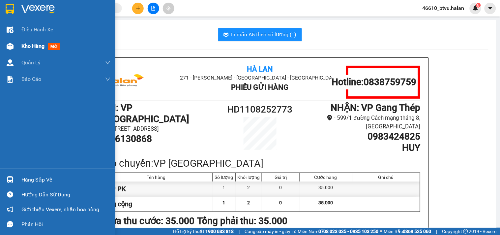
click at [60, 48] on span "mới" at bounding box center [54, 46] width 12 height 7
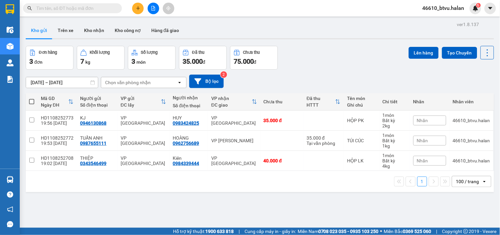
click at [95, 7] on input "text" at bounding box center [75, 8] width 78 height 7
click at [143, 7] on button at bounding box center [138, 9] width 12 height 12
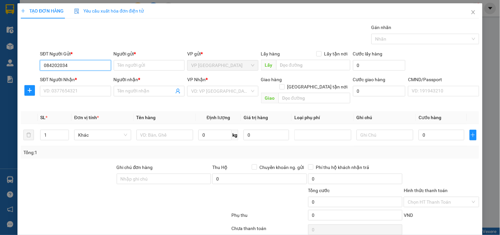
type input "0842020348"
click at [72, 77] on div "0842020348 - TÂM" at bounding box center [75, 78] width 62 height 7
type input "TÂM"
type input "0842020348"
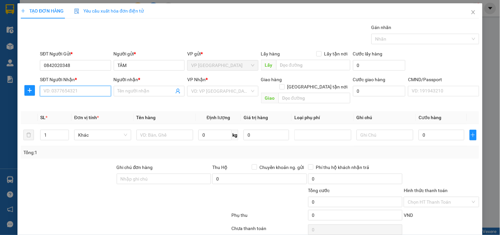
click at [66, 86] on input "SĐT Người Nhận *" at bounding box center [75, 91] width 71 height 11
drag, startPoint x: 62, startPoint y: 101, endPoint x: 63, endPoint y: 90, distance: 11.6
click at [63, 101] on div "0334462662 - NAM" at bounding box center [75, 104] width 62 height 7
type input "0334462662"
type input "NAM"
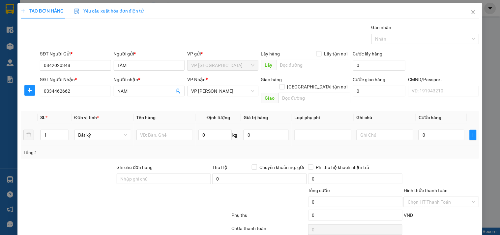
click at [146, 124] on td at bounding box center [165, 135] width 62 height 22
click at [154, 130] on input "text" at bounding box center [165, 135] width 57 height 11
type input "HỘP THUỐC"
click at [213, 130] on input "0" at bounding box center [215, 135] width 33 height 11
type input "4"
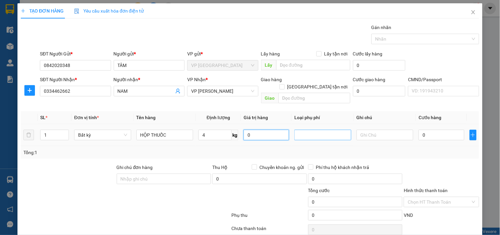
type input "40.000"
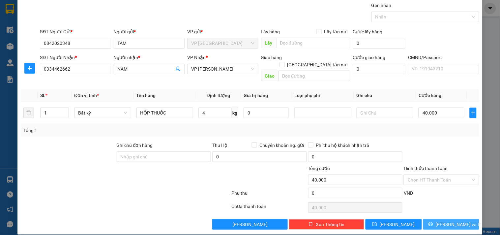
click at [440, 219] on button "[PERSON_NAME] và In" at bounding box center [452, 224] width 56 height 11
click at [433, 219] on button "[PERSON_NAME] và In" at bounding box center [452, 224] width 56 height 11
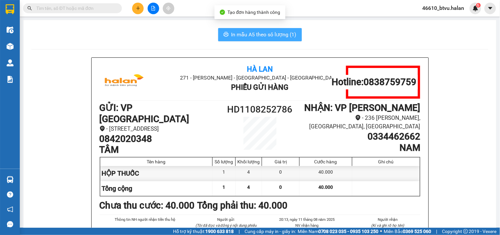
click at [239, 34] on span "In mẫu A5 theo số lượng (1)" at bounding box center [264, 34] width 65 height 8
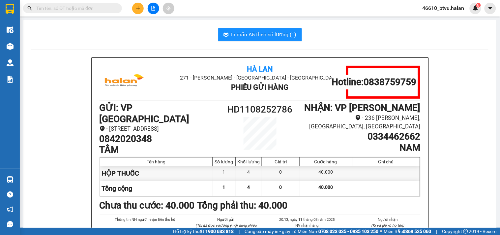
click at [64, 12] on input "text" at bounding box center [75, 8] width 78 height 7
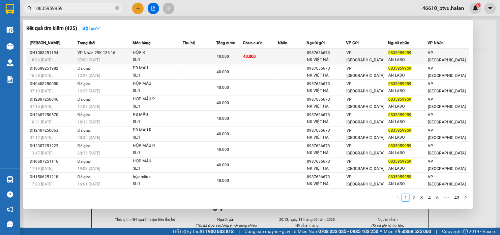
type input "0835959959"
click at [158, 60] on div "SL: 1" at bounding box center [157, 59] width 49 height 7
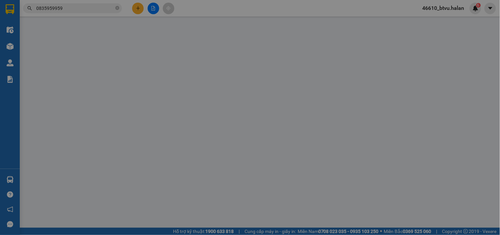
type input "0987636673"
type input "NK VIỆT HÀ"
type input "0835959959"
type input "AN LABO"
type input "40.000"
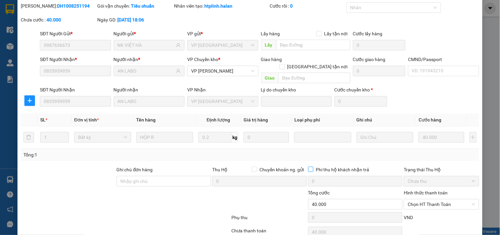
scroll to position [46, 0]
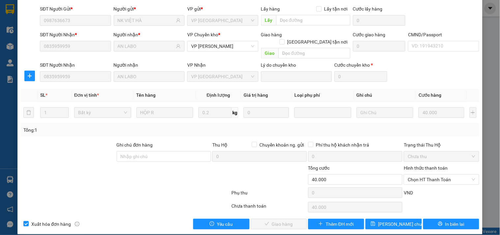
click at [412, 166] on div "Hình thức thanh toán" at bounding box center [441, 169] width 75 height 10
click at [411, 175] on span "Chọn HT Thanh Toán" at bounding box center [441, 180] width 67 height 10
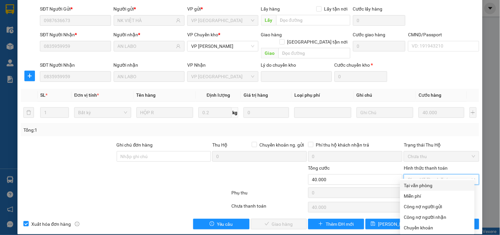
click at [414, 180] on div "Tại văn phòng" at bounding box center [438, 185] width 75 height 11
type input "0"
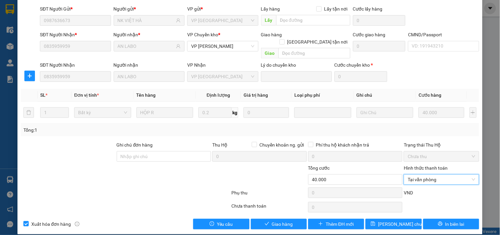
click at [268, 208] on div "Total Paid Fee 0 Total UnPaid Fee 40.000 Cash Collection Total Fee Mã ĐH: DH100…" at bounding box center [250, 104] width 459 height 252
click at [272, 220] on span "Giao hàng" at bounding box center [282, 223] width 21 height 7
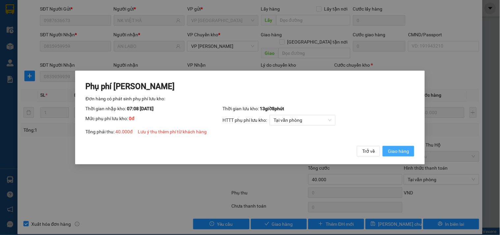
drag, startPoint x: 398, startPoint y: 150, endPoint x: 398, endPoint y: 146, distance: 3.6
click at [398, 150] on span "Giao hàng" at bounding box center [398, 150] width 21 height 7
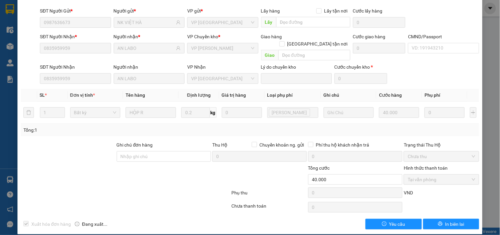
scroll to position [0, 0]
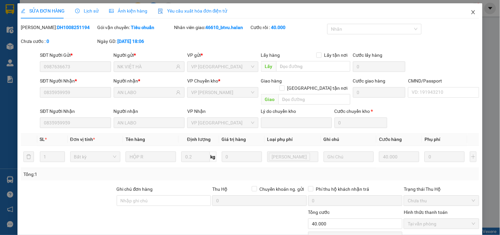
click at [465, 15] on span "Close" at bounding box center [474, 12] width 18 height 18
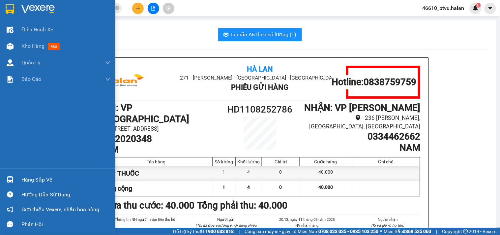
drag, startPoint x: 16, startPoint y: 180, endPoint x: 31, endPoint y: 180, distance: 15.5
click at [17, 180] on div "Hàng sắp về" at bounding box center [57, 179] width 115 height 15
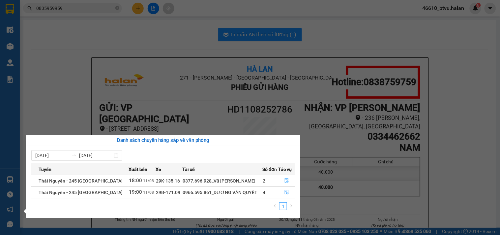
click at [279, 176] on button "button" at bounding box center [287, 181] width 16 height 11
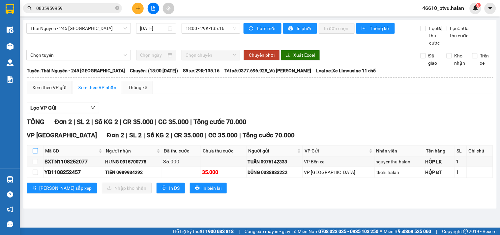
click at [35, 153] on input "checkbox" at bounding box center [35, 150] width 5 height 5
checkbox input "true"
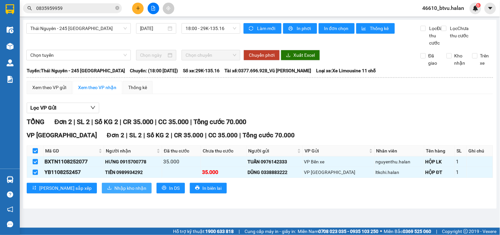
click at [114, 192] on span "Nhập kho nhận" at bounding box center [130, 187] width 32 height 7
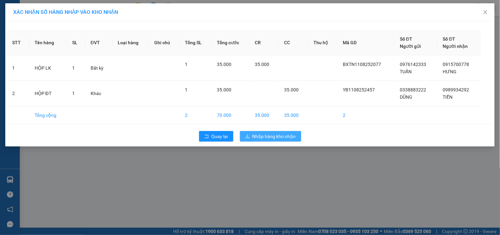
click at [273, 134] on span "Nhập hàng kho nhận" at bounding box center [275, 136] width 44 height 7
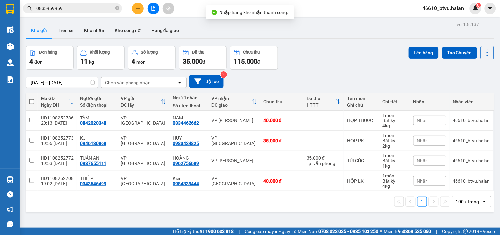
click at [24, 179] on div "ver 1.8.137 Kho gửi Trên xe Kho nhận Kho công nợ Hàng đã giao Đơn hàng 4 đơn Kh…" at bounding box center [260, 137] width 474 height 235
click at [20, 178] on main "ver 1.8.137 Kho gửi Trên xe Kho nhận Kho công nợ Hàng đã giao Đơn hàng 4 đơn Kh…" at bounding box center [250, 114] width 500 height 228
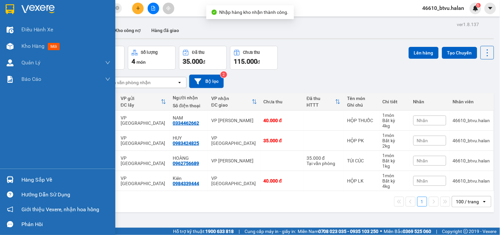
click at [16, 178] on div "Hàng sắp về" at bounding box center [57, 179] width 115 height 15
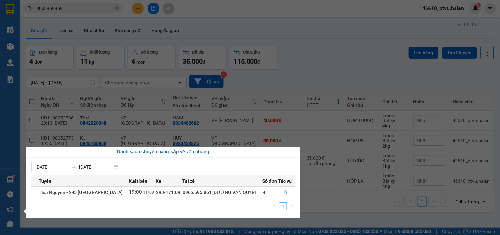
click at [286, 189] on button "button" at bounding box center [287, 192] width 16 height 11
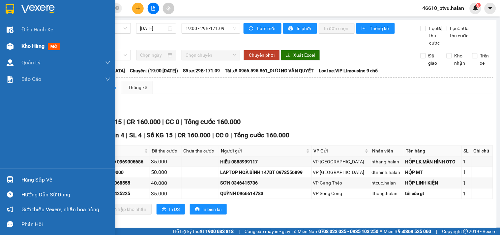
click at [20, 48] on div "Kho hàng mới" at bounding box center [57, 46] width 115 height 16
